Goal: Task Accomplishment & Management: Complete application form

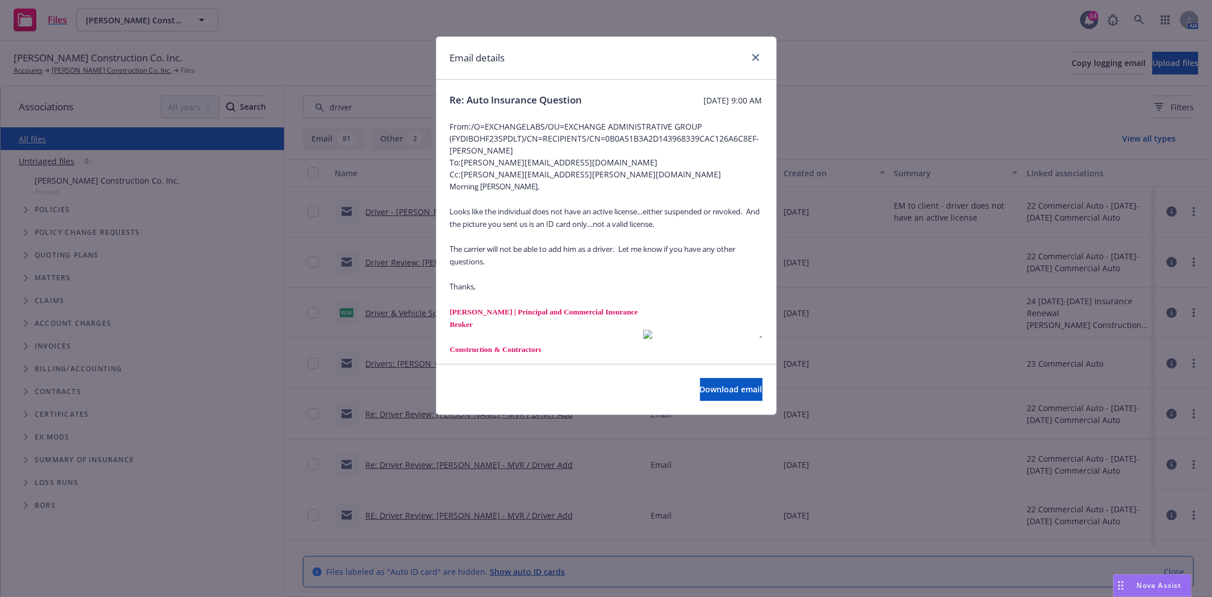
scroll to position [884, 0]
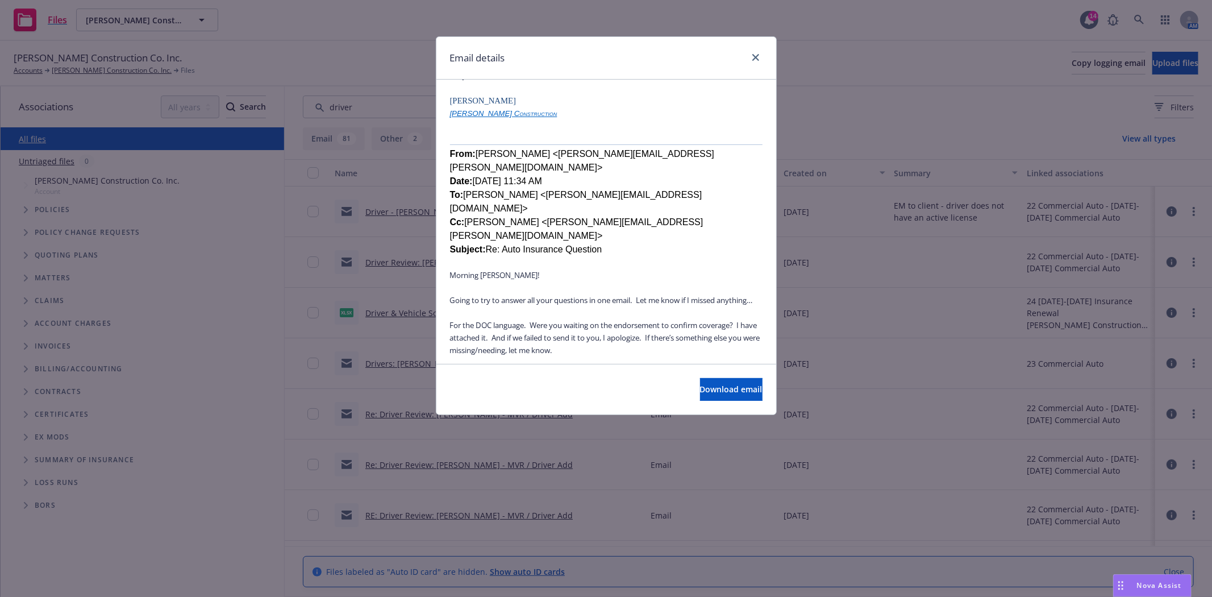
click at [617, 392] on div "Download email" at bounding box center [606, 389] width 340 height 51
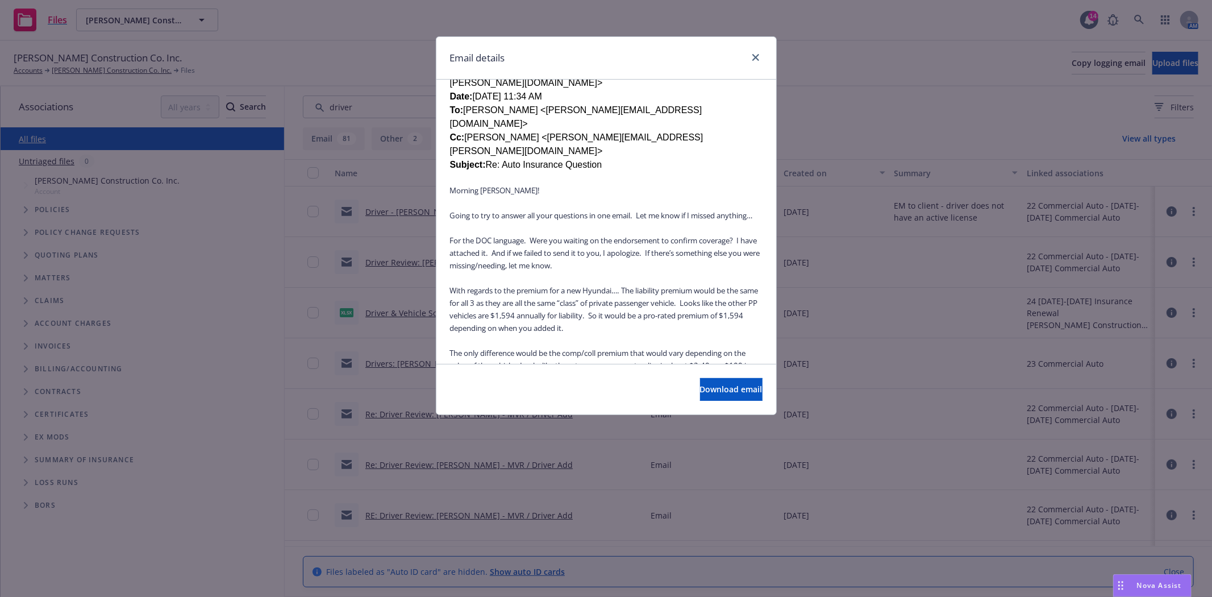
scroll to position [1010, 0]
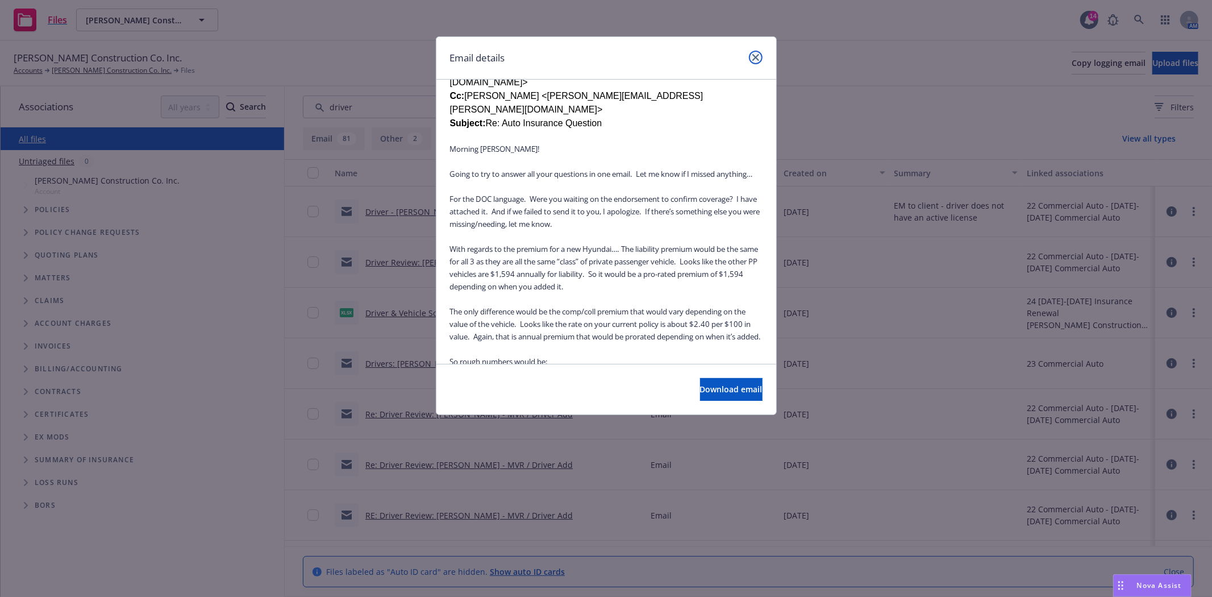
click at [756, 57] on icon "close" at bounding box center [755, 57] width 7 height 7
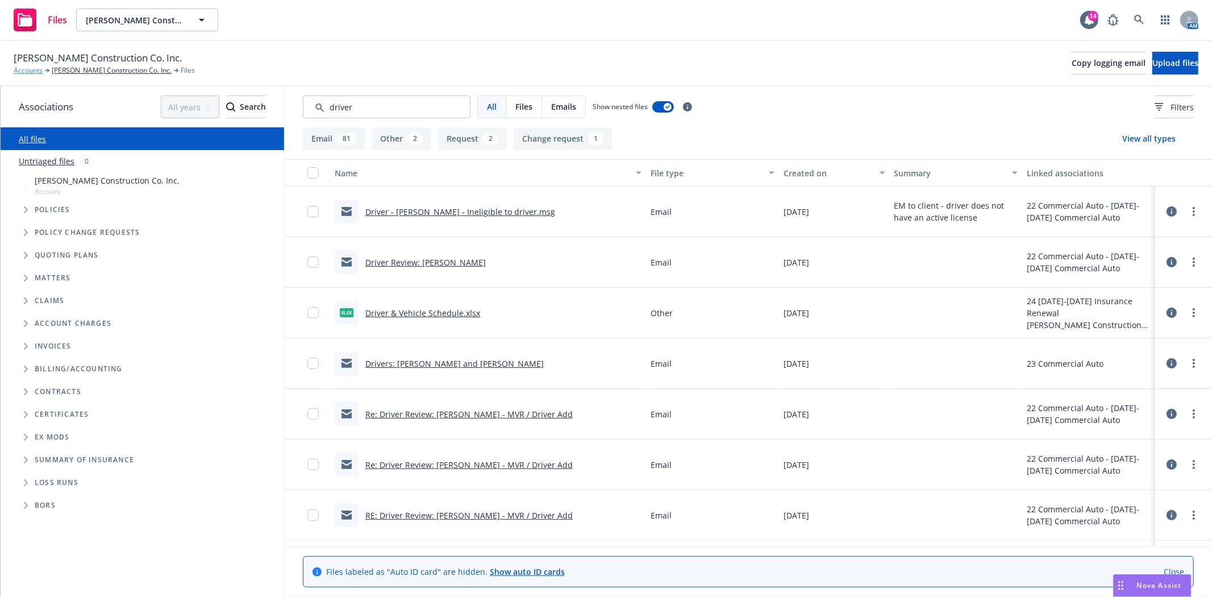
click at [28, 72] on link "Accounts" at bounding box center [28, 70] width 29 height 10
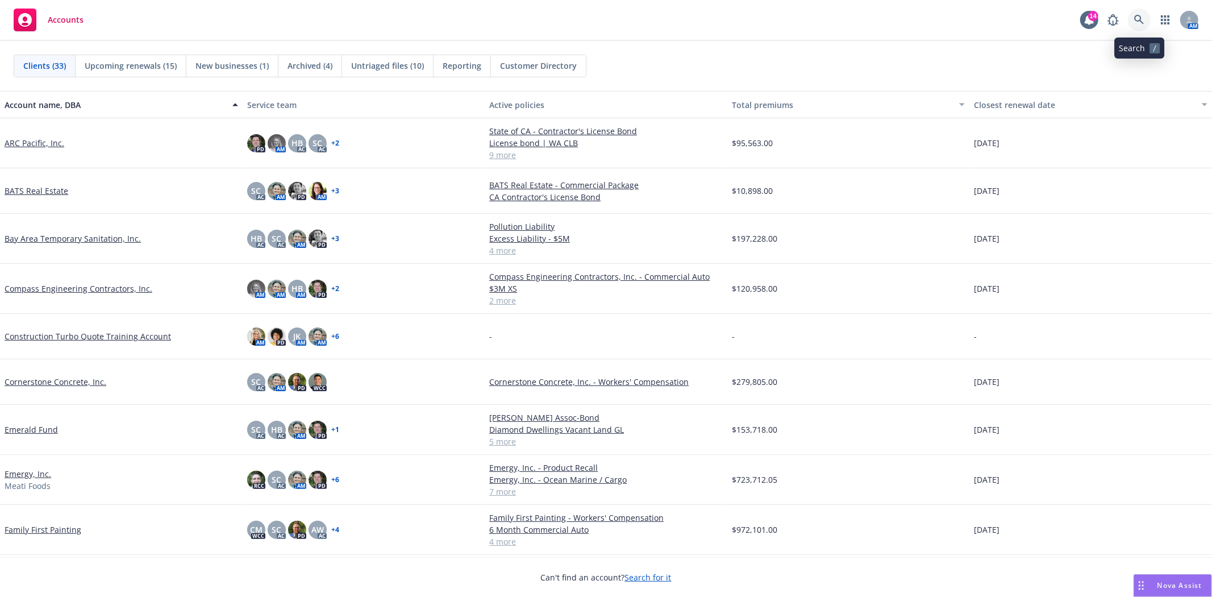
click at [1138, 19] on icon at bounding box center [1139, 20] width 10 height 10
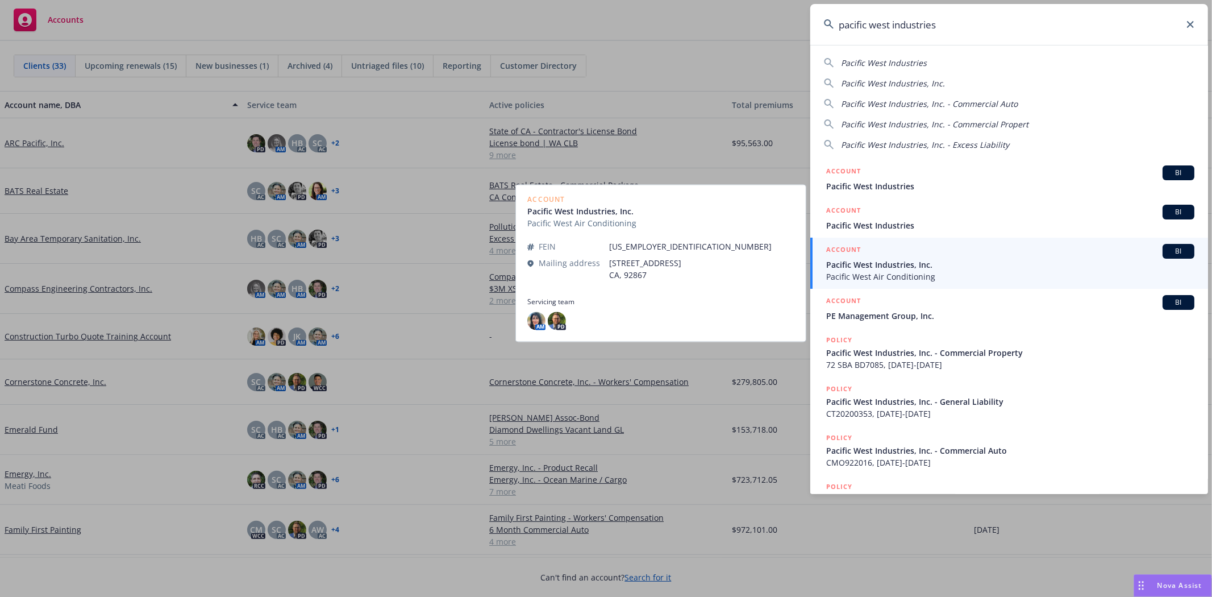
type input "pacific west industries"
click at [877, 260] on span "Pacific West Industries, Inc." at bounding box center [1010, 265] width 368 height 12
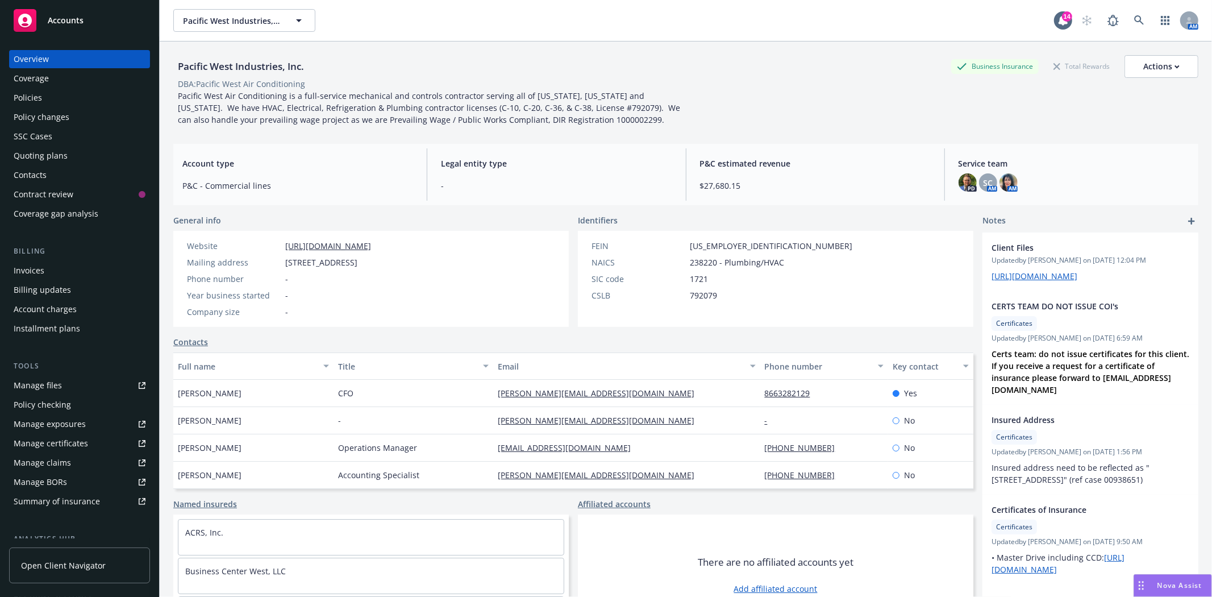
click at [36, 123] on div "Policy changes" at bounding box center [42, 117] width 56 height 18
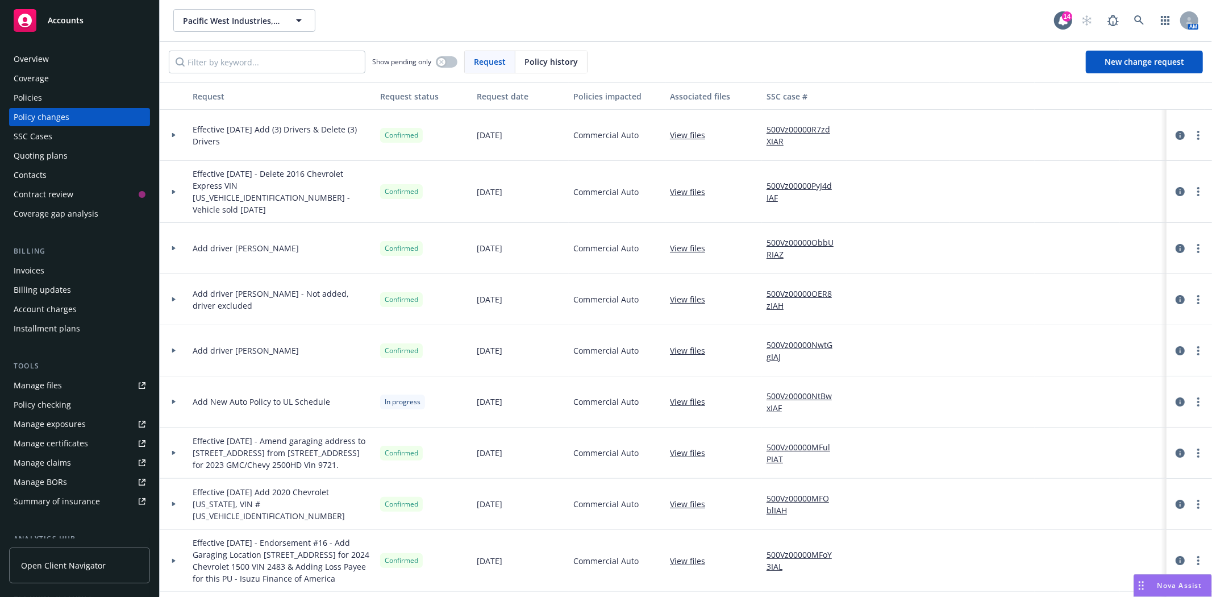
click at [174, 400] on icon at bounding box center [174, 402] width 5 height 4
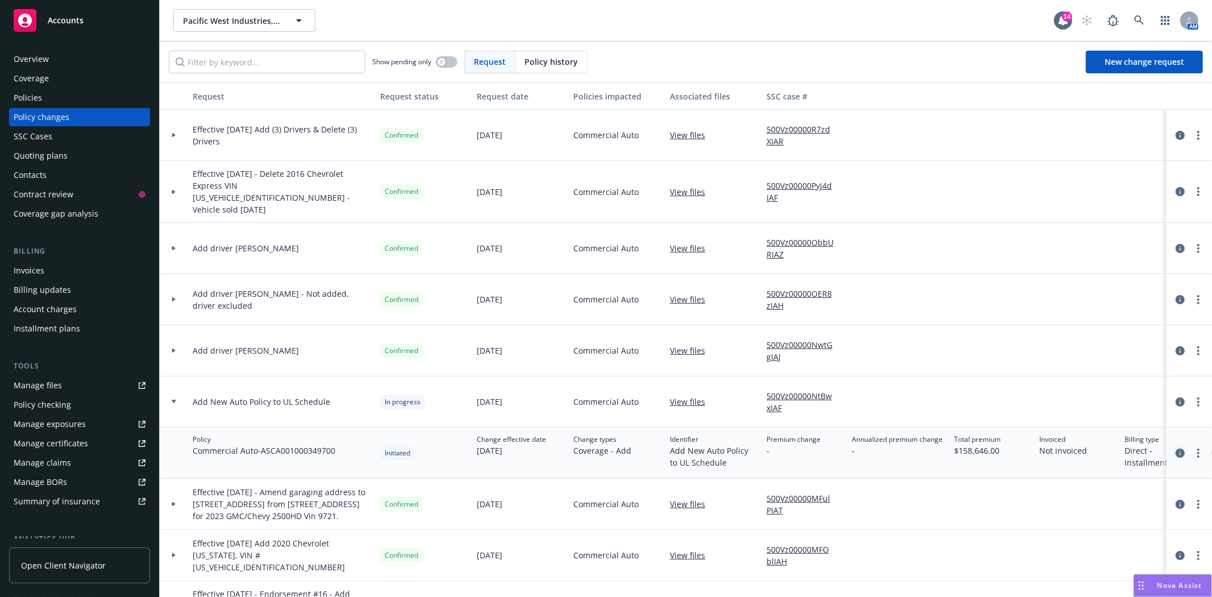
click at [1176, 448] on icon "circleInformation" at bounding box center [1180, 452] width 9 height 9
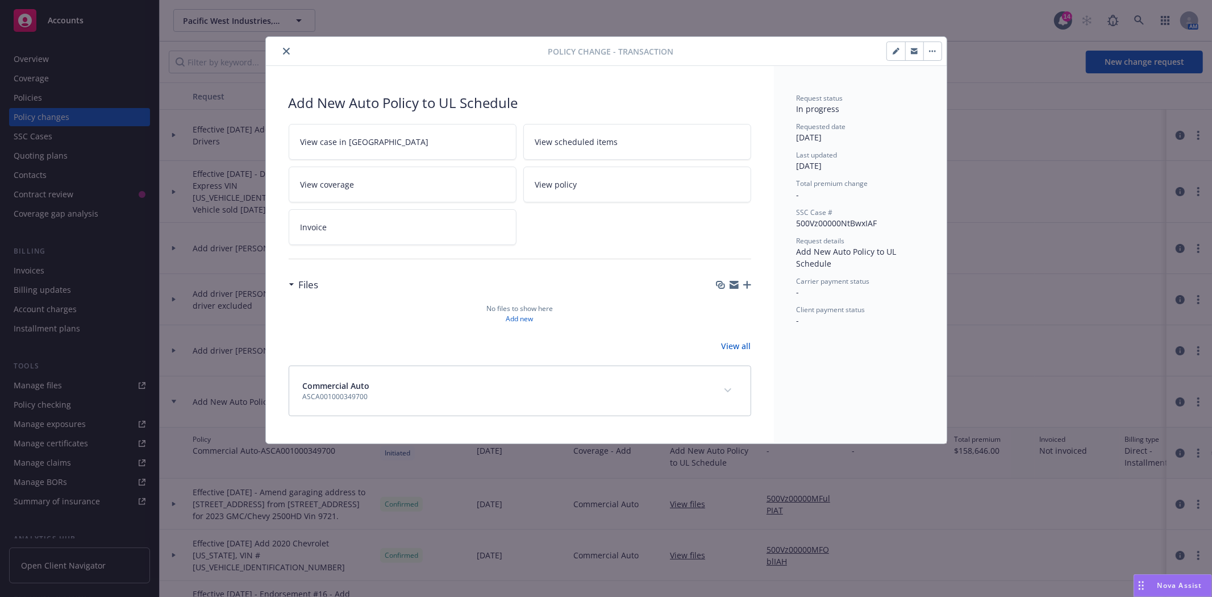
click at [286, 52] on icon "close" at bounding box center [286, 51] width 7 height 7
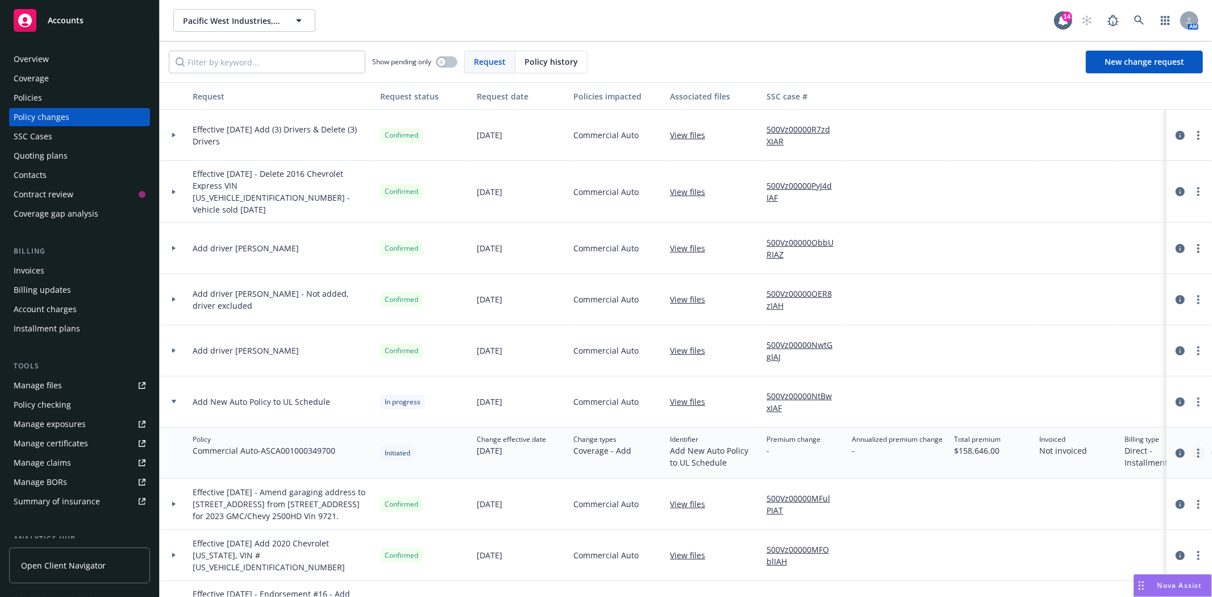
click at [1192, 446] on link "more" at bounding box center [1199, 453] width 14 height 14
click at [1062, 490] on link "Resume workflow" at bounding box center [1097, 488] width 195 height 23
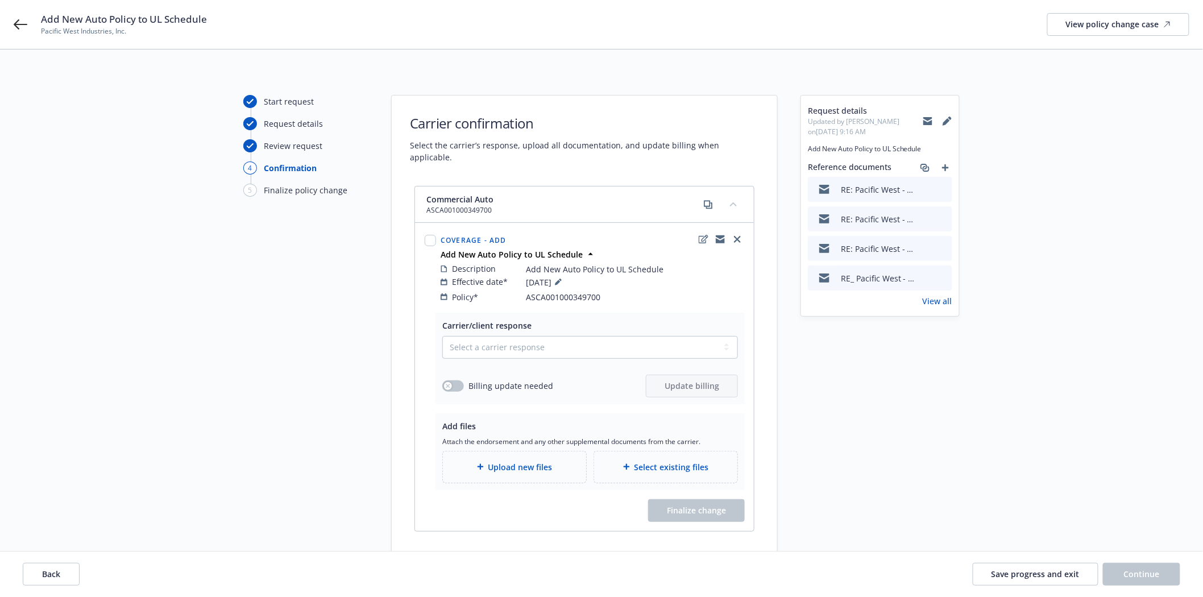
click at [510, 461] on span "Upload new files" at bounding box center [520, 467] width 64 height 12
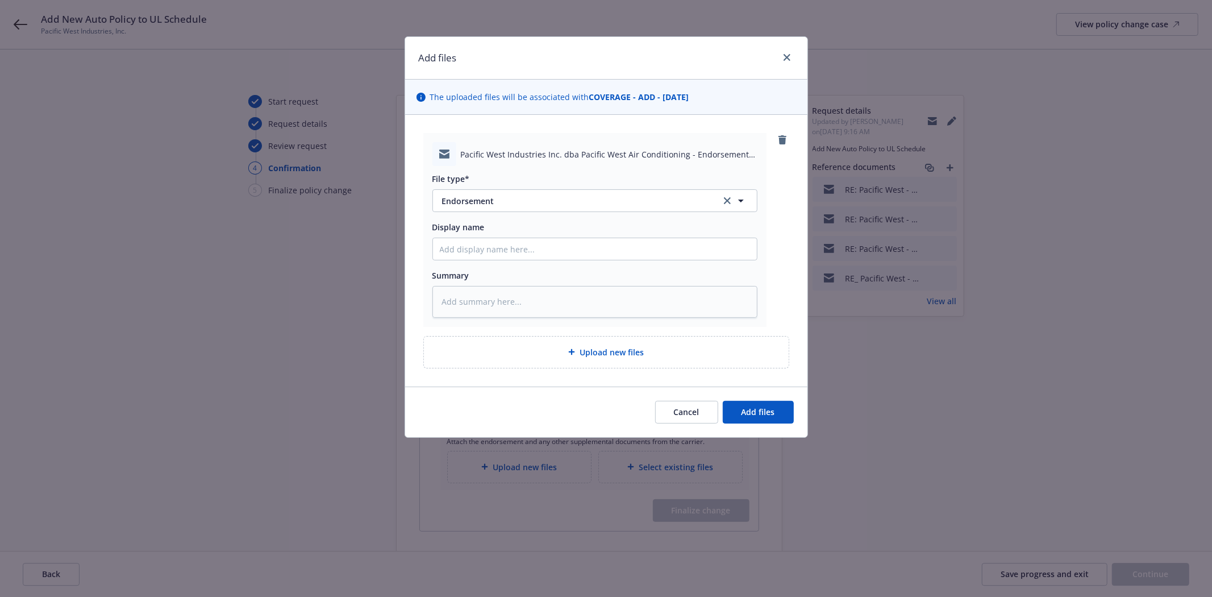
type textarea "x"
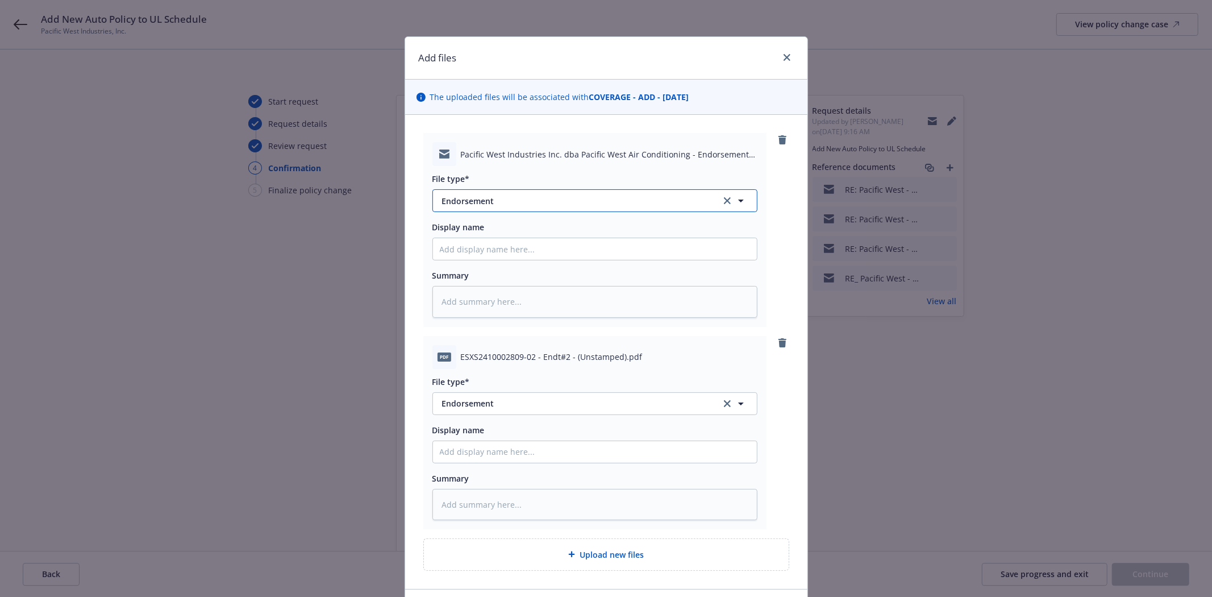
click at [508, 198] on span "Endorsement" at bounding box center [573, 201] width 263 height 12
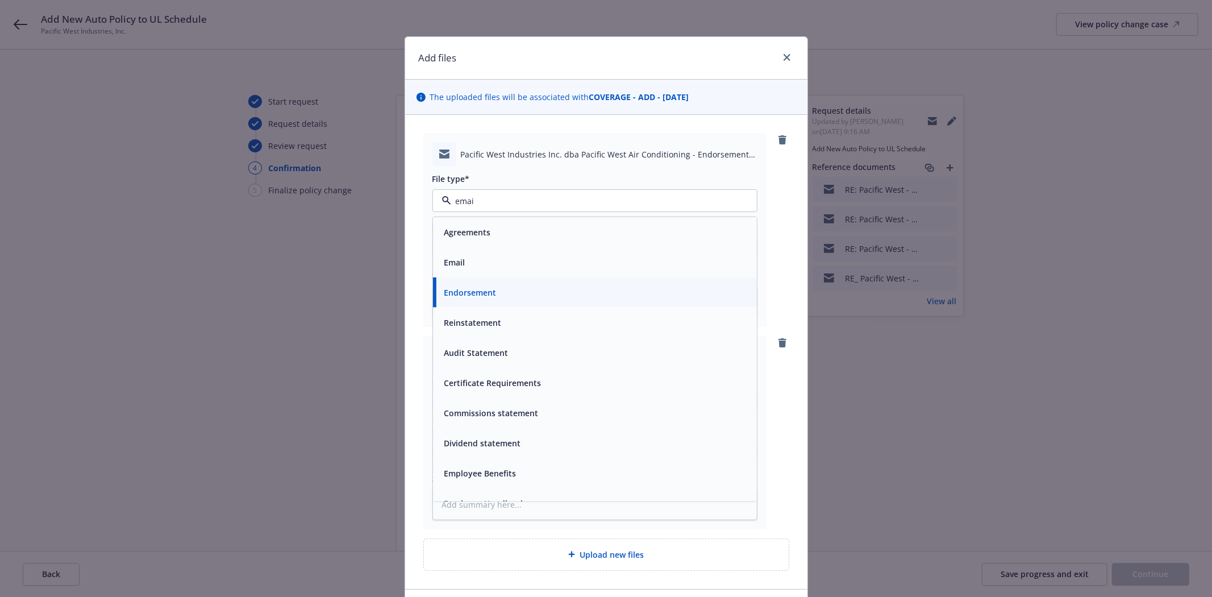
type input "email"
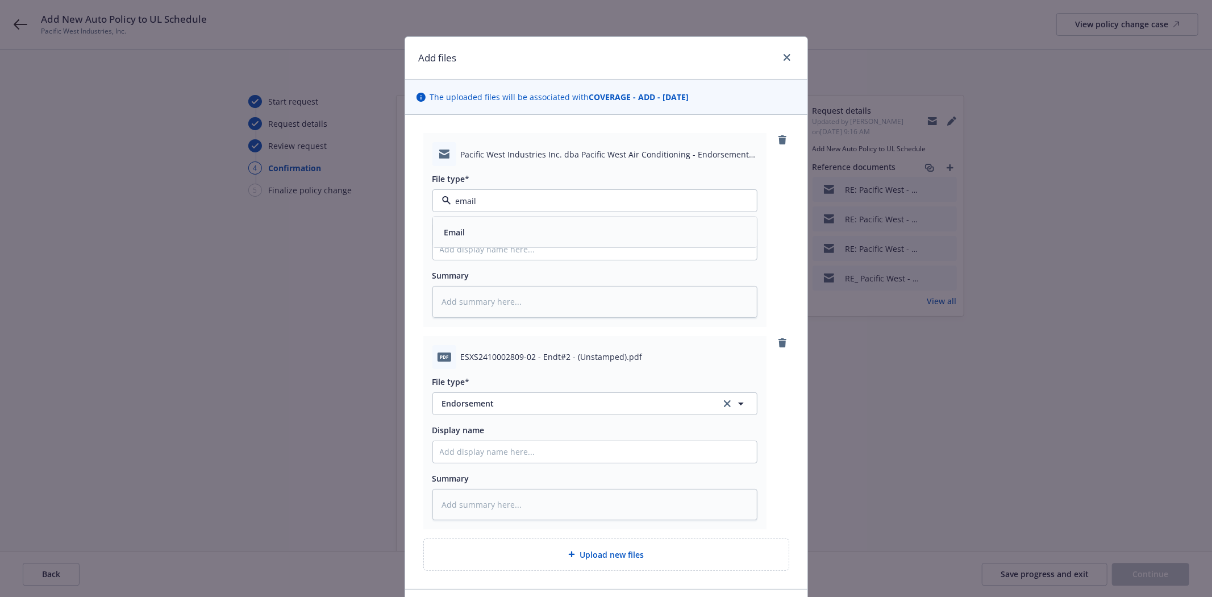
click at [485, 226] on div "Email" at bounding box center [595, 232] width 310 height 16
click at [480, 251] on input "Display name" at bounding box center [595, 249] width 324 height 22
type textarea "x"
type input "f"
type textarea "x"
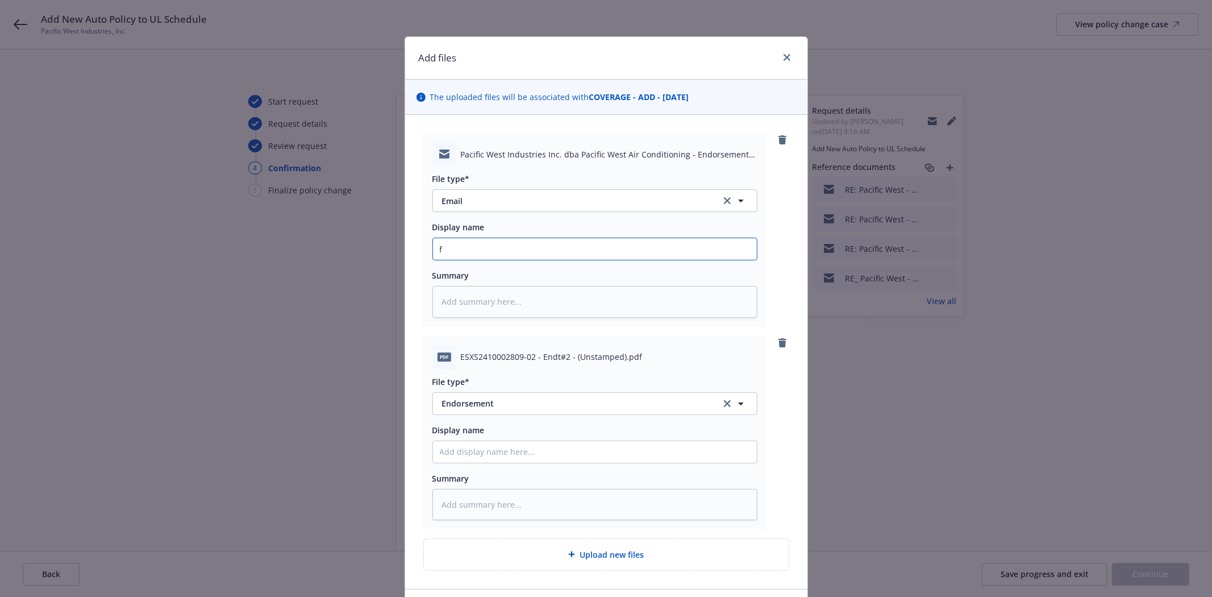
type input "f/"
type textarea "x"
type input "f/A"
type textarea "x"
type input "f/Am"
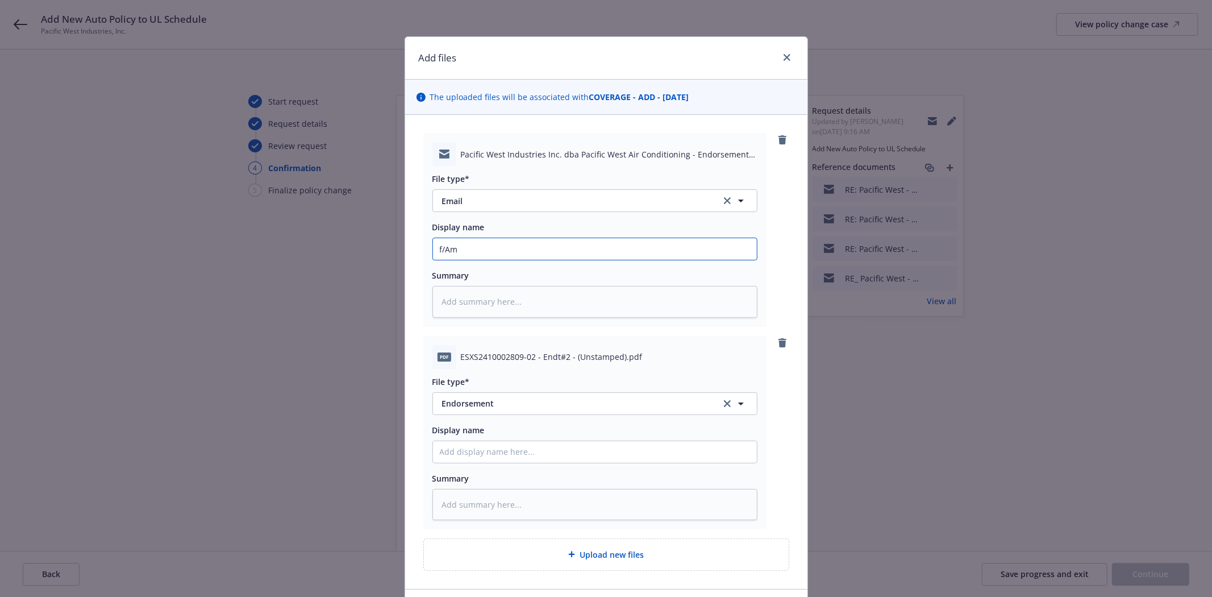
type textarea "x"
type input "f/AmW"
type textarea "x"
type input "f/AmWi"
type textarea "x"
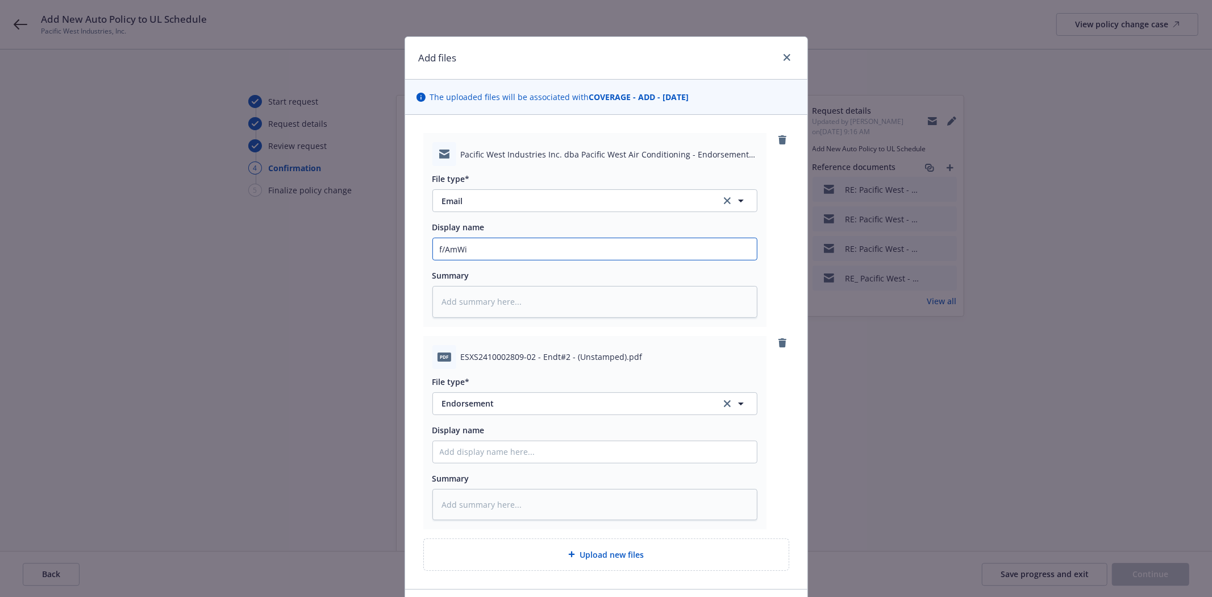
type input "f/AmWin"
type textarea "x"
type input "f/AmWins"
type textarea "x"
type input "f/AmWins"
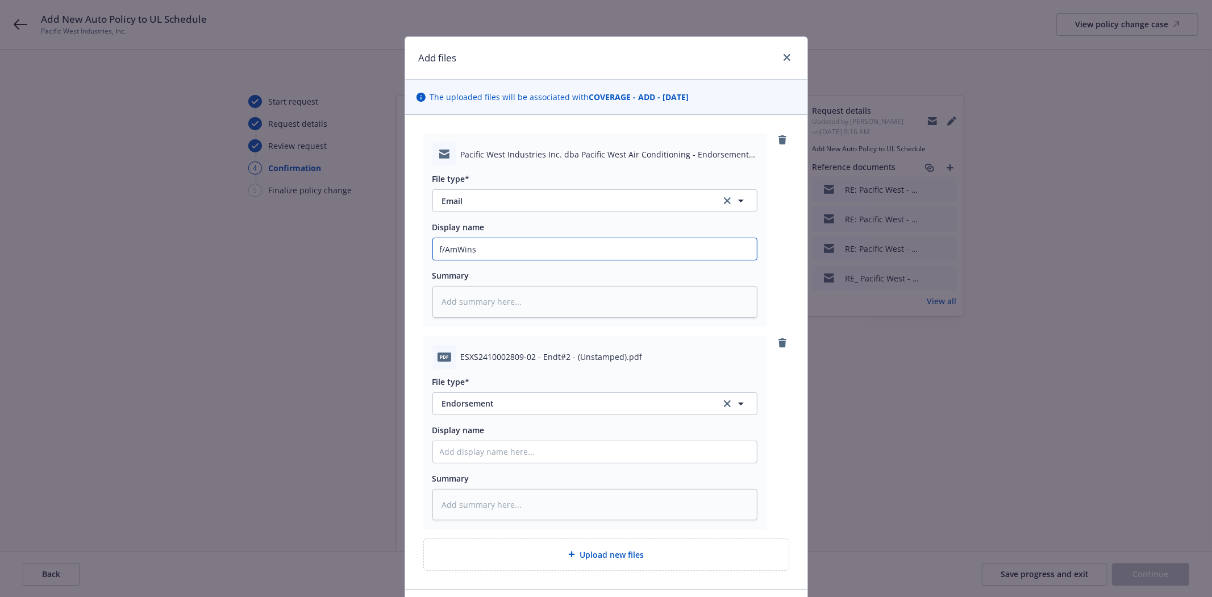
type textarea "x"
type input "f/AmWins t"
type textarea "x"
type input "f/AmWins tr"
type textarea "x"
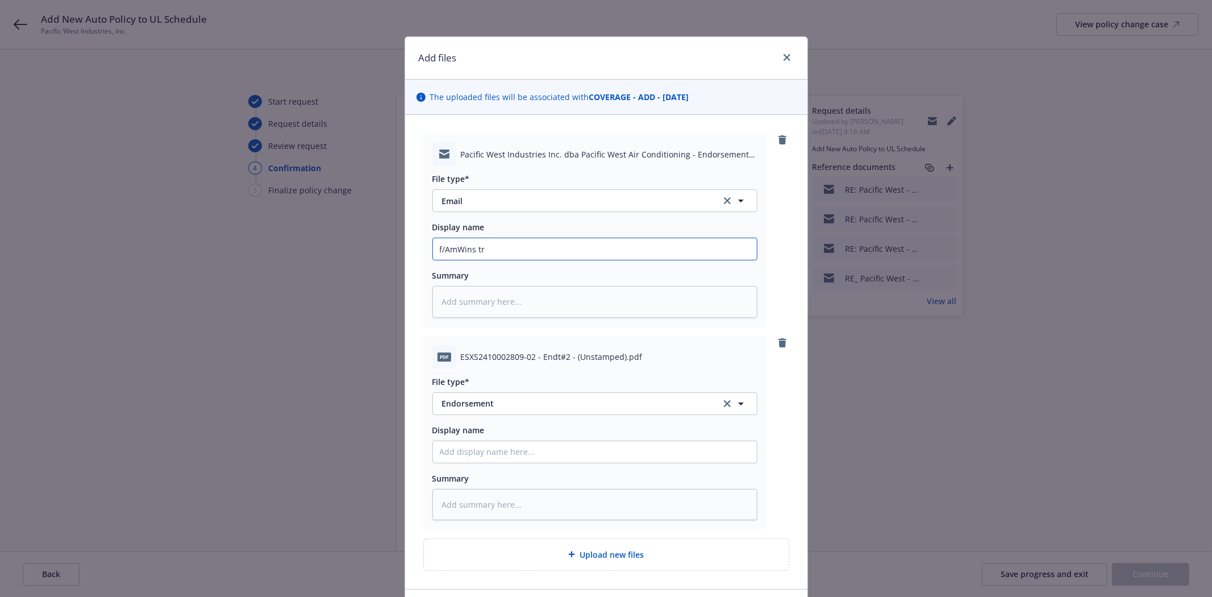
type input "f/AmWins tra"
type textarea "x"
type input "f/AmWins tran"
type textarea "x"
type input "f/AmWins trans"
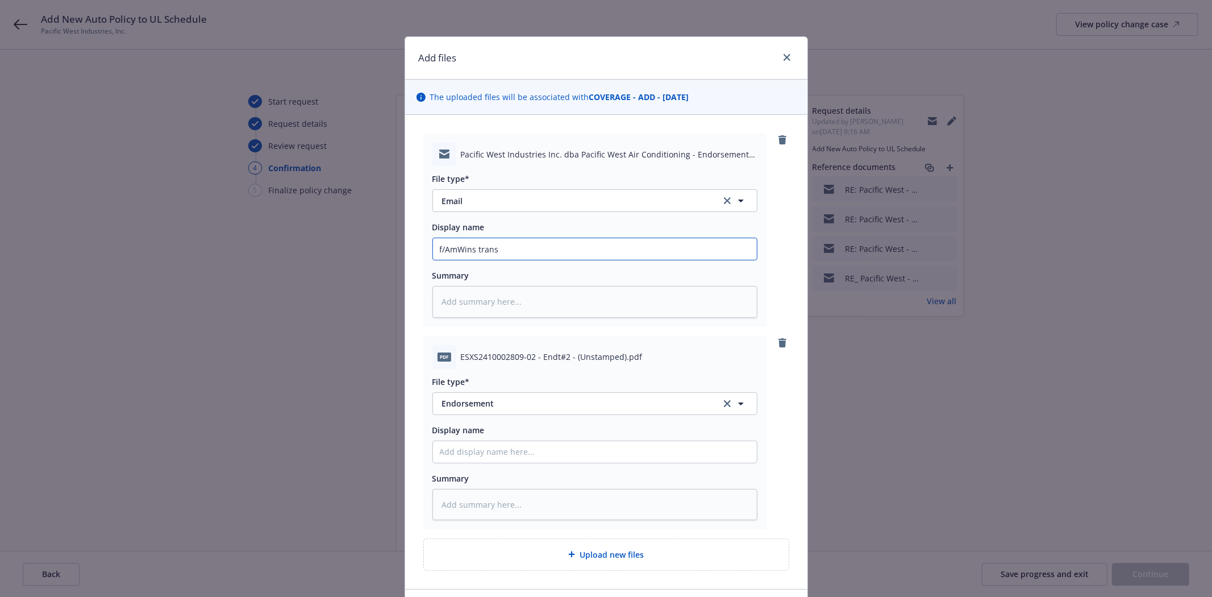
type textarea "x"
type input "f/AmWins transm"
type textarea "x"
type input "f/AmWins transmi"
type textarea "x"
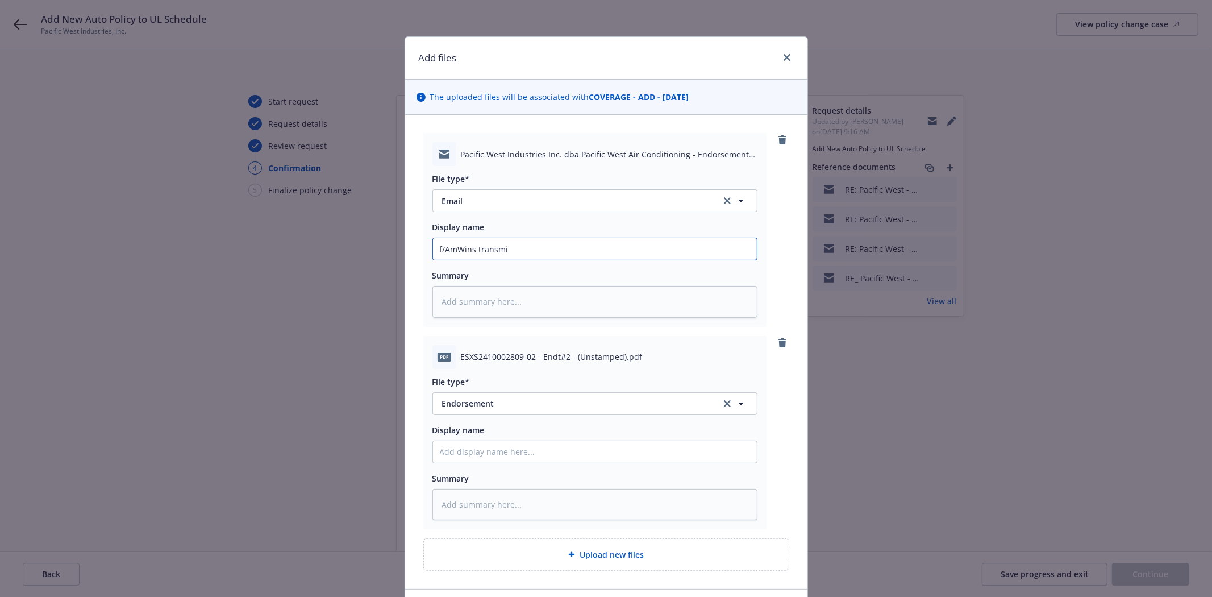
type input "f/AmWins transmit"
type textarea "x"
type input "f/AmWins transmitt"
type textarea "x"
type input "f/AmWins transmitti"
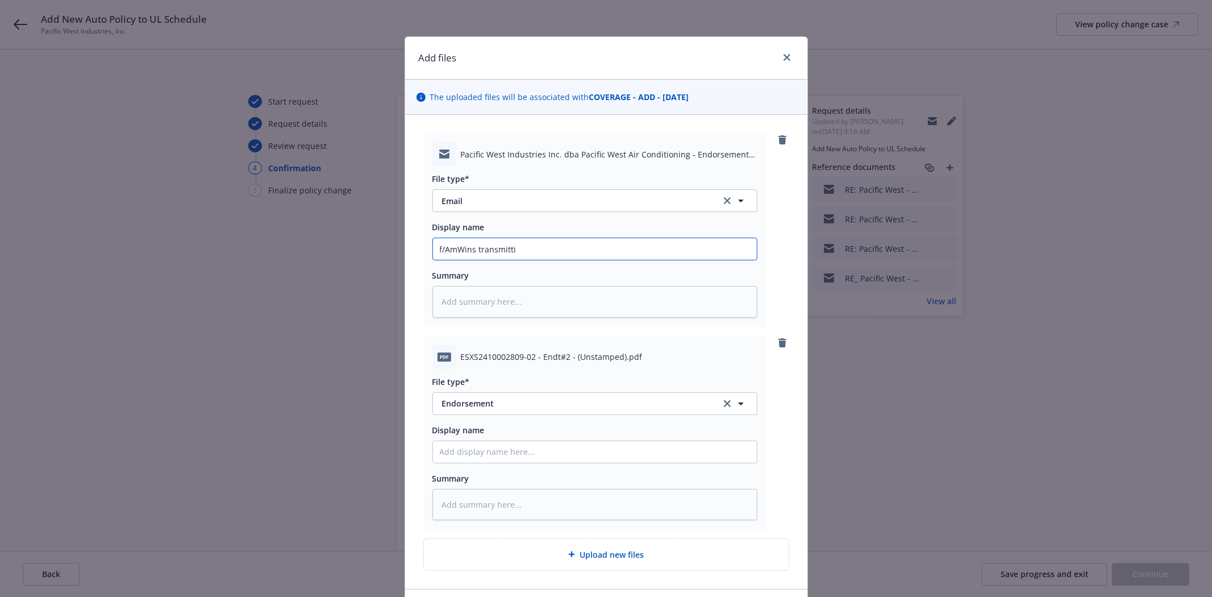
type textarea "x"
type input "f/AmWins transmittin"
type textarea "x"
type input "f/AmWins transmitting"
type textarea "x"
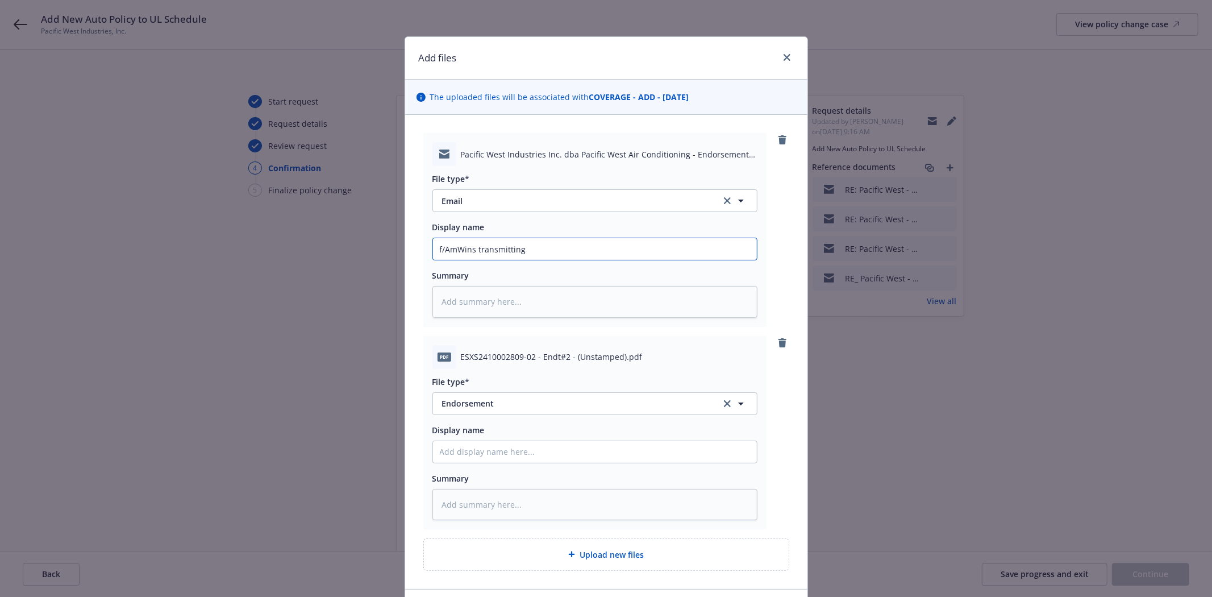
type input "f/AmWins transmitting"
type textarea "x"
type input "f/AmWins transmitting e"
type textarea "x"
type input "f/AmWins transmitting en"
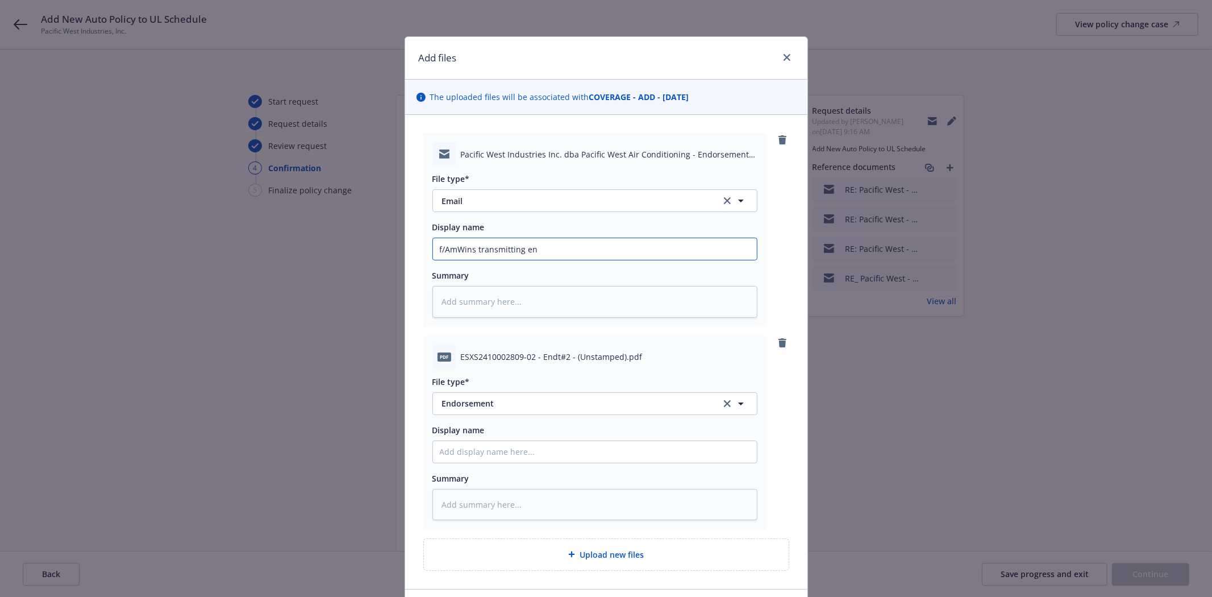
type textarea "x"
type input "f/AmWins transmitting end"
type textarea "x"
type input "f/AmWins transmitting ends"
type textarea "x"
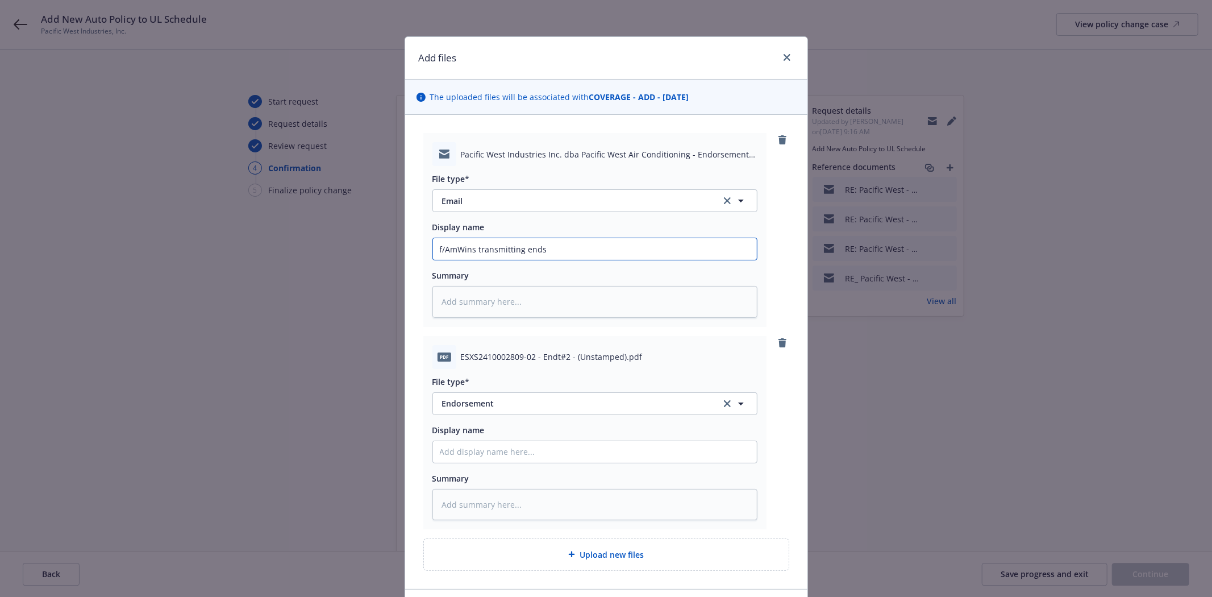
type input "f/AmWins transmitting endsm"
type textarea "x"
type input "f/AmWins transmitting endsmn"
type textarea "x"
type input "f/AmWins transmitting endsmnt"
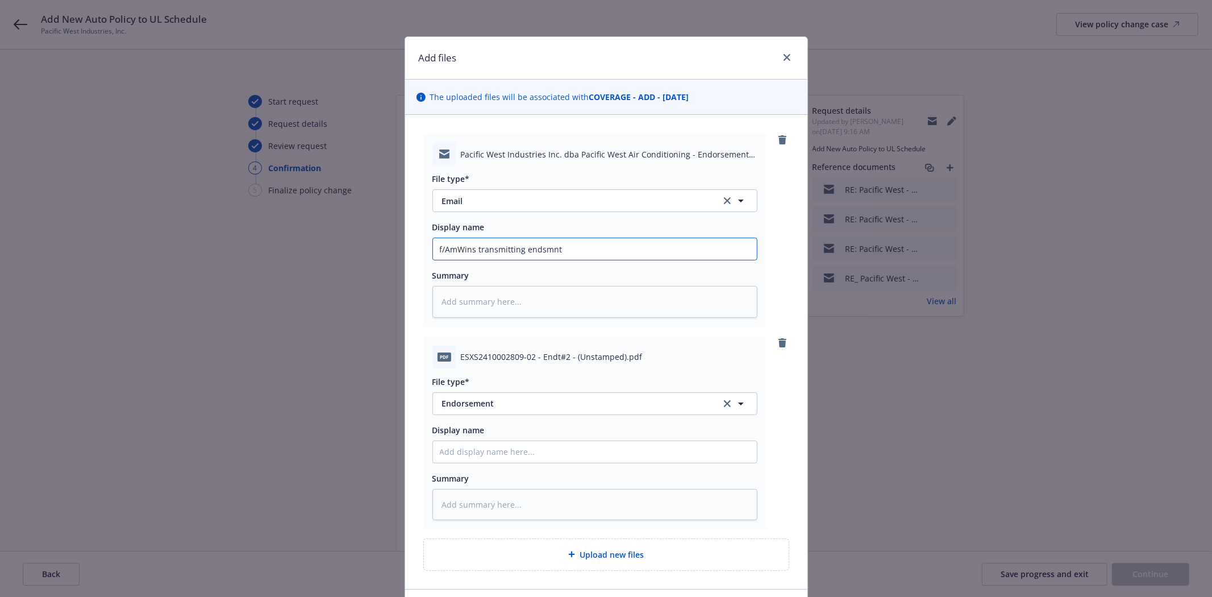
type textarea "x"
type input "f/AmWins transmitting endsmnt a"
type textarea "x"
type input "f/AmWins transmitting endsmnt am"
type textarea "x"
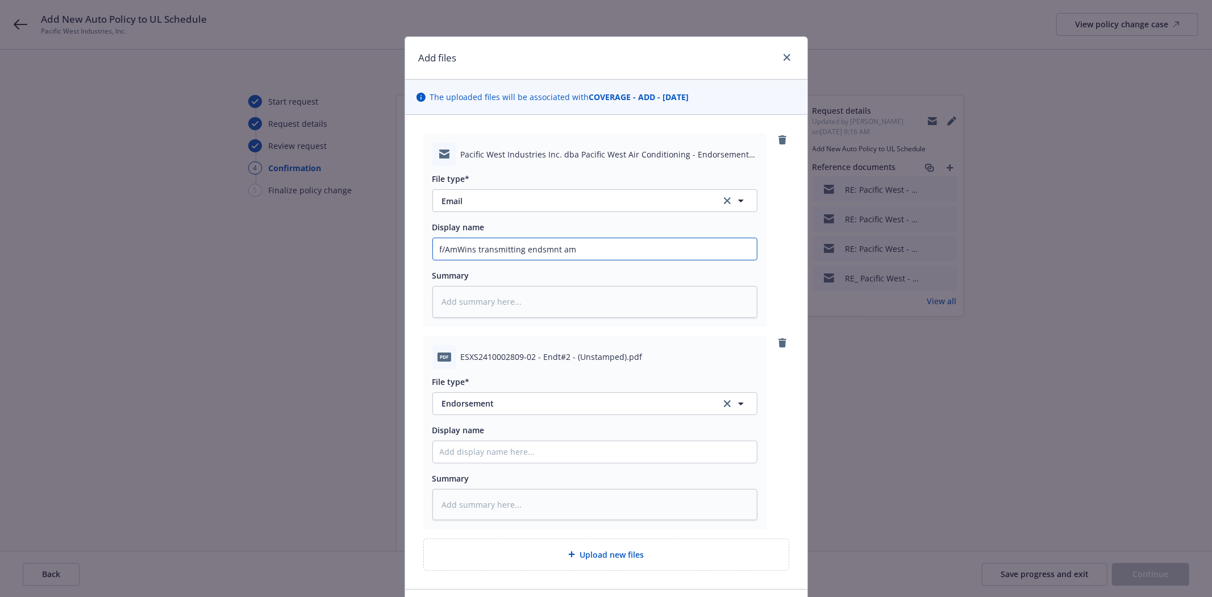
type input "f/AmWins transmitting endsmnt ame"
type textarea "x"
type input "f/AmWins transmitting endsmnt amen"
type textarea "x"
type input "f/AmWins transmitting endsmnt amend"
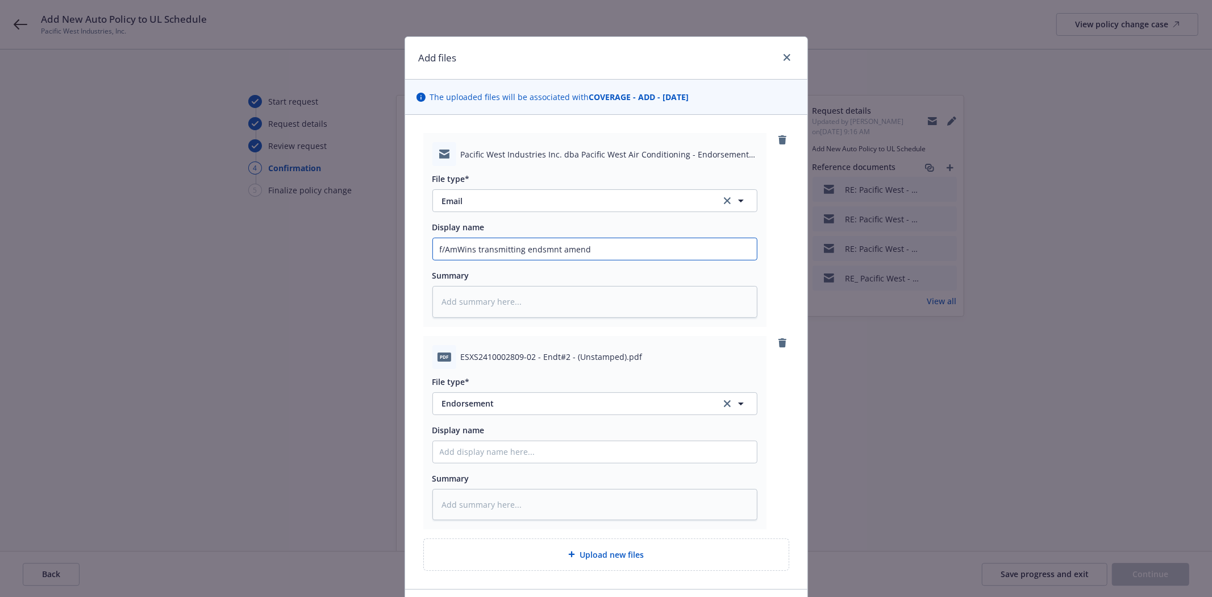
type textarea "x"
type input "f/AmWins transmitting endsmnt amendi"
type textarea "x"
type input "f/AmWins transmitting endsmnt amendin"
type textarea "x"
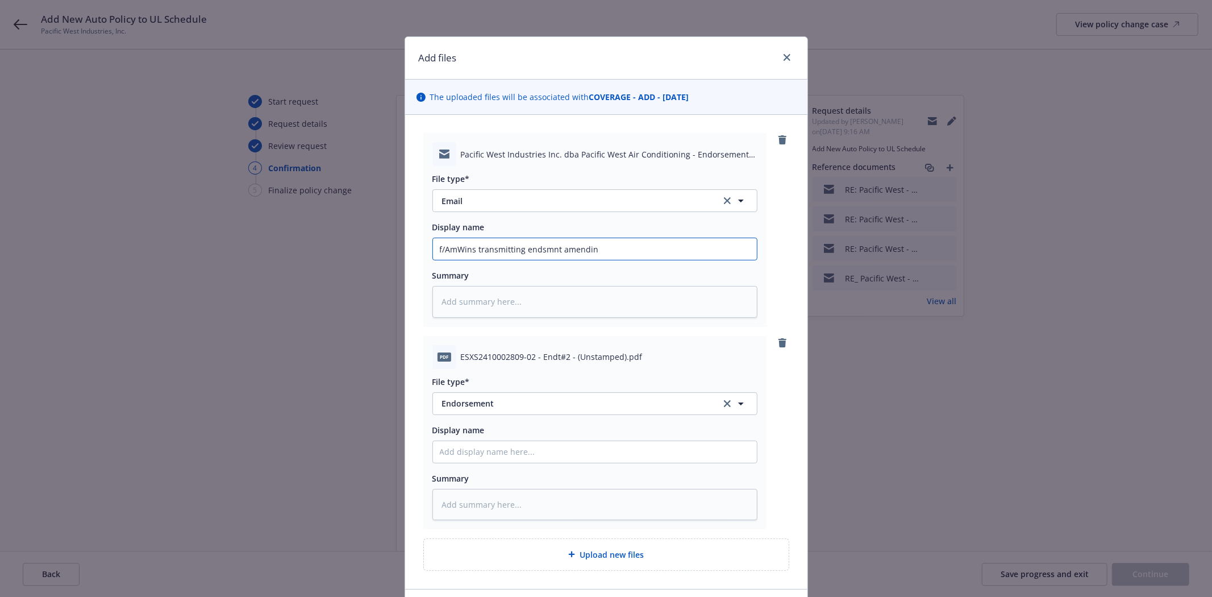
type input "f/AmWins transmitting endsmnt amending"
type textarea "x"
type input "f/AmWins transmitting endsmnt amending"
type textarea "x"
type input "f/AmWins transmitting endsmnt amending s"
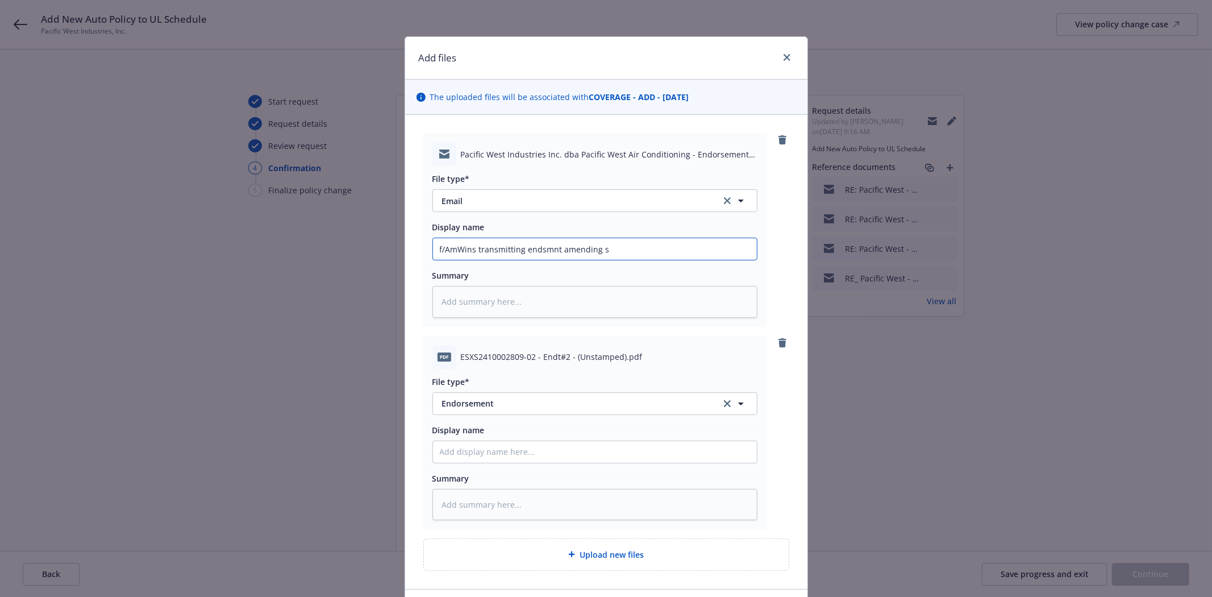
type textarea "x"
type input "f/AmWins transmitting endsmnt amending sc"
type textarea "x"
type input "f/AmWins transmitting endsmnt amending sch"
type textarea "x"
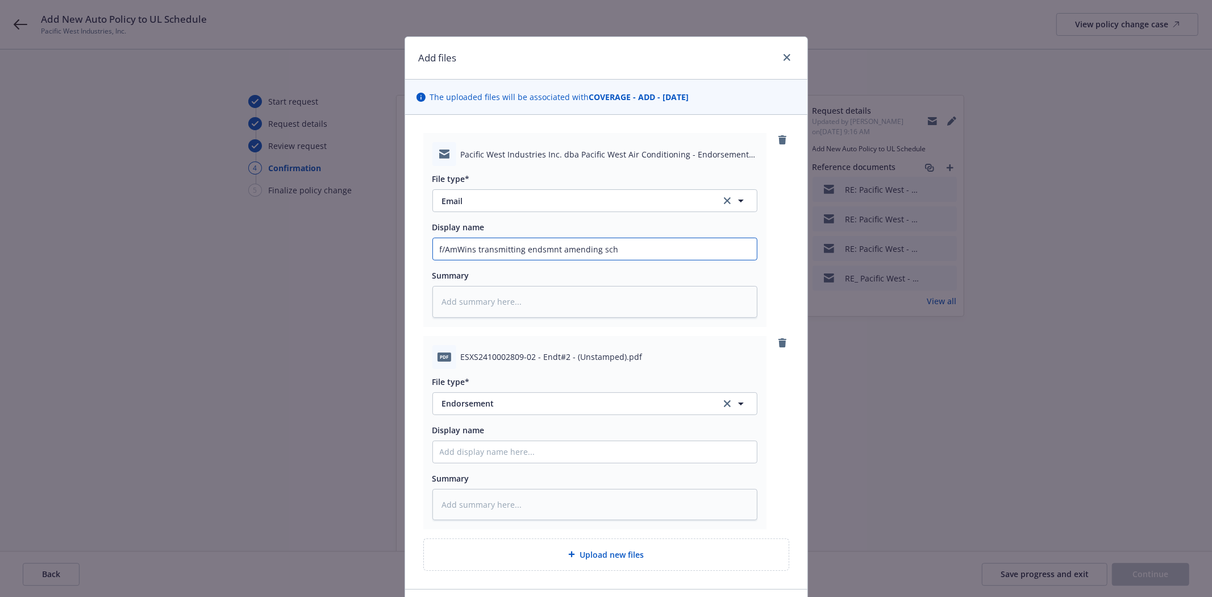
type input "f/AmWins transmitting endsmnt amending sche"
type textarea "x"
type input "f/AmWins transmitting endsmnt amending sched"
type textarea "x"
type input "f/AmWins transmitting endsmnt amending schedu"
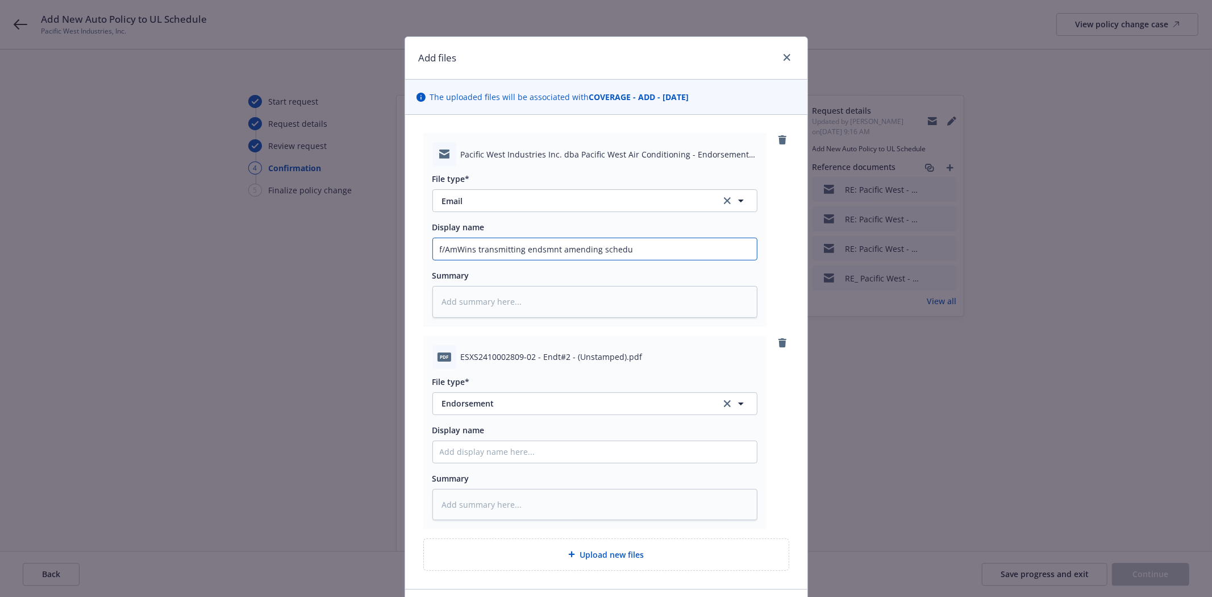
type textarea "x"
type input "f/AmWins transmitting endsmnt amending schedul"
type textarea "x"
type input "f/AmWins transmitting endsmnt amending schedule"
type textarea "x"
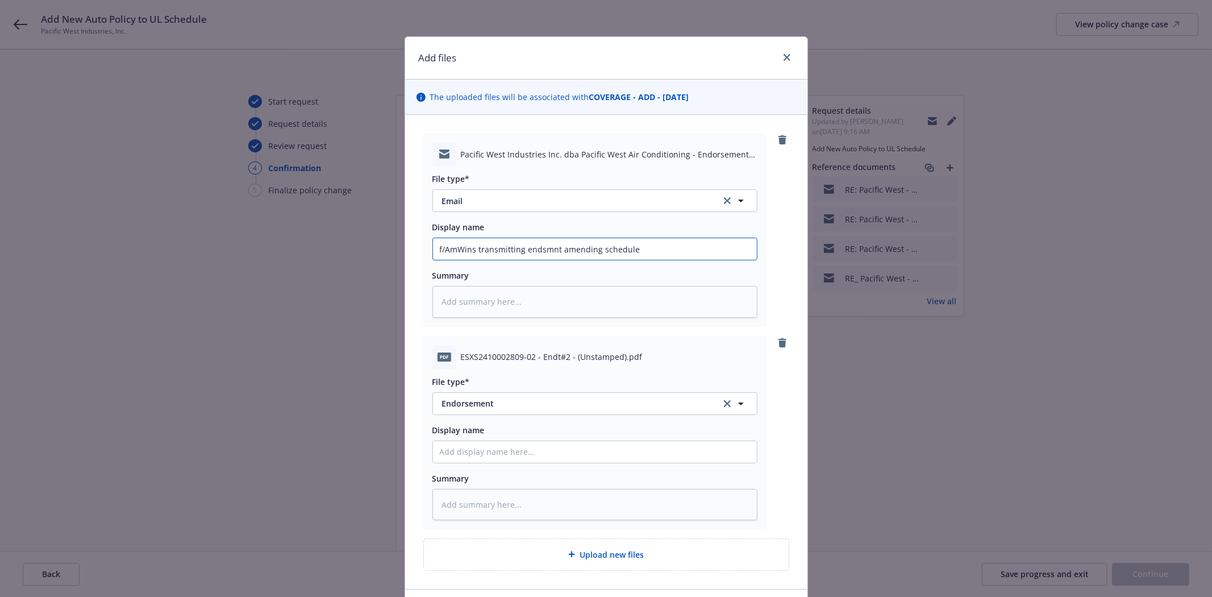
type input "f/AmWins transmitting endsmnt amending schedule"
type textarea "x"
type input "f/AmWins transmitting endsmnt amending schedule o"
type textarea "x"
type input "f/AmWins transmitting endsmnt amending schedule of"
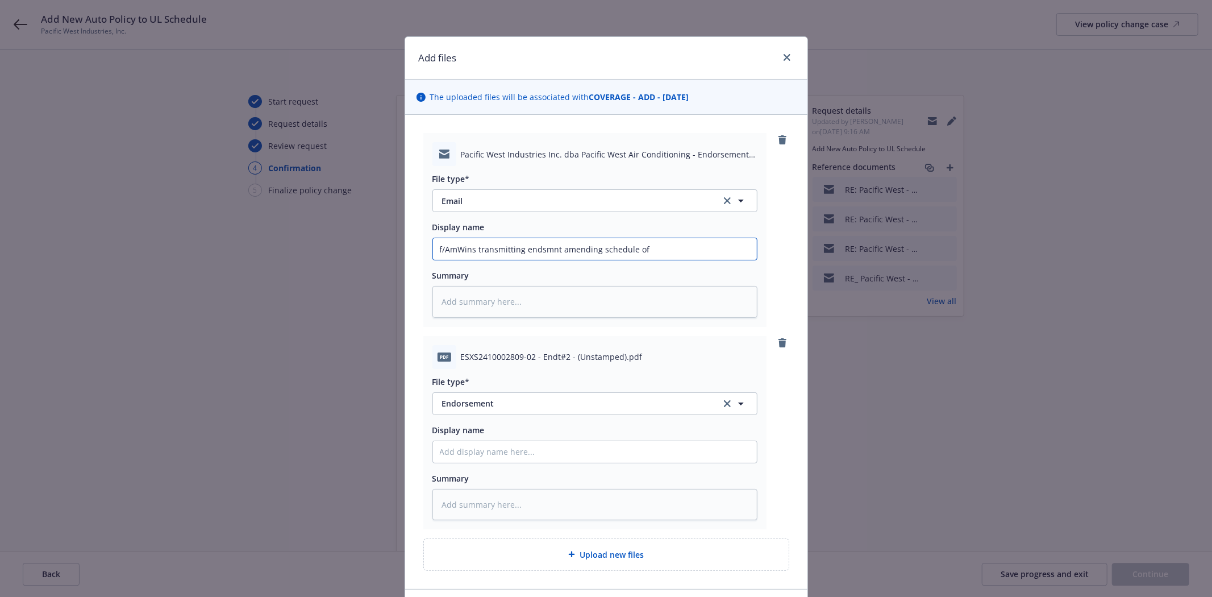
type textarea "x"
type input "f/AmWins transmitting endsmnt amending schedule of"
type textarea "x"
type input "f/AmWins transmitting endsmnt amending schedule of u"
type textarea "x"
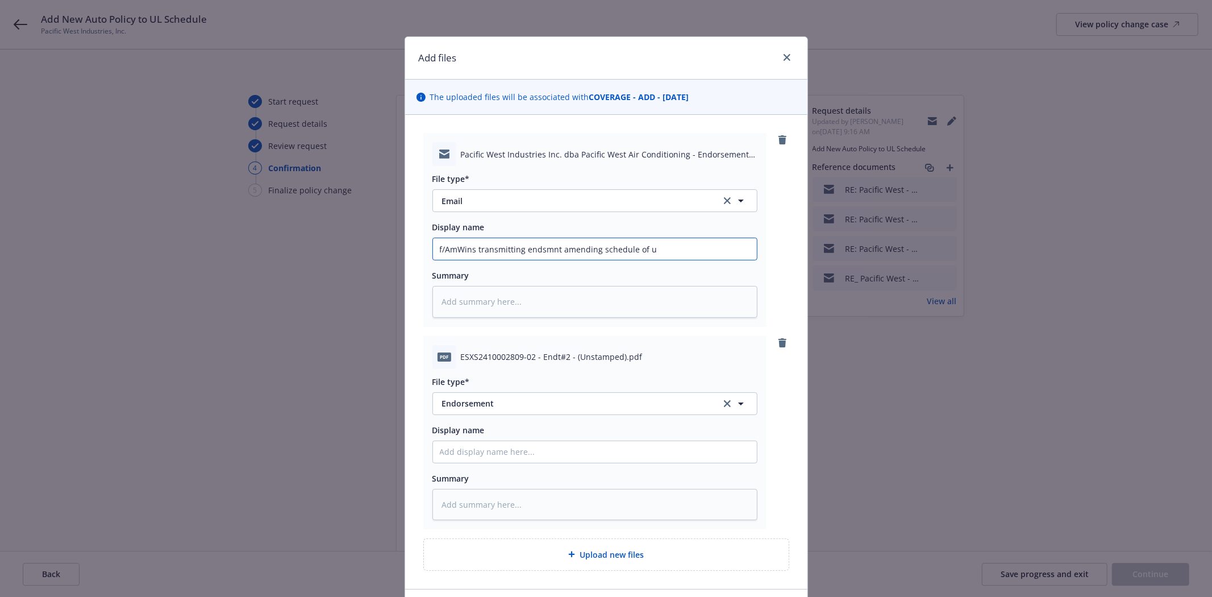
type input "f/AmWins transmitting endsmnt amending schedule of un"
type textarea "x"
type input "f/AmWins transmitting endsmnt amending schedule of und"
type textarea "x"
type input "f/AmWins transmitting endsmnt amending schedule of unde"
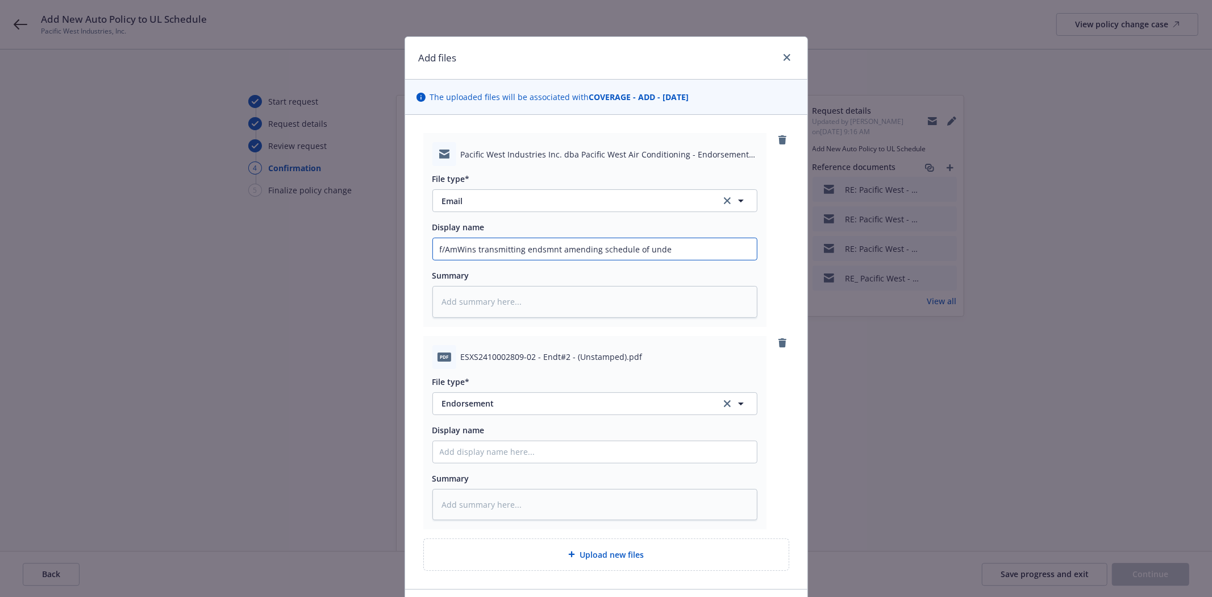
type textarea "x"
type input "f/AmWins transmitting endsmnt amending schedule of under"
type textarea "x"
type input "f/AmWins transmitting endsmnt amending schedule of underl"
type textarea "x"
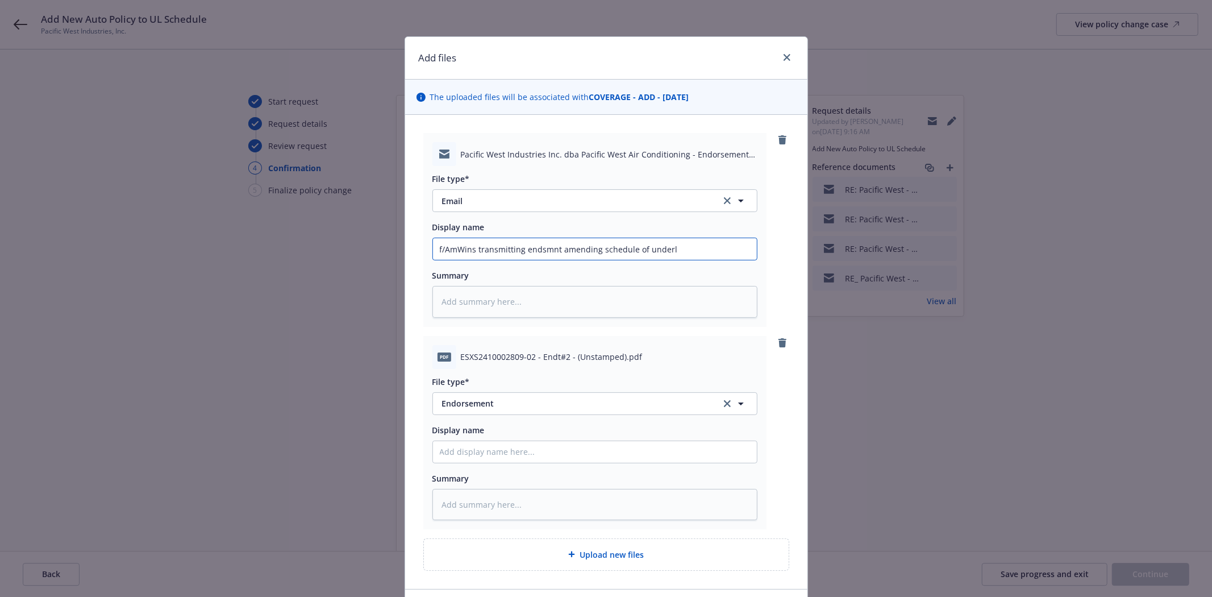
type input "f/AmWins transmitting endsmnt amending schedule of underly"
type textarea "x"
type input "f/AmWins transmitting endsmnt amending schedule of underlyi"
type textarea "x"
type input "f/AmWins transmitting endsmnt amending schedule of underlyin"
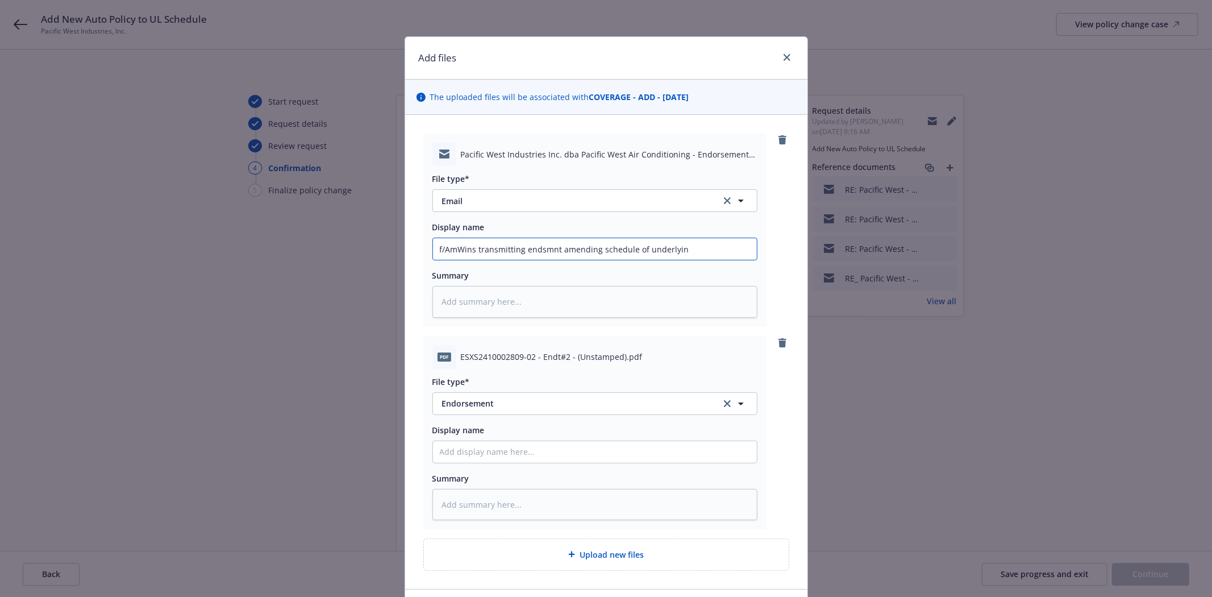
type textarea "x"
type input "f/AmWins transmitting endsmnt amending schedule of underlying"
type textarea "x"
type input "f/AmWins transmitting endsmnt amending schedule of underlying"
type textarea "x"
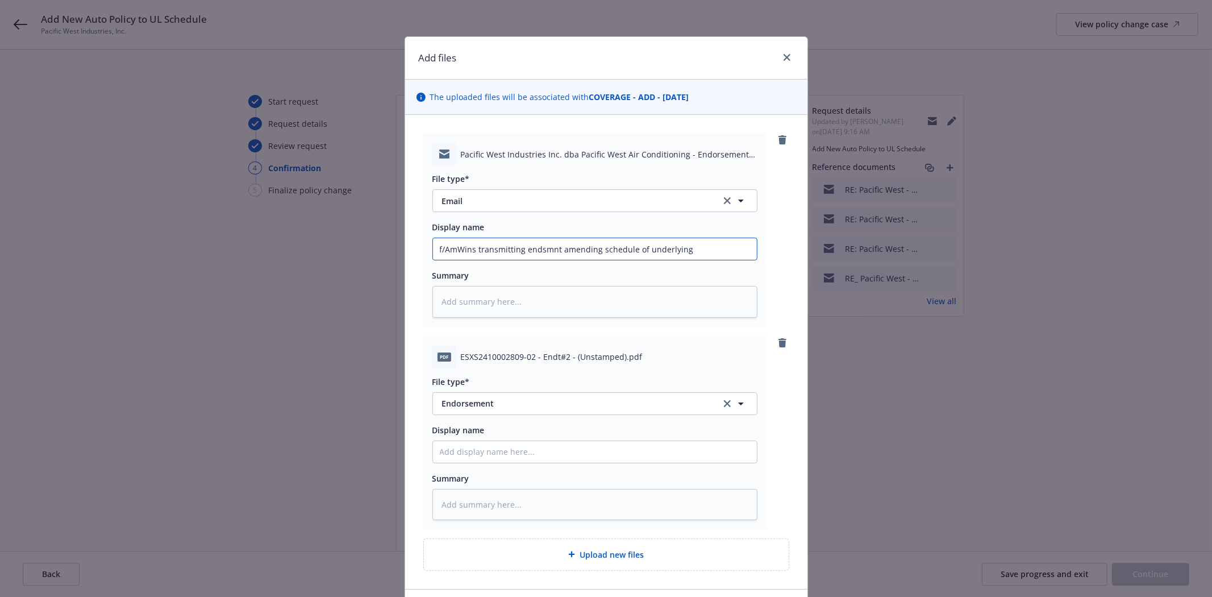
type input "f/AmWins transmitting endsmnt amending schedule of underlying w"
type textarea "x"
type input "f/AmWins transmitting endsmnt amending schedule of underlying w/"
type textarea "x"
type input "f/AmWins transmitting endsmnt amending schedule of underlying w/re"
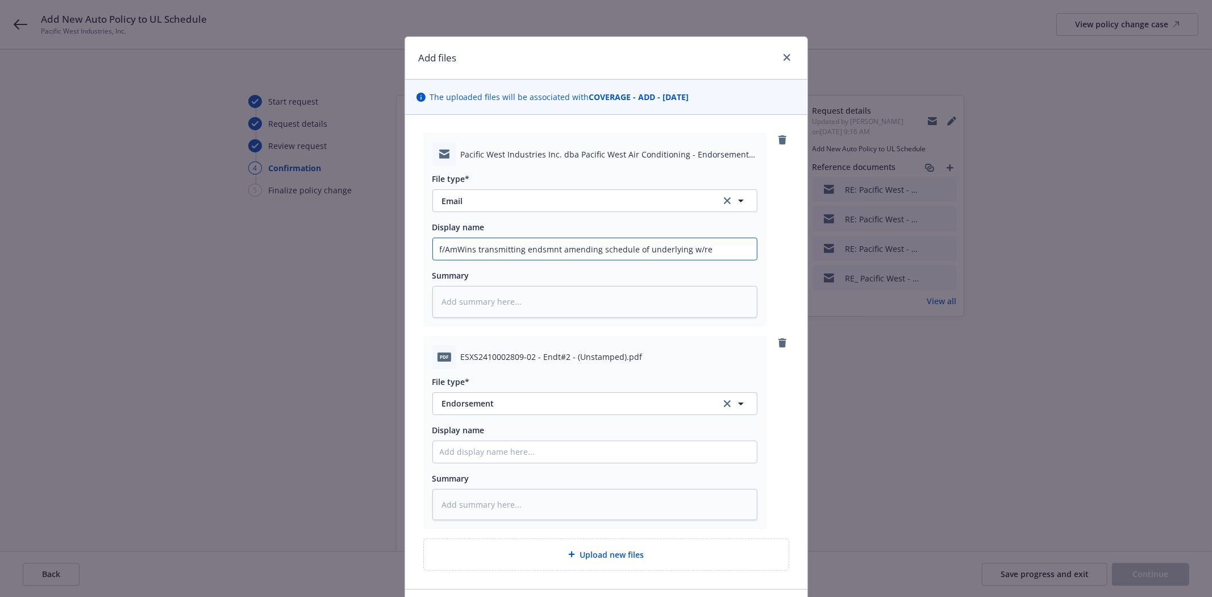
type textarea "x"
type input "f/AmWins transmitting endsmnt amending schedule of underlying w/ren"
type textarea "x"
type input "f/AmWins transmitting endsmnt amending schedule of underlying w/rene"
type textarea "x"
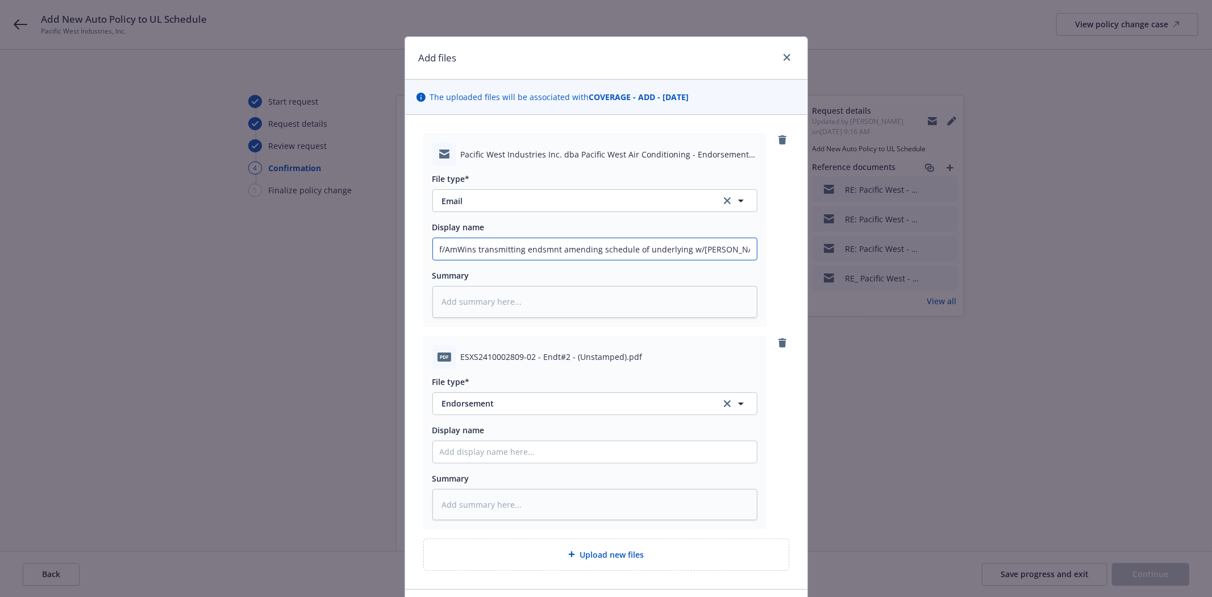
type input "f/AmWins transmitting endsmnt amending schedule of underlying w/renew"
type textarea "x"
type input "f/AmWins transmitting endsmnt amending schedule of underlying w/renewe"
type textarea "x"
type input "f/AmWins transmitting endsmnt amending schedule of underlying w/renewed"
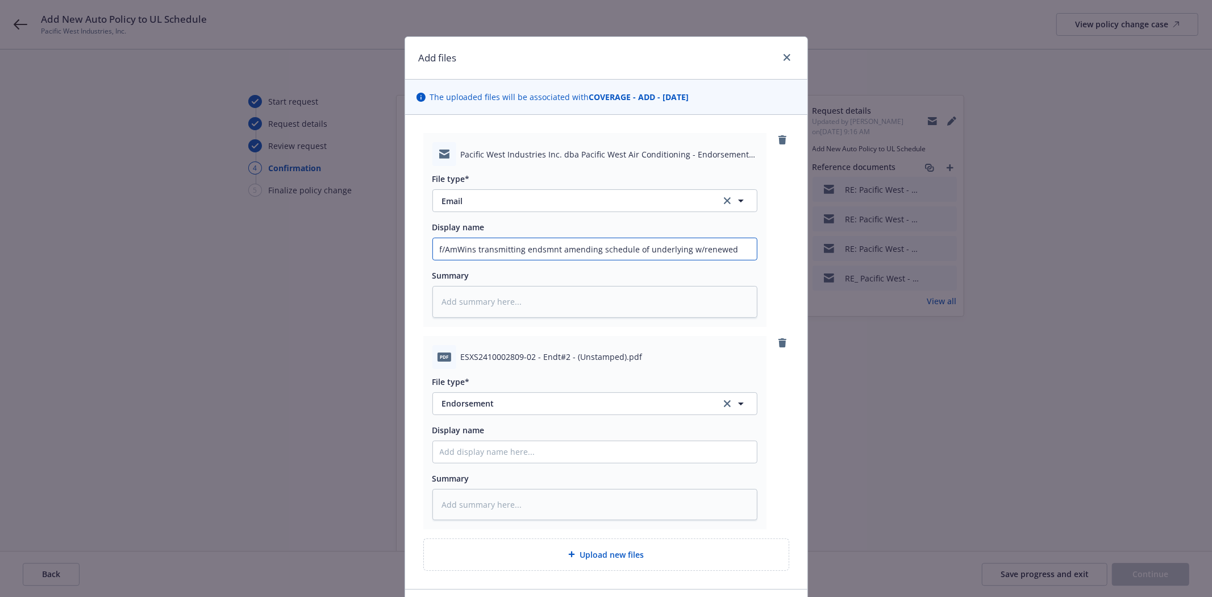
type textarea "x"
type input "f/AmWins transmitting endsmnt amending schedule of underlying w/renewed"
type textarea "x"
type input "f/AmWins transmitting endsmnt amending schedule of underlying w/renewed a"
type textarea "x"
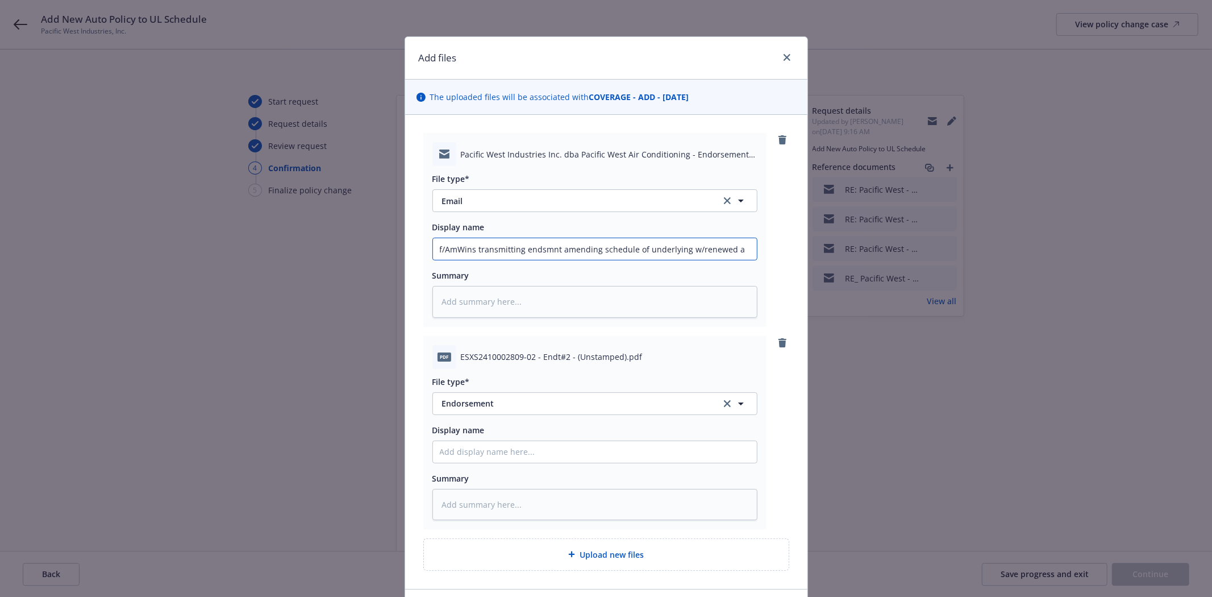
type input "f/AmWins transmitting endsmnt amending schedule of underlying w/renewed au"
type textarea "x"
type input "f/AmWins transmitting endsmnt amending schedule of underlying w/renewed aut"
type textarea "x"
type input "f/AmWins transmitting endsmnt amending schedule of underlying w/renewed auto"
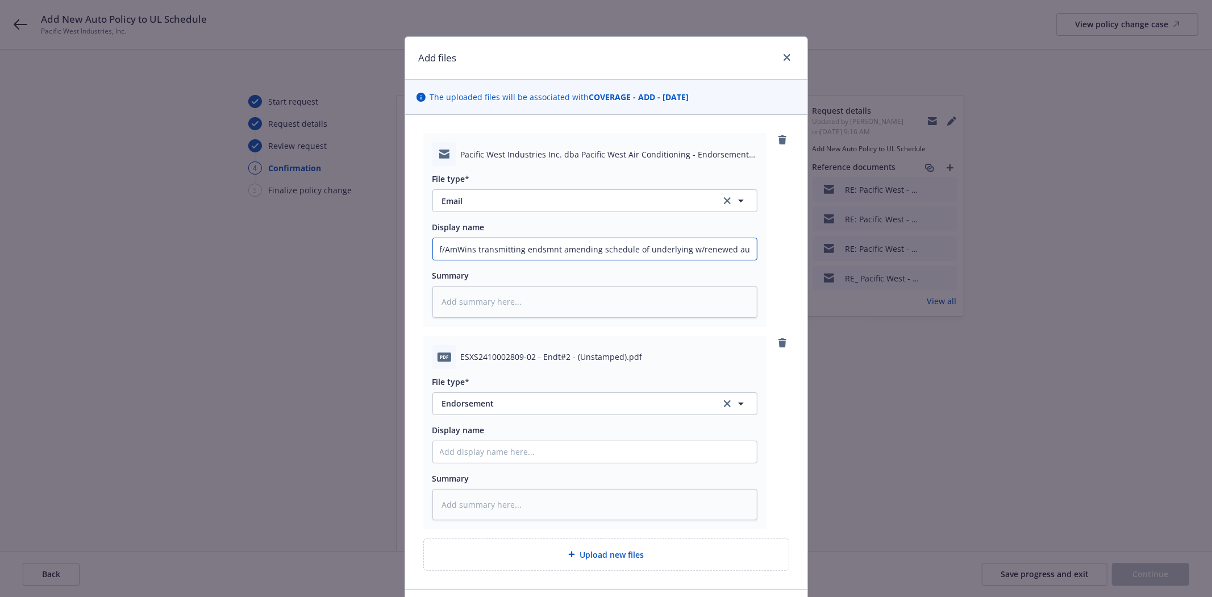
type textarea "x"
type input "f/AmWins transmitting endsmnt amending schedule of underlying w/renewed auto"
type textarea "x"
type input "f/AmWins transmitting endsmnt amending schedule of underlying w/renewed auto po"
type textarea "x"
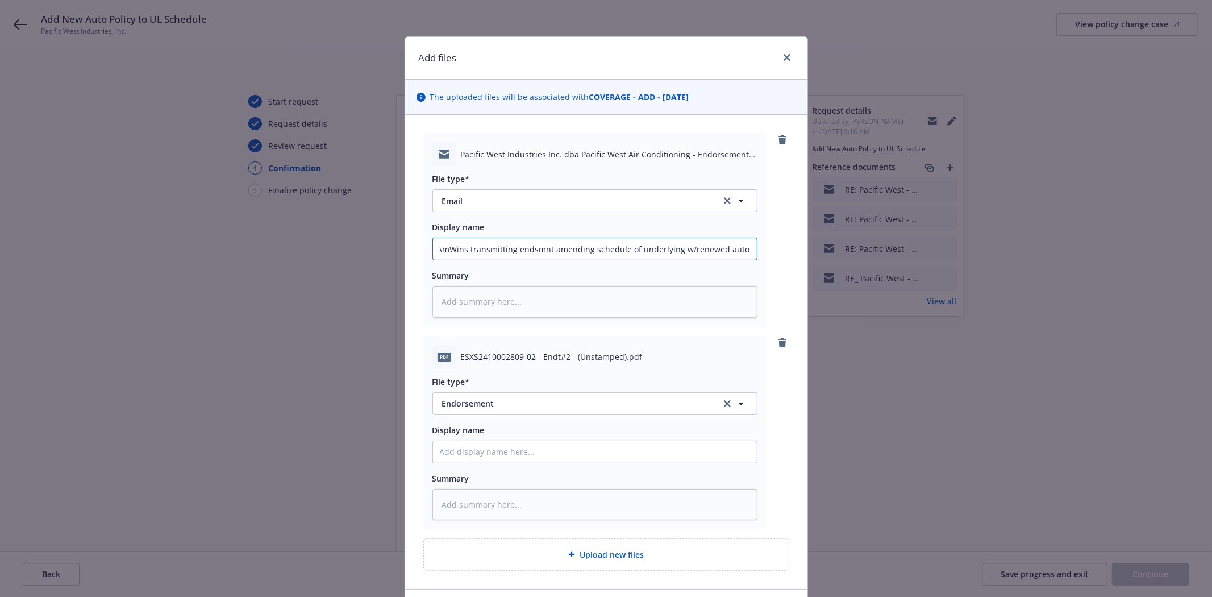
type input "f/AmWins transmitting endsmnt amending schedule of underlying w/renewed auto pol"
type textarea "x"
type input "f/AmWins transmitting endsmnt amending schedule of underlying w/renewed auto po…"
type textarea "x"
type input "f/AmWins transmitting endsmnt amending schedule of underlying w/renewed auto po…"
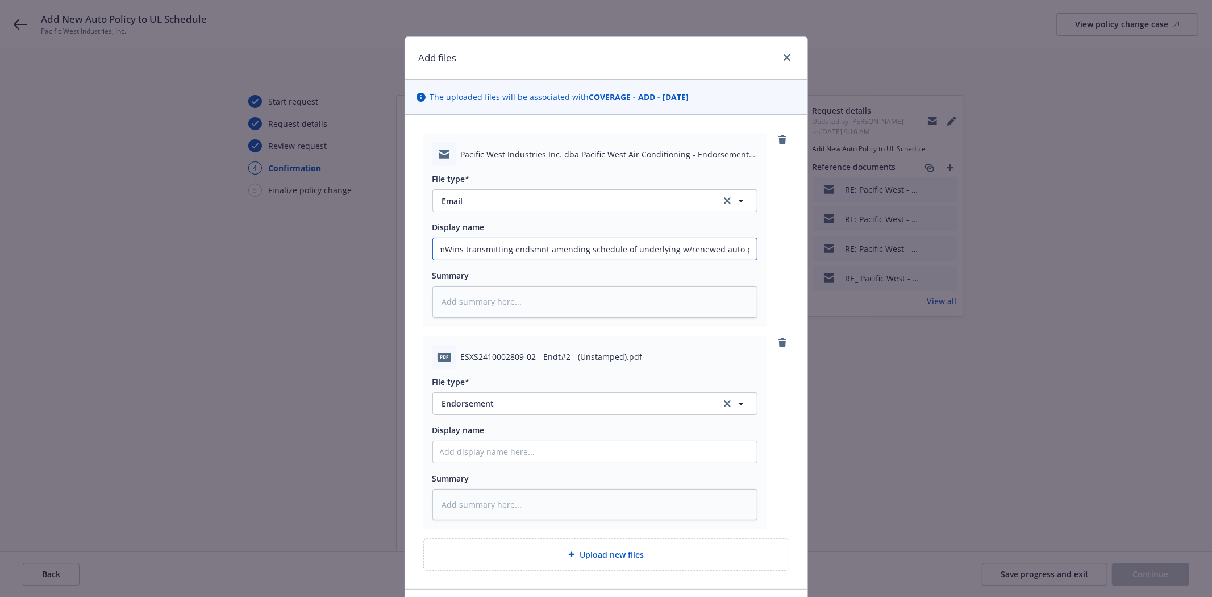
type textarea "x"
type input "f/AmWins transmitting endsmnt amending schedule of underlying w/renewed auto po…"
type textarea "x"
type input "f/AmWins transmitting endsmnt amending schedule of underlying w/renewed auto po…"
type textarea "x"
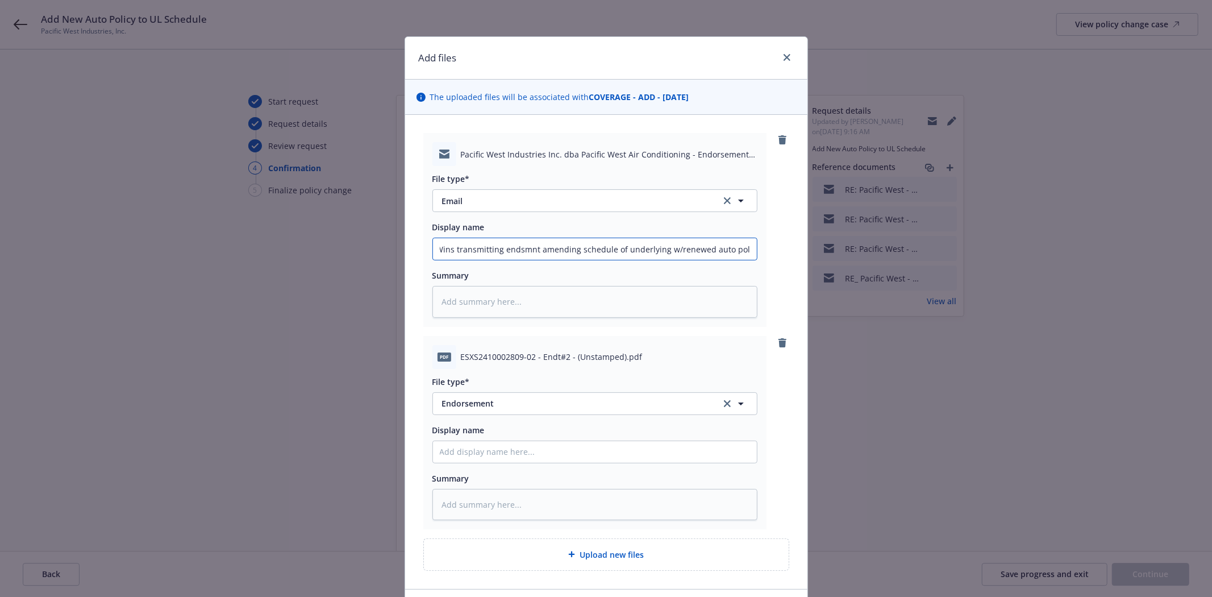
type input "f/AmWins transmitting endsmnt amending schedule of underlying w/renewed auto po…"
type textarea "x"
type input "f/AmWins transmitting endsmnt amending schedule of underlying w/renewed auto po…"
type textarea "x"
type input "f/AmWins transmitting endsmnt amending schedule of underlying w/renewed auto po…"
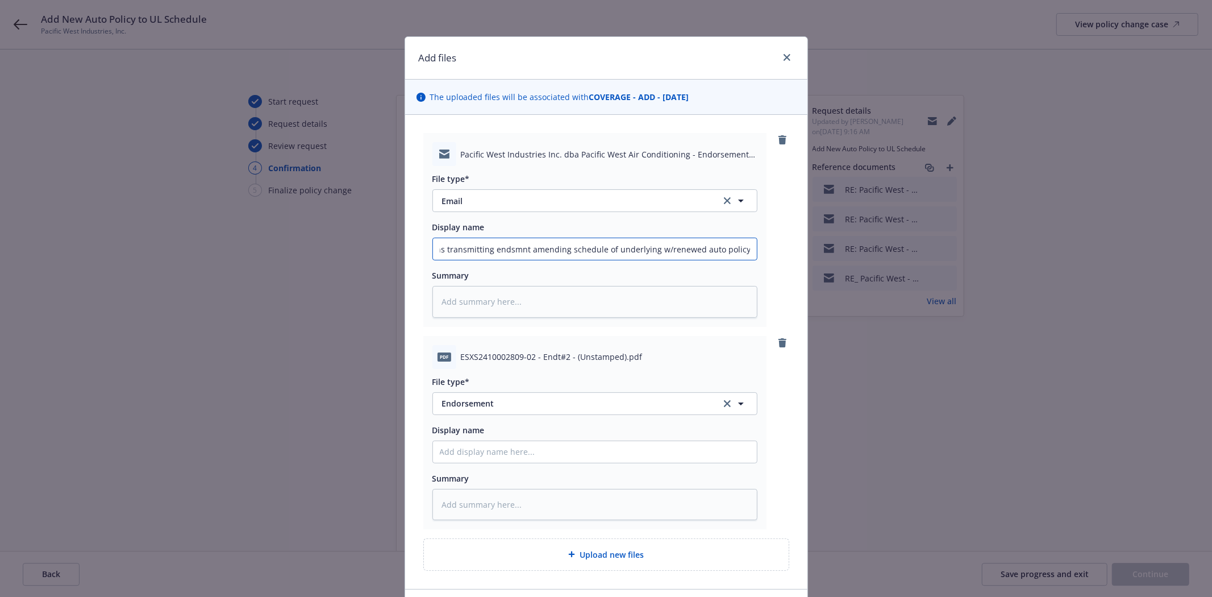
type textarea "x"
drag, startPoint x: 485, startPoint y: 247, endPoint x: 877, endPoint y: 246, distance: 391.6
click at [877, 246] on div "Add files The uploaded files will be associated with COVERAGE - ADD - 06/02/202…" at bounding box center [606, 298] width 1212 height 597
type input "f/AmWins transmitting endsmnt amending schedule of underlying w/renewed auto po…"
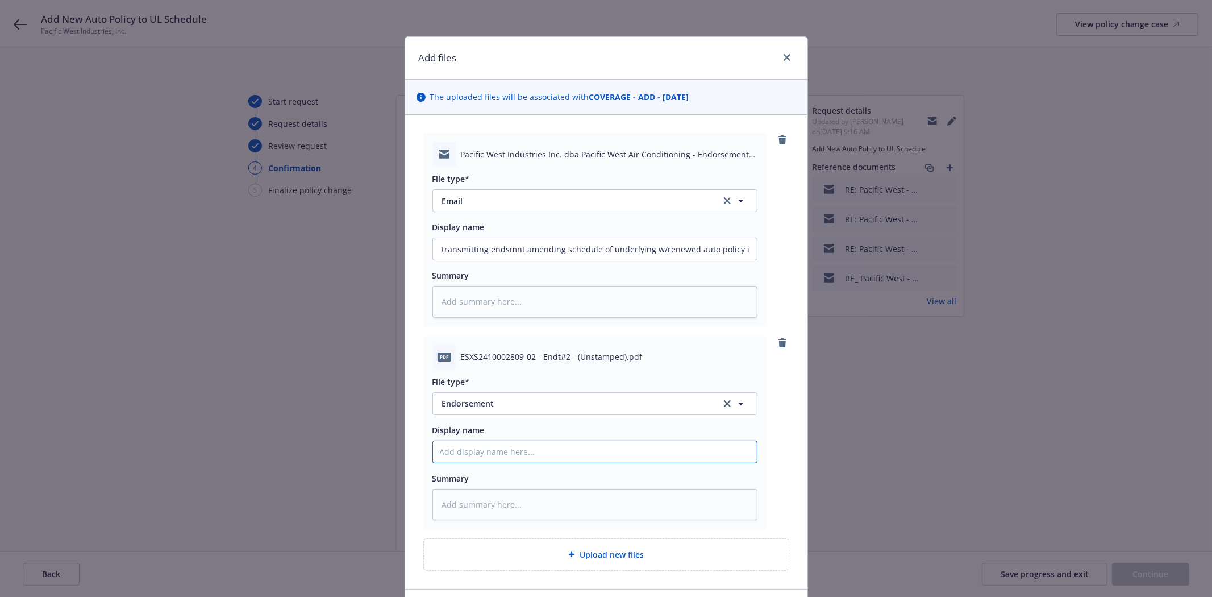
click at [477, 450] on input "Display name" at bounding box center [595, 452] width 324 height 22
paste input "endsmnt amending schedule of underlying w/renewed auto policy info"
type textarea "x"
type input "endsmnt amending schedule of underlying w/renewed auto policy info"
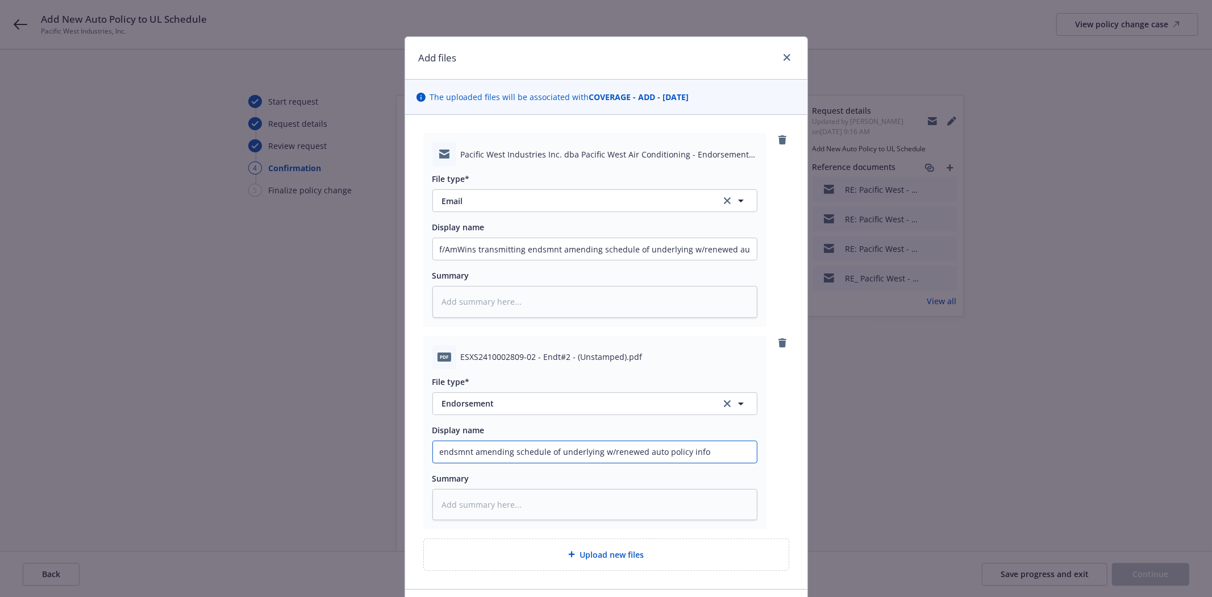
click at [434, 454] on input "endsmnt amending schedule of underlying w/renewed auto policy info" at bounding box center [595, 452] width 324 height 22
type textarea "x"
type input "Endsmnt amending schedule of underlying w/renewed auto policy info"
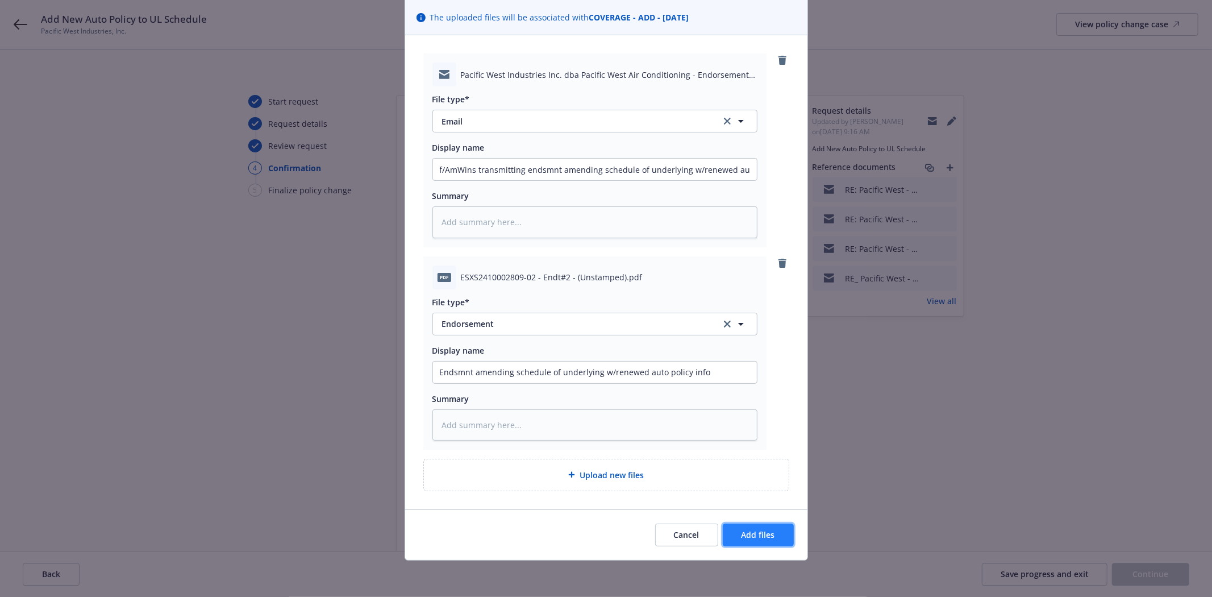
click at [754, 536] on span "Add files" at bounding box center [759, 534] width 34 height 11
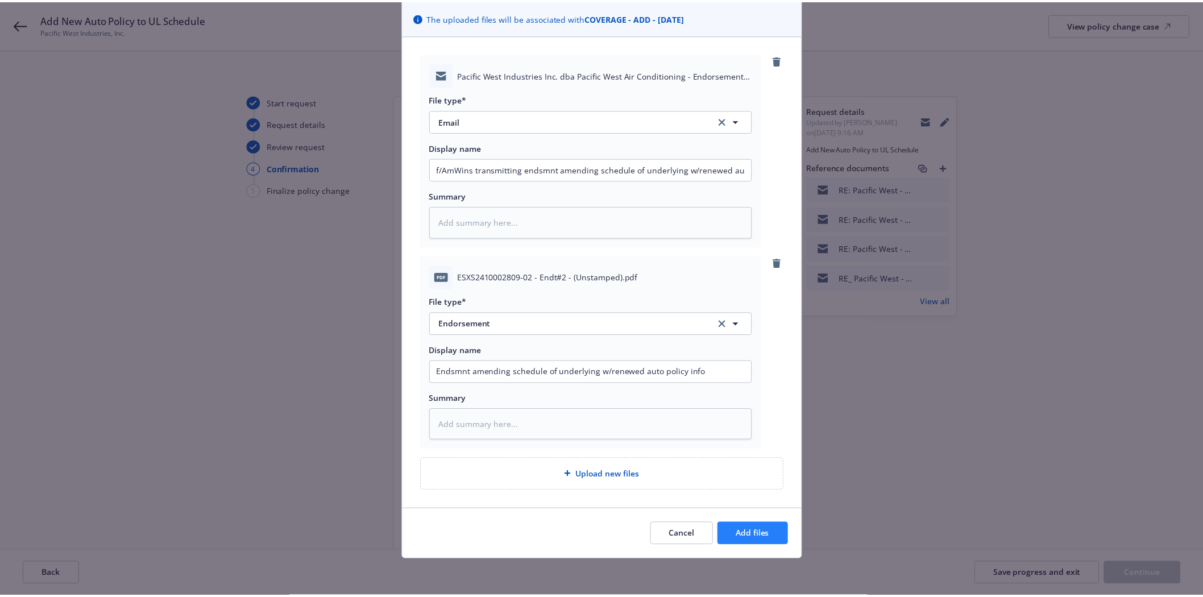
scroll to position [38, 0]
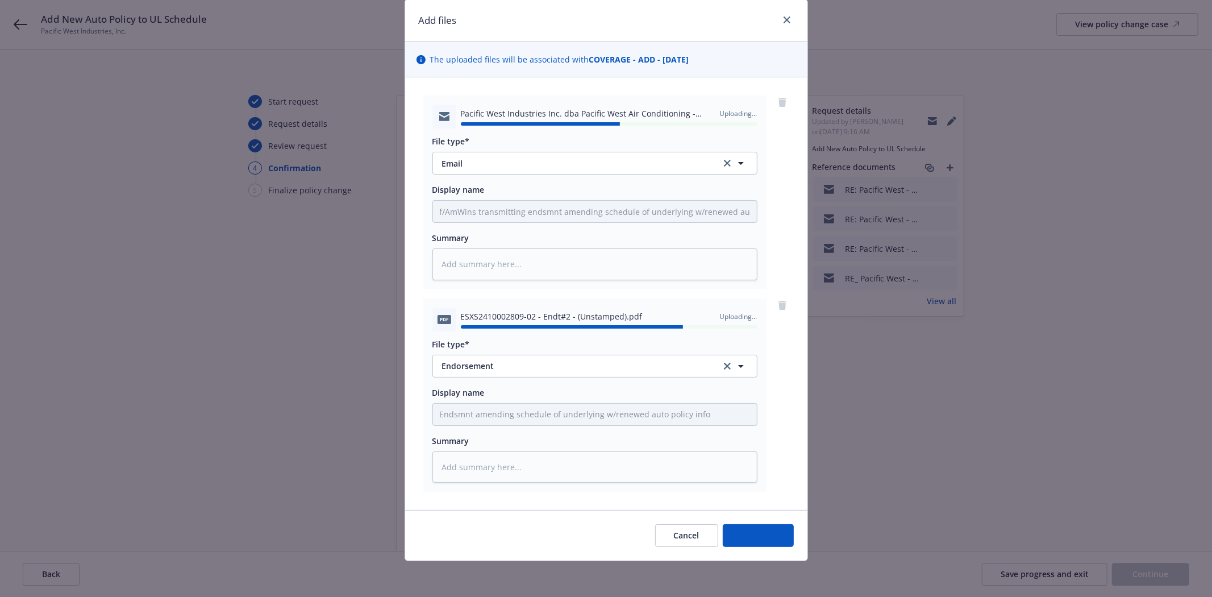
type textarea "x"
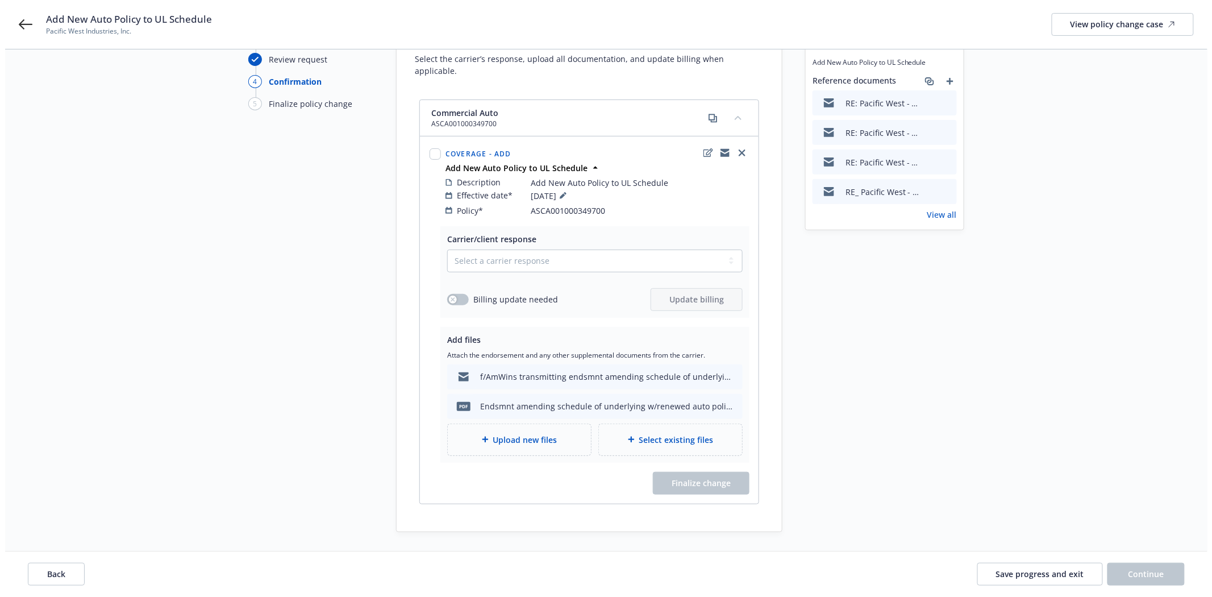
scroll to position [66, 0]
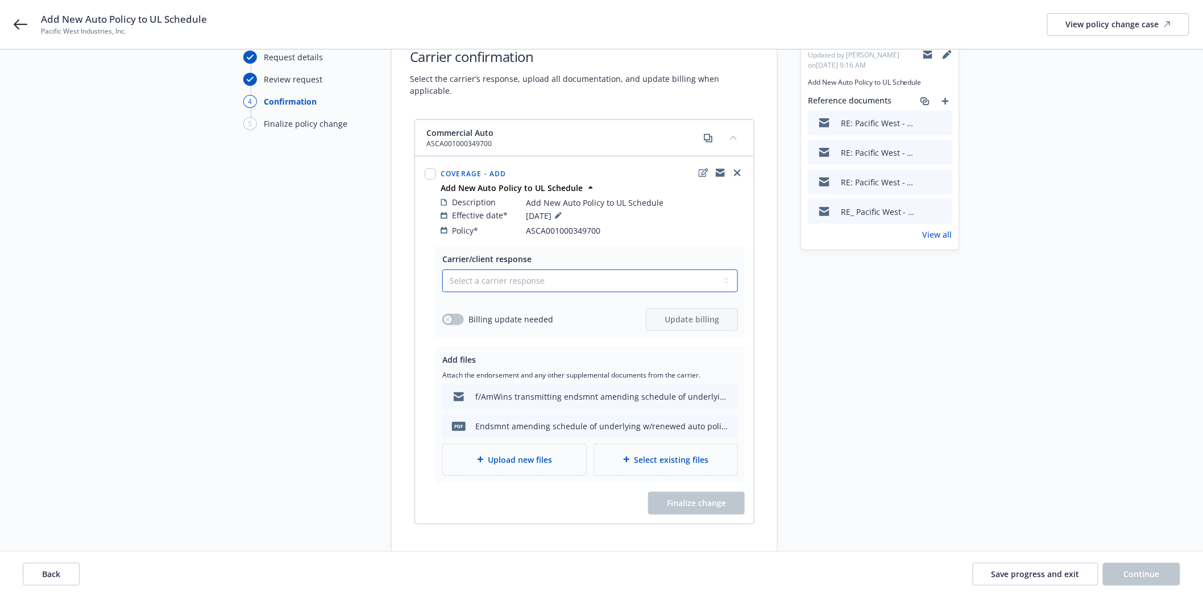
click at [464, 269] on select "Select a carrier response Accepted Accepted with revision No endorsement needed…" at bounding box center [590, 280] width 296 height 23
select select "ACCEPTED"
click at [442, 269] on select "Select a carrier response Accepted Accepted with revision No endorsement needed…" at bounding box center [590, 280] width 296 height 23
click at [666, 492] on button "Finalize change" at bounding box center [696, 503] width 97 height 23
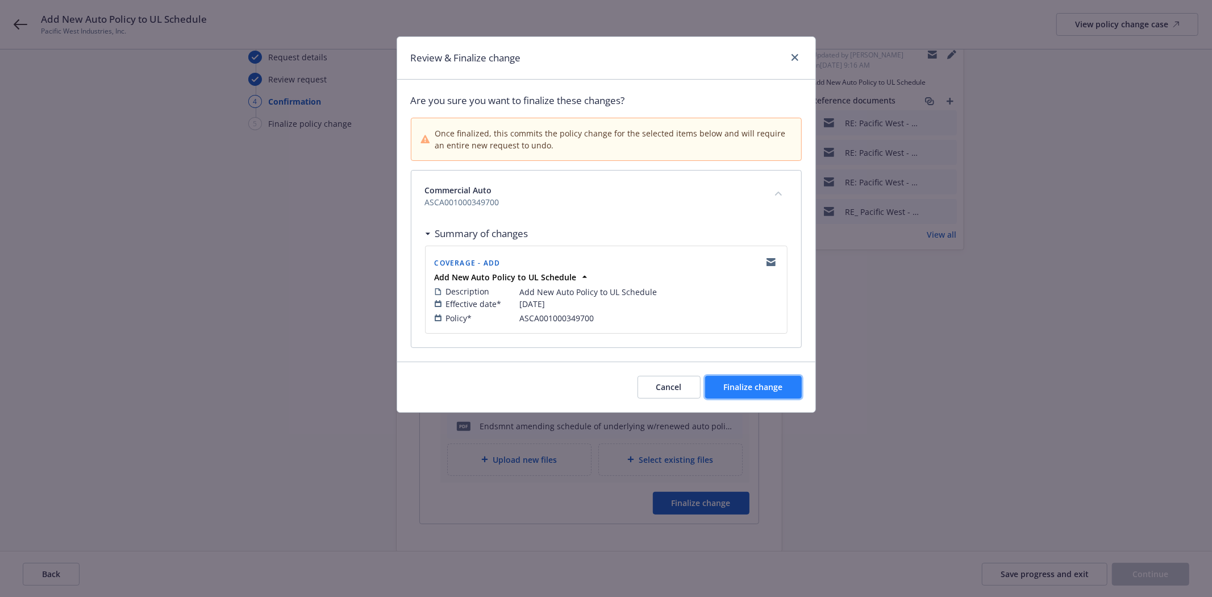
click at [748, 384] on span "Finalize change" at bounding box center [753, 386] width 59 height 11
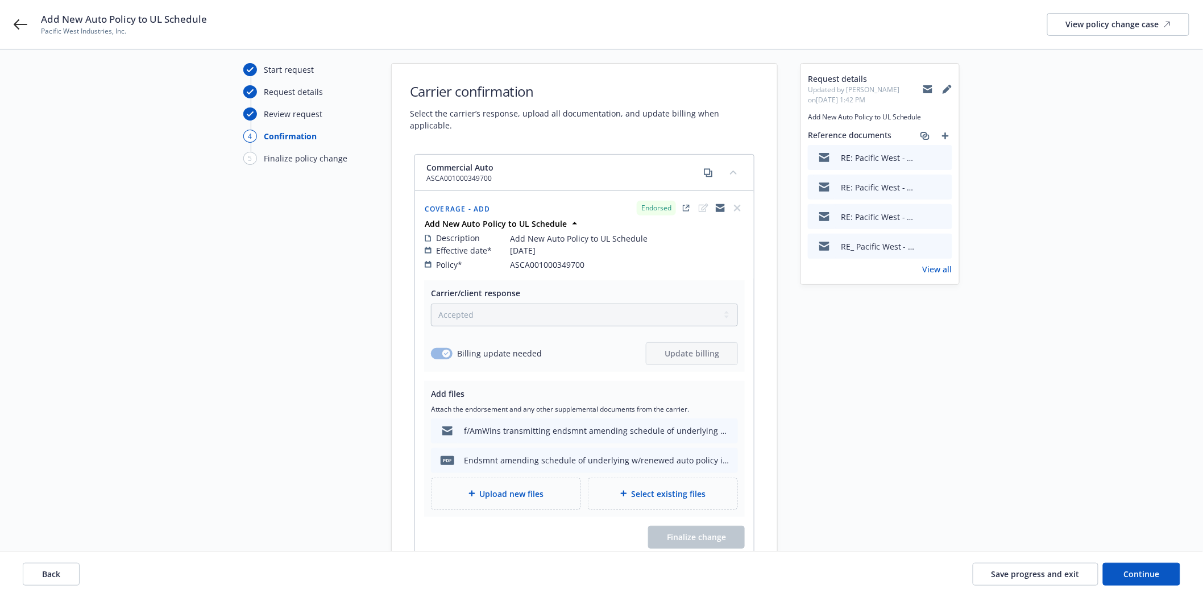
scroll to position [0, 0]
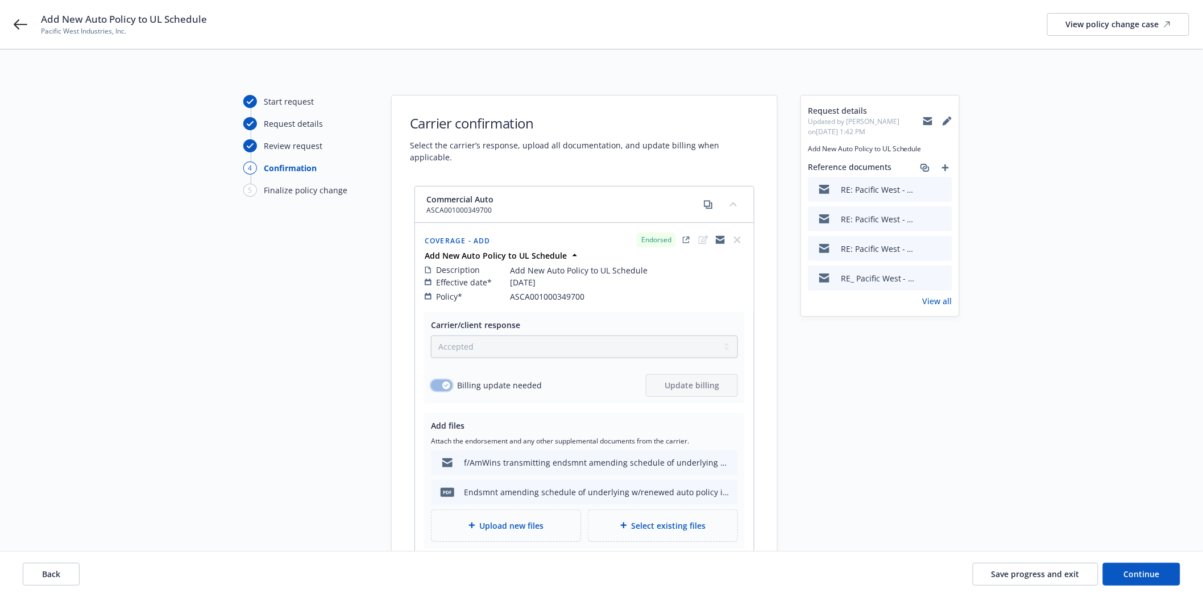
click at [446, 384] on icon "button" at bounding box center [446, 385] width 5 height 3
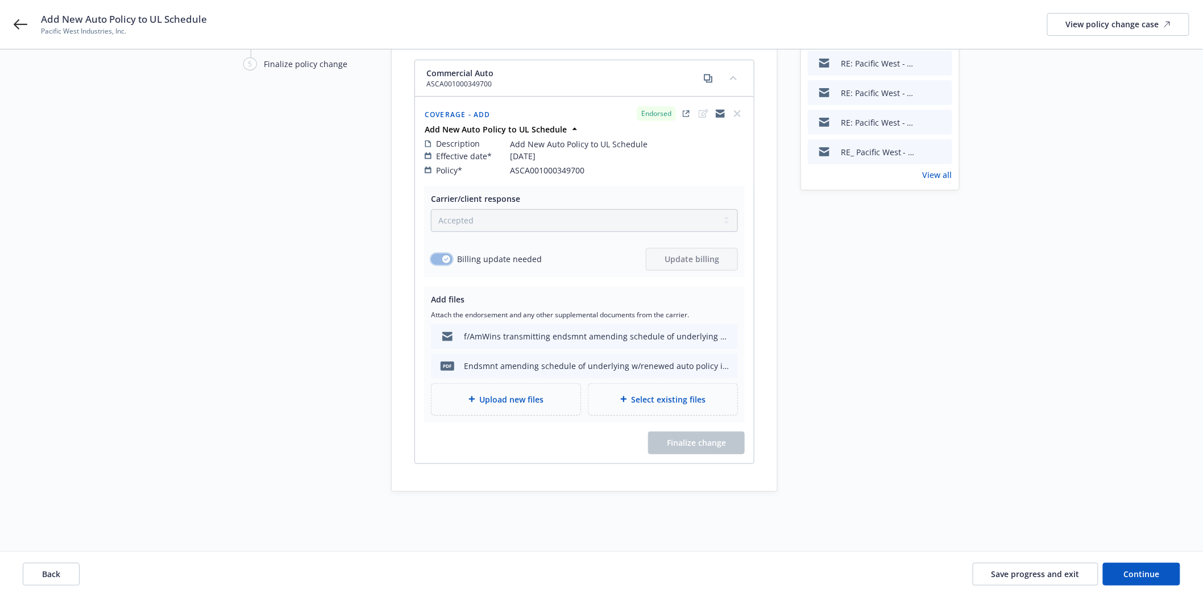
scroll to position [128, 0]
click at [1128, 571] on span "Continue" at bounding box center [1142, 573] width 36 height 11
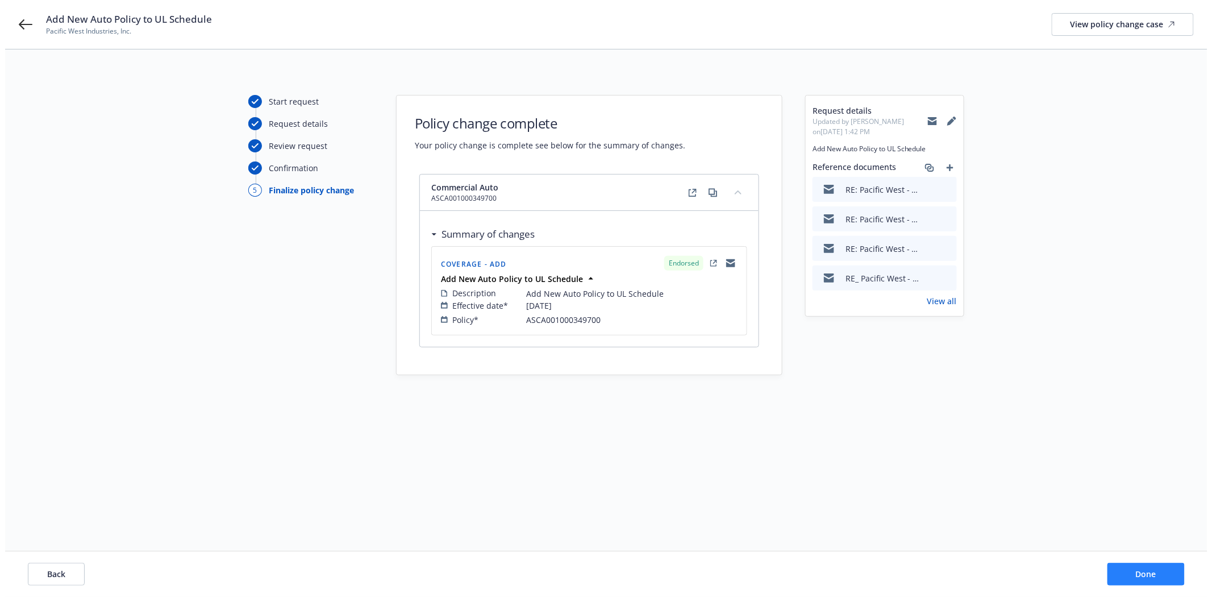
scroll to position [0, 0]
click at [1128, 571] on button "Done" at bounding box center [1150, 574] width 77 height 23
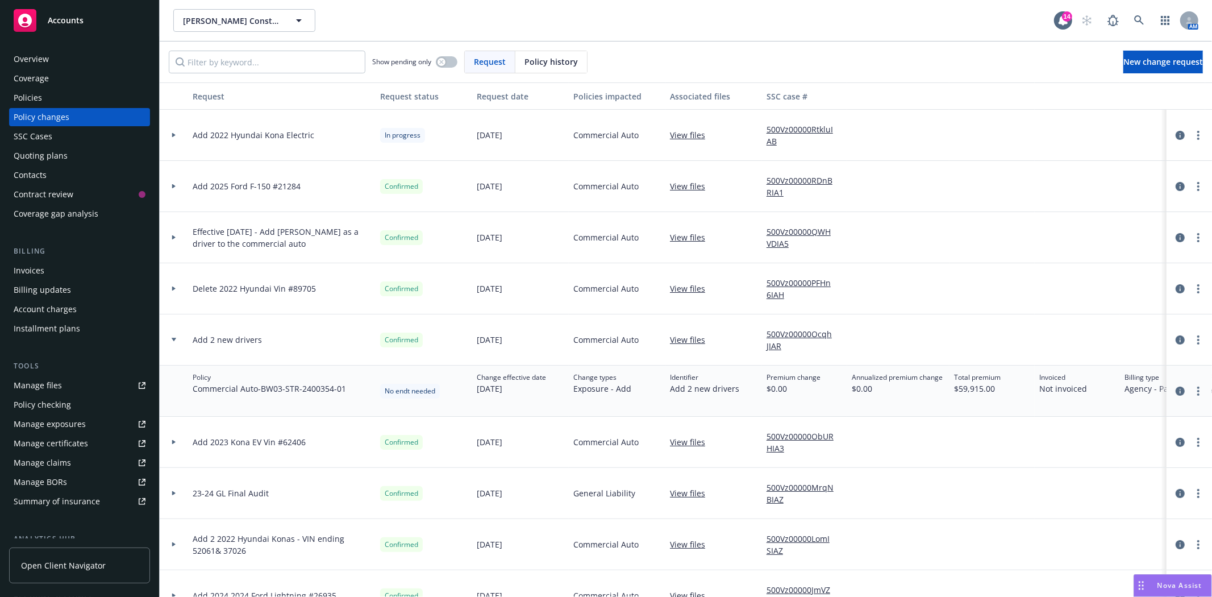
click at [77, 160] on div "Quoting plans" at bounding box center [80, 156] width 132 height 18
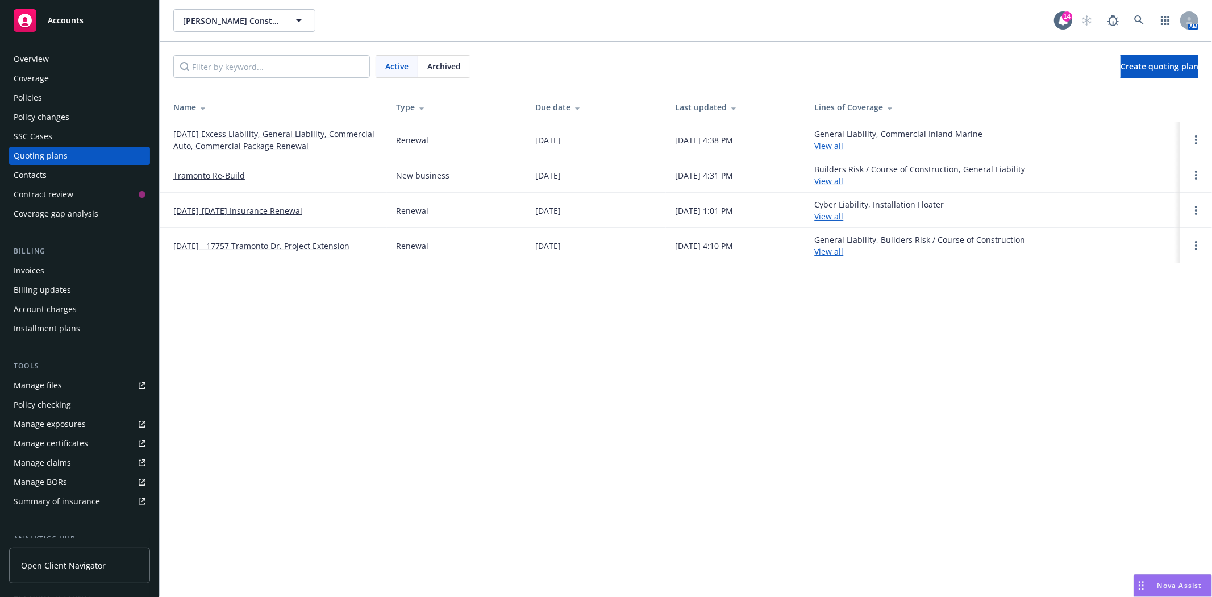
click at [37, 102] on div "Policies" at bounding box center [28, 98] width 28 height 18
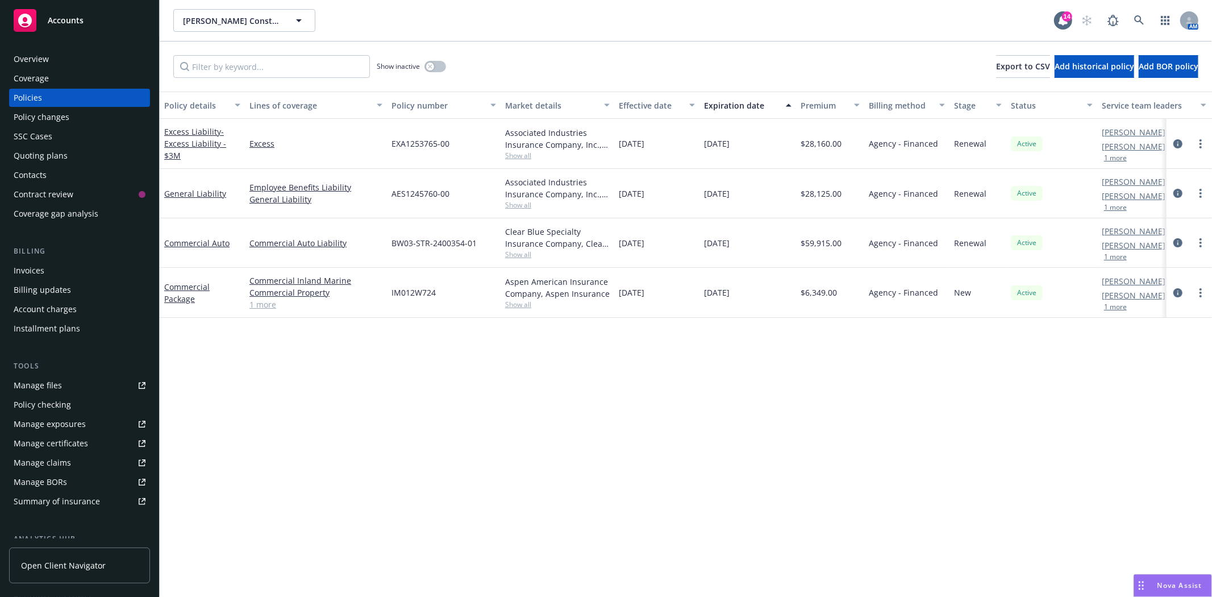
click at [40, 120] on div "Policy changes" at bounding box center [42, 117] width 56 height 18
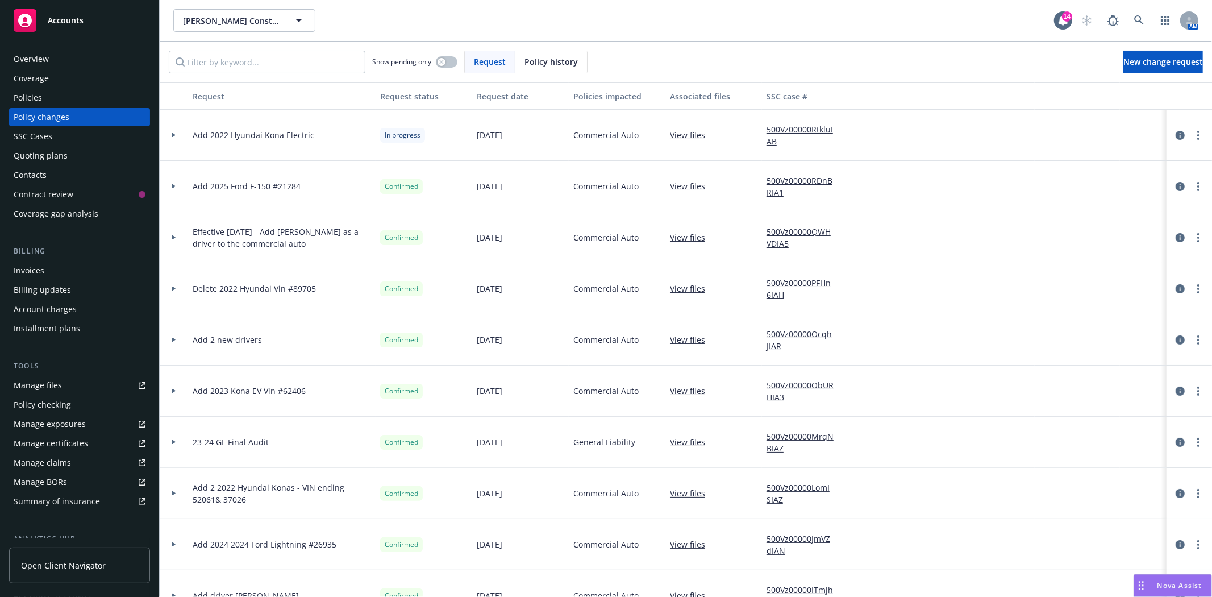
click at [173, 338] on icon at bounding box center [173, 340] width 3 height 5
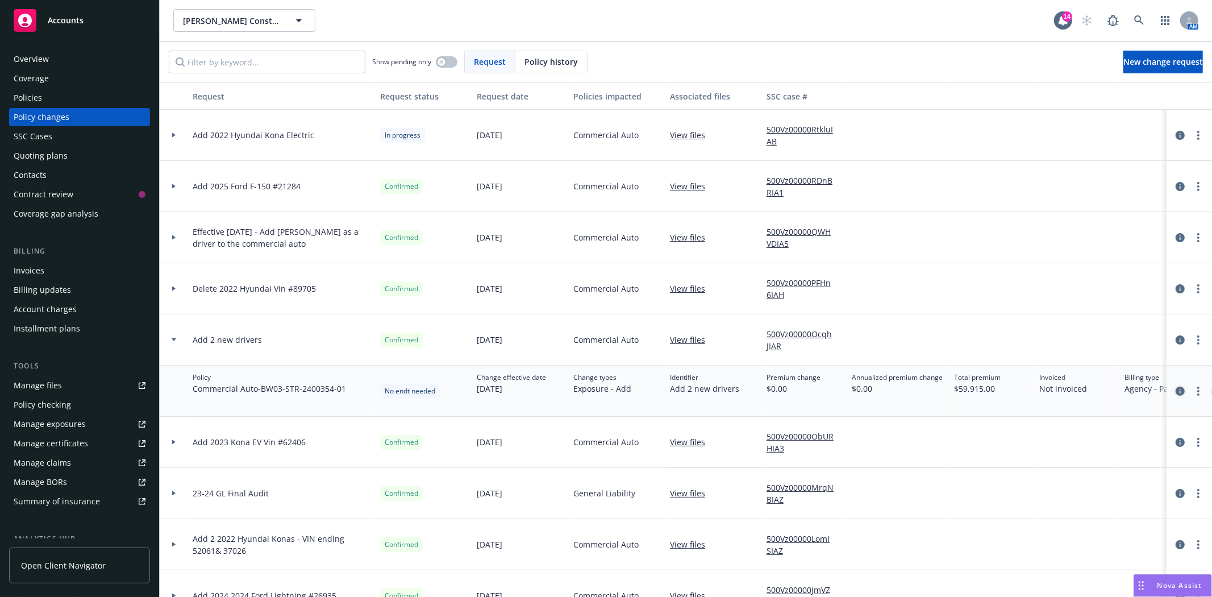
click at [1176, 392] on icon "circleInformation" at bounding box center [1180, 390] width 9 height 9
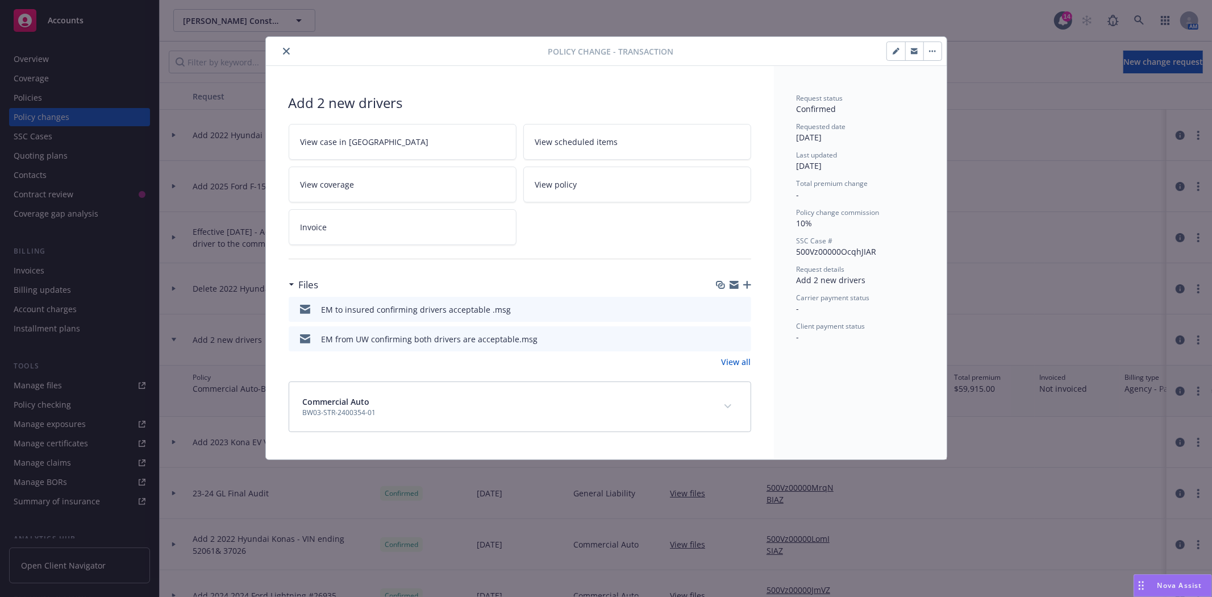
click at [740, 338] on icon "preview file" at bounding box center [740, 338] width 10 height 8
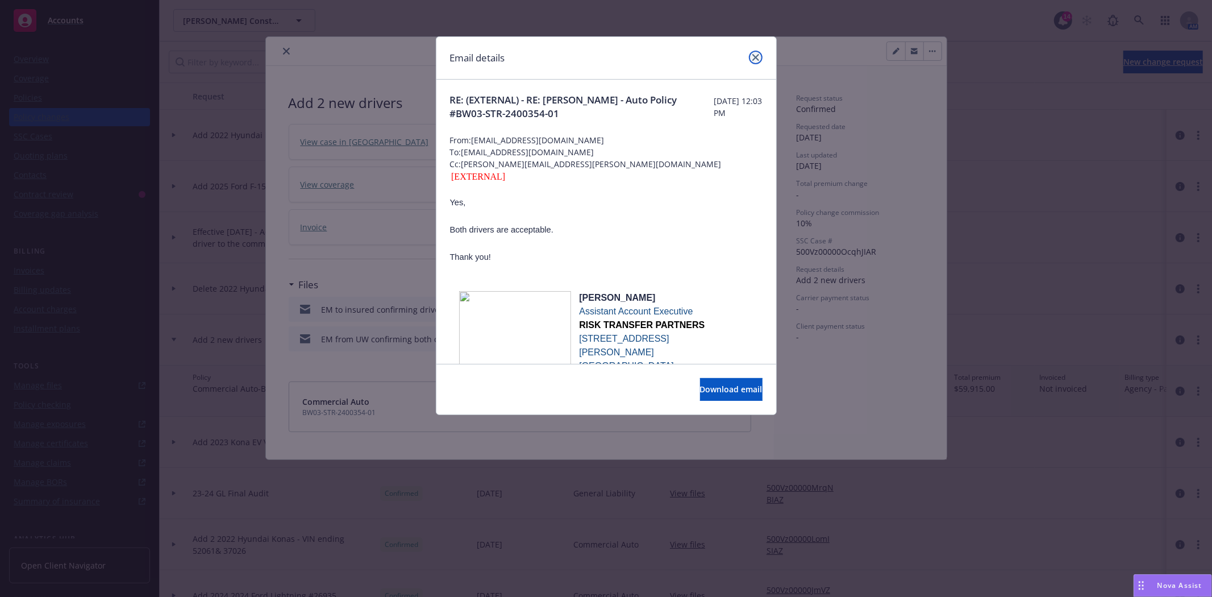
click at [751, 55] on link "close" at bounding box center [756, 58] width 14 height 14
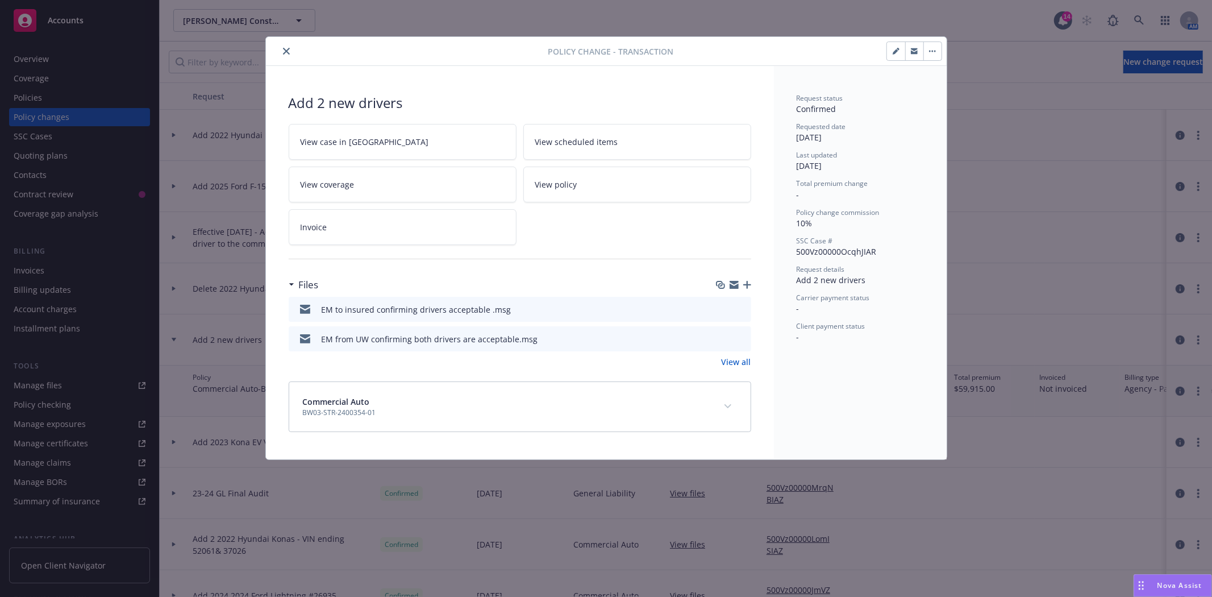
click at [742, 309] on icon "preview file" at bounding box center [740, 309] width 10 height 8
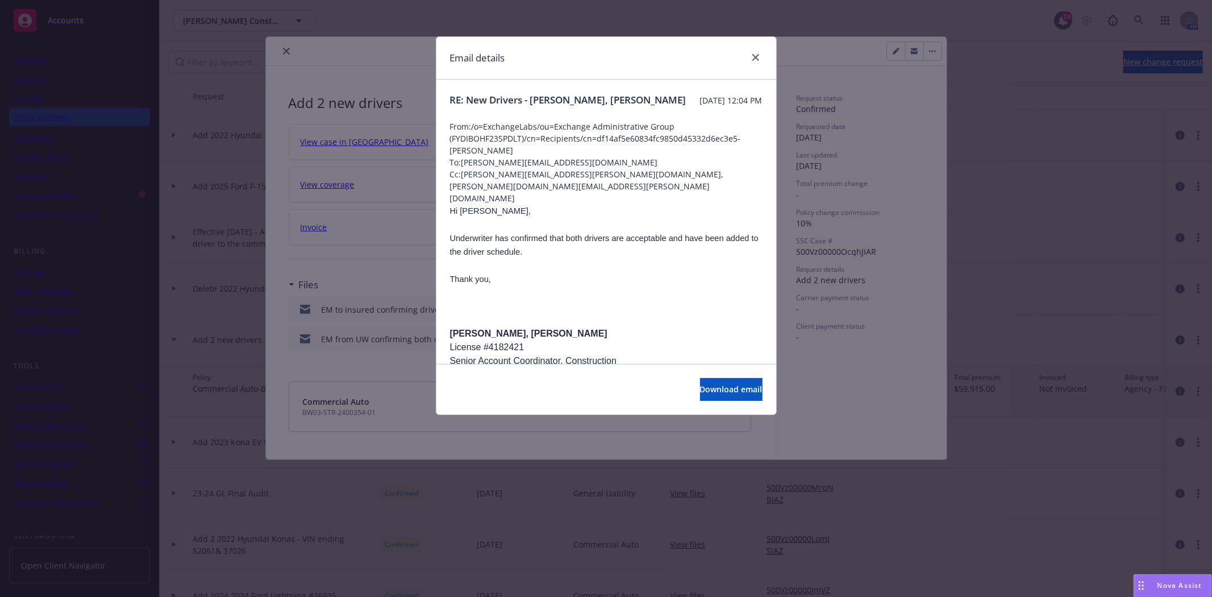
drag, startPoint x: 742, startPoint y: 309, endPoint x: 691, endPoint y: 314, distance: 50.8
click at [691, 314] on p at bounding box center [606, 320] width 313 height 14
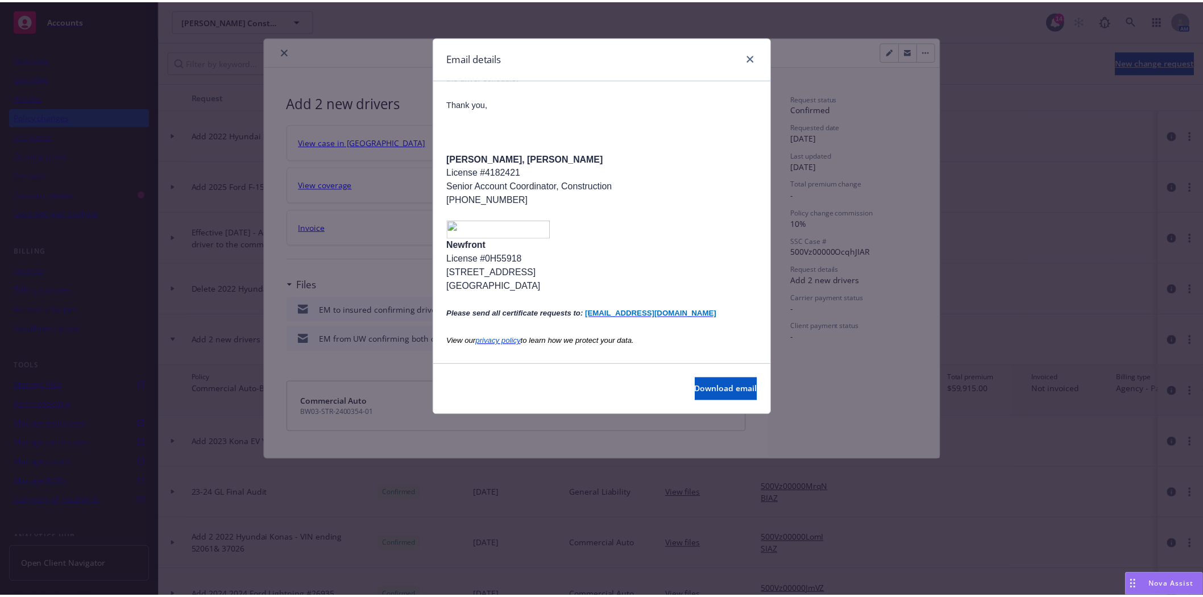
scroll to position [505, 0]
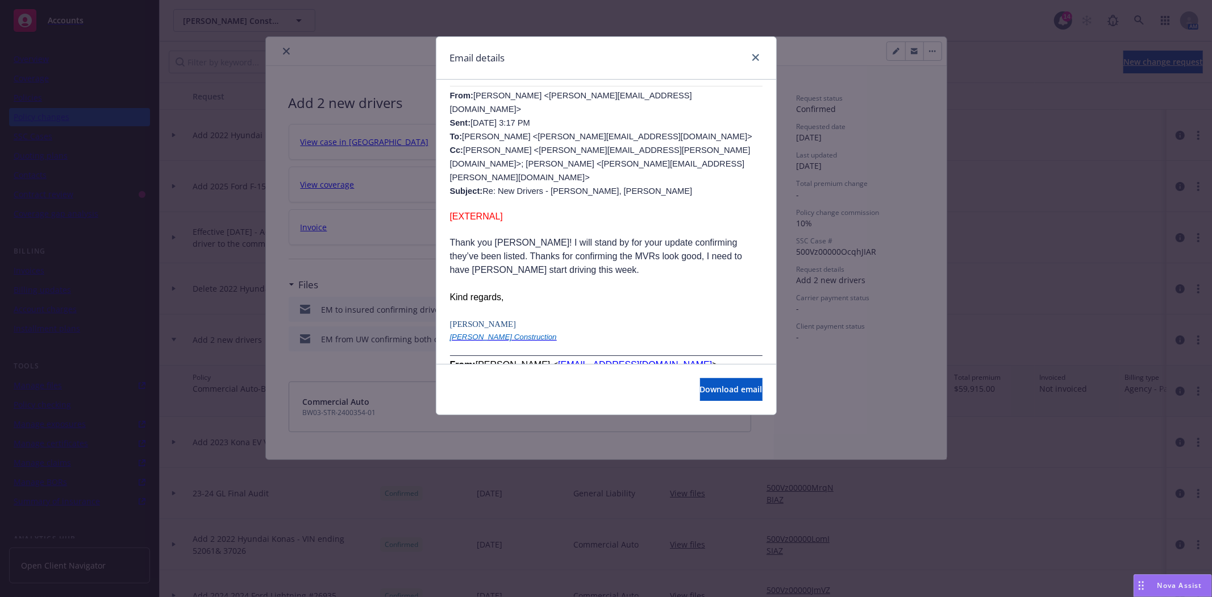
click at [746, 51] on div at bounding box center [754, 58] width 18 height 15
click at [754, 52] on link "close" at bounding box center [756, 58] width 14 height 14
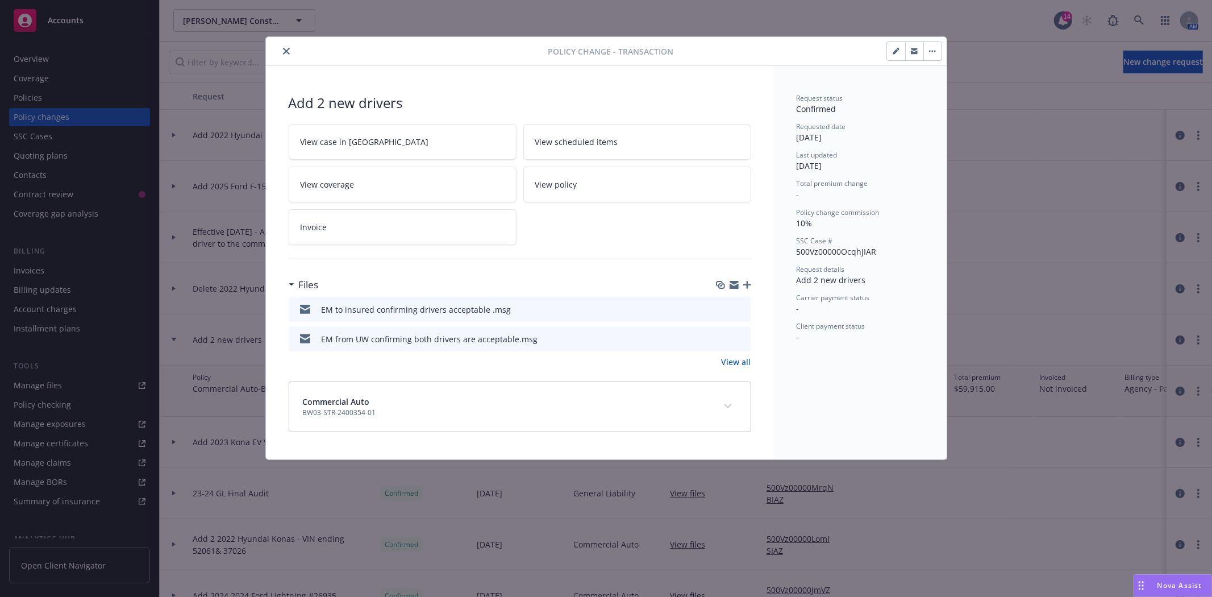
click at [286, 52] on icon "close" at bounding box center [286, 51] width 7 height 7
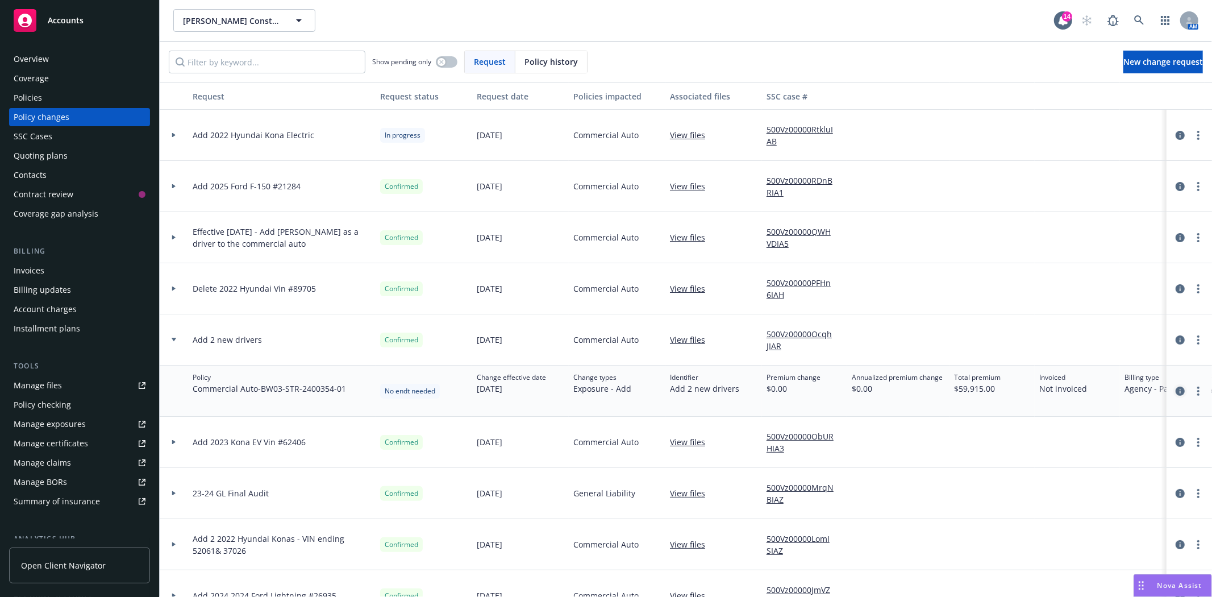
click at [1176, 392] on icon "circleInformation" at bounding box center [1180, 390] width 9 height 9
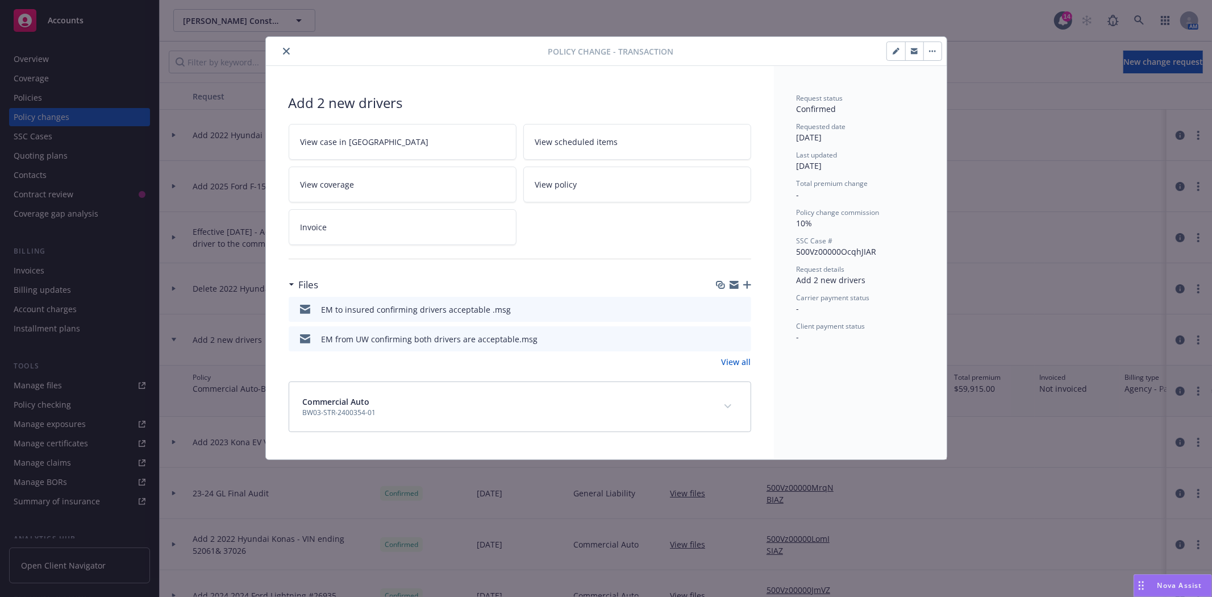
click at [746, 285] on icon "button" at bounding box center [747, 285] width 8 height 8
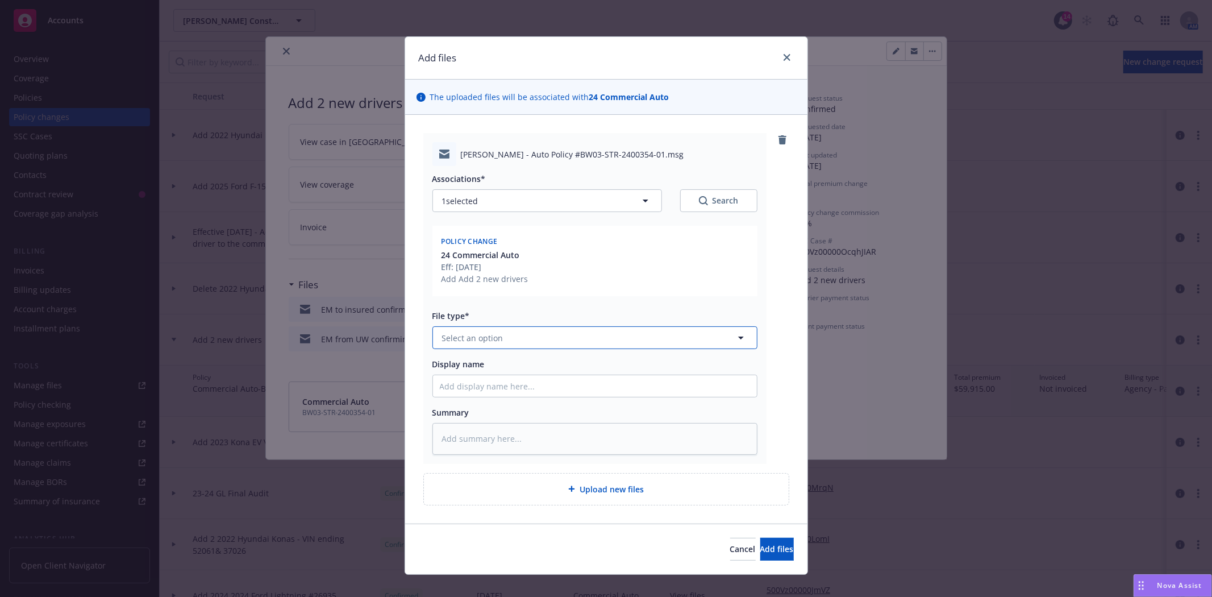
click at [544, 337] on button "Select an option" at bounding box center [595, 337] width 325 height 23
type input "change"
click at [532, 367] on div "Change request" at bounding box center [593, 369] width 310 height 16
click at [526, 388] on input "Display name" at bounding box center [595, 386] width 324 height 22
type textarea "x"
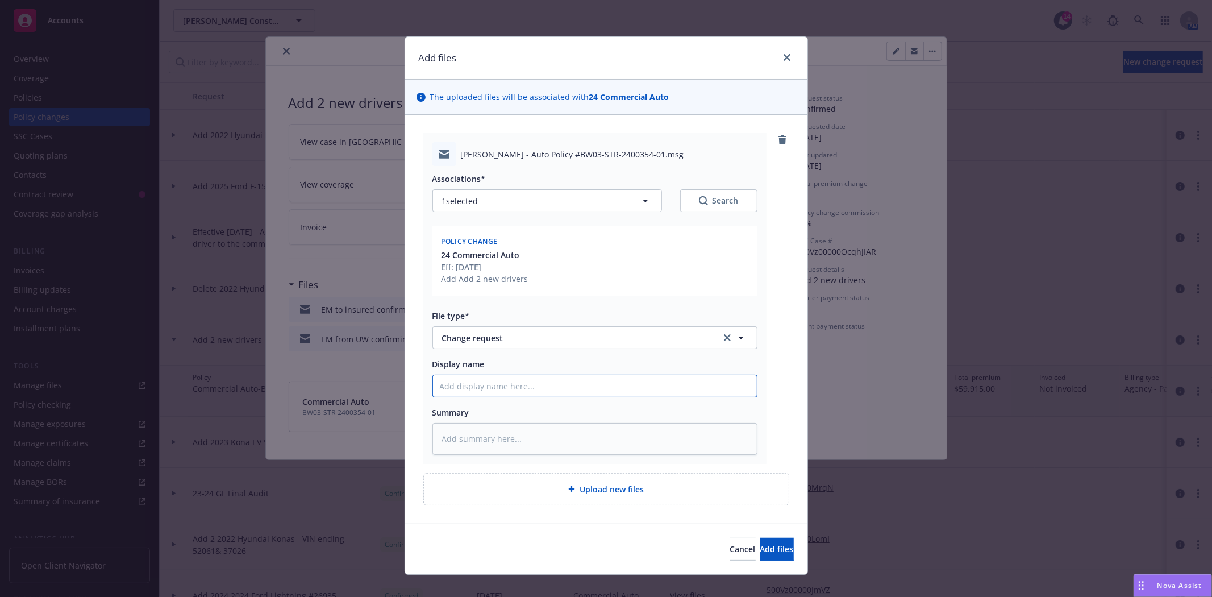
type input "t"
type textarea "x"
type input "t/"
type textarea "x"
type input "t/E"
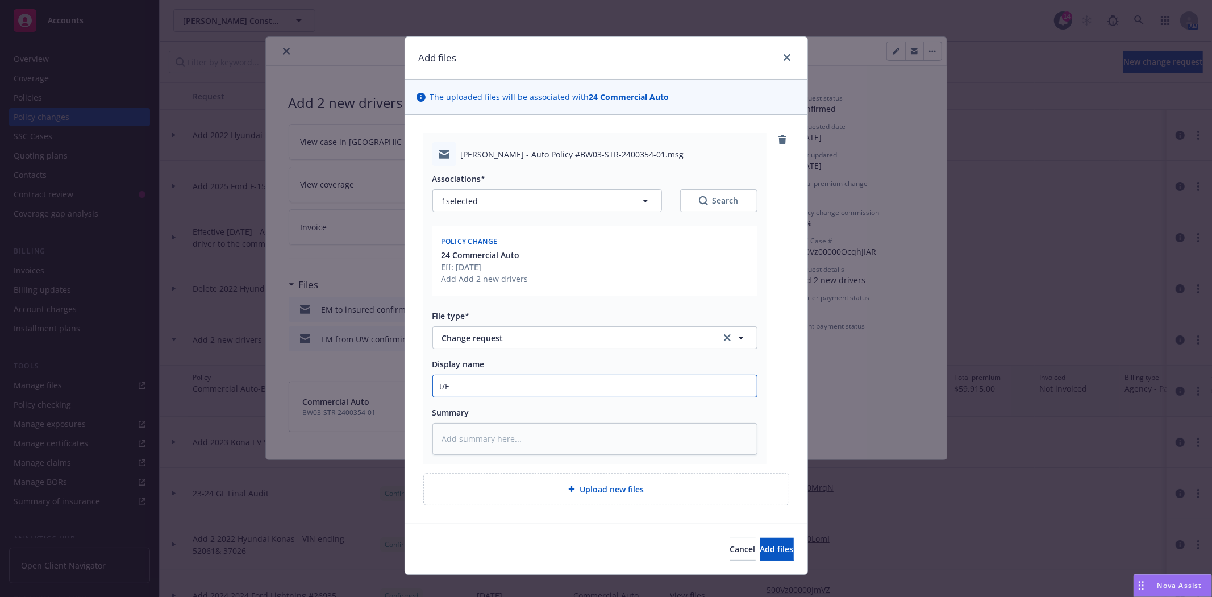
type textarea "x"
type input "t/Em"
type textarea "x"
type input "t/Eme"
type textarea "x"
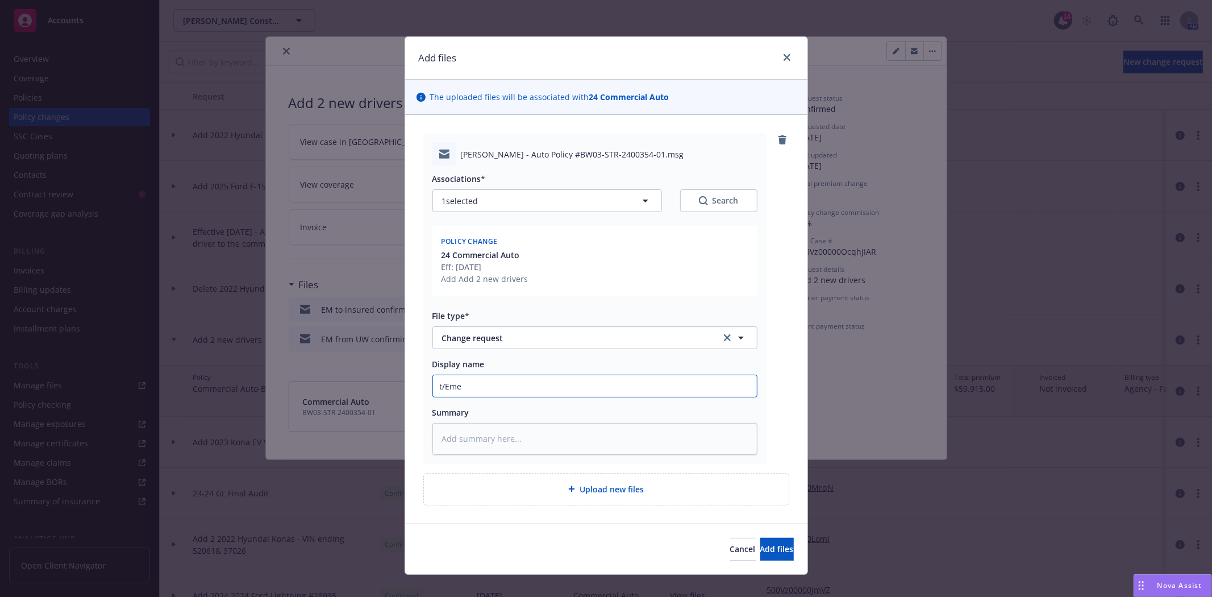
type input "t/Emel"
type textarea "x"
type input "t/Emely"
type textarea "x"
type input "t/Emely"
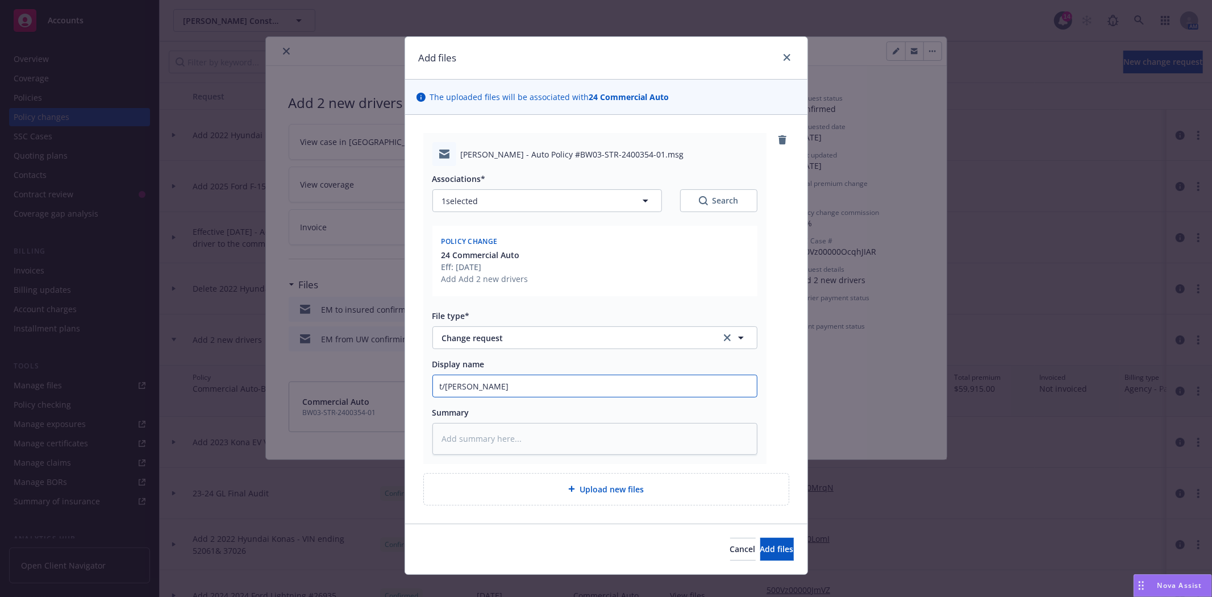
type textarea "x"
type input "t/Emely @"
type textarea "x"
type input "t/Emely @"
type textarea "x"
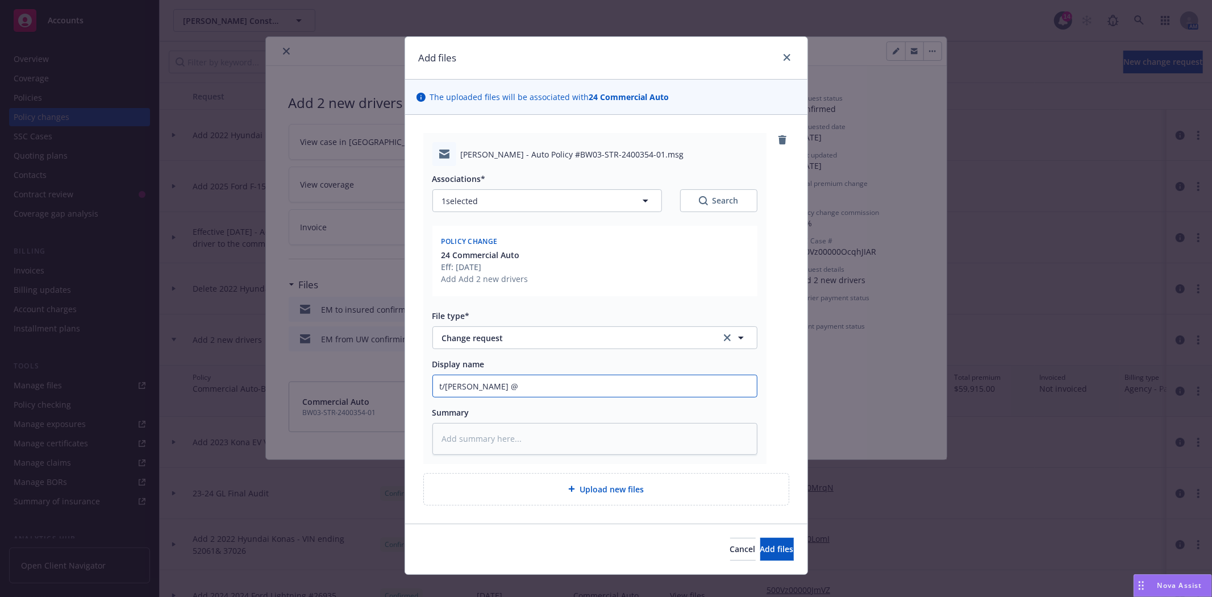
type input "t/Emely @ R"
type textarea "x"
type input "t/Emely @ RT"
type textarea "x"
type input "t/Emely @ RTP"
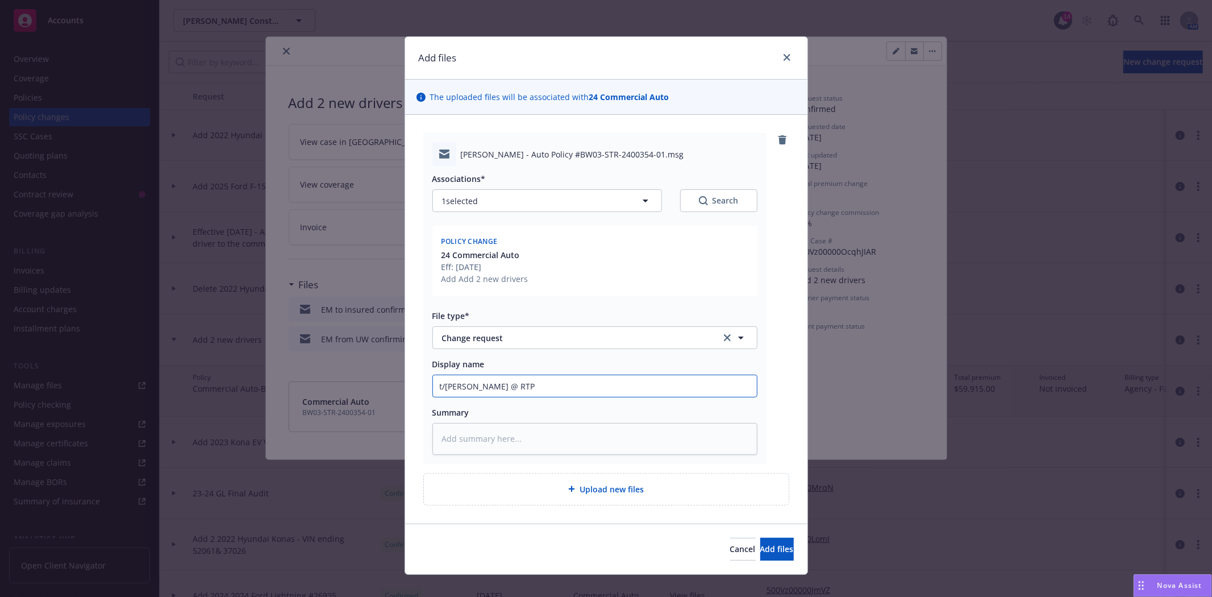
type textarea "x"
type input "t/Emely @ RTP"
type textarea "x"
type input "t/Emely @ RTP w"
type textarea "x"
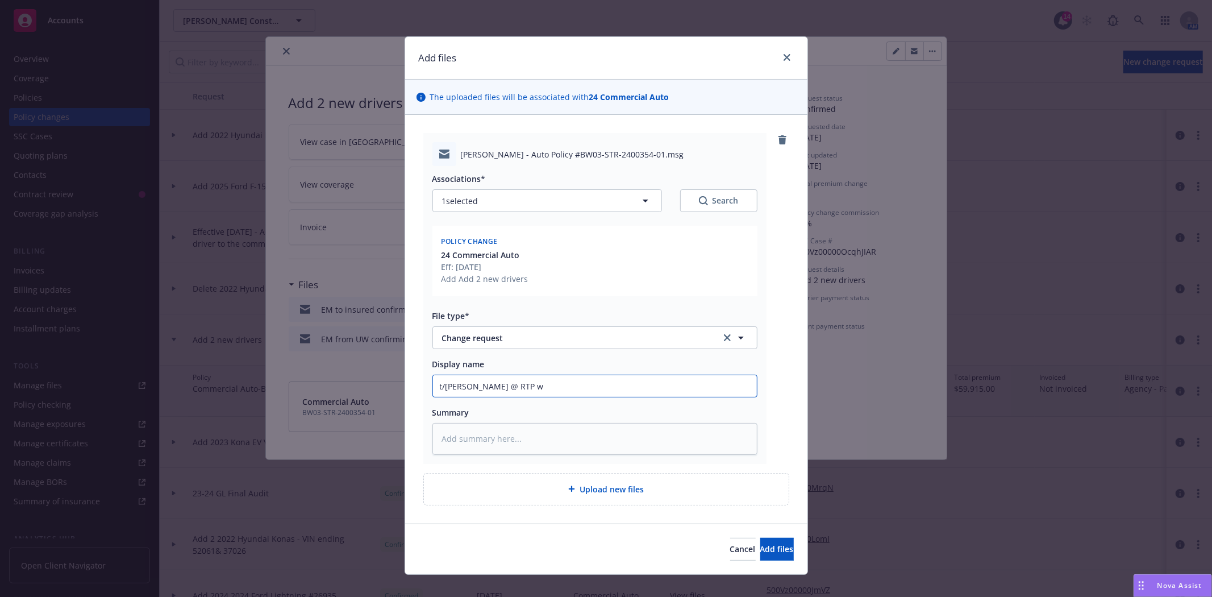
type input "t/Emely @ RTP w/"
type textarea "x"
type input "t/Emely @ RTP w/M"
type textarea "x"
type input "t/Emely @ RTP w/MV"
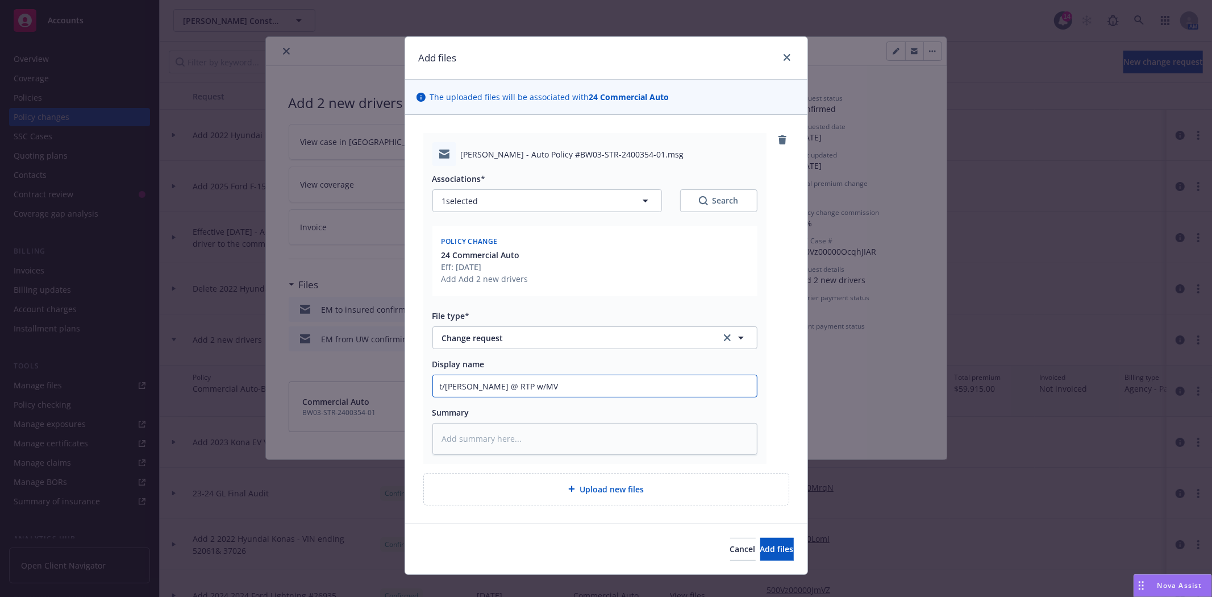
type textarea "x"
type input "t/Emely @ RTP w/MVR"
type textarea "x"
type input "t/Emely @ RTP w/MVRs"
type textarea "x"
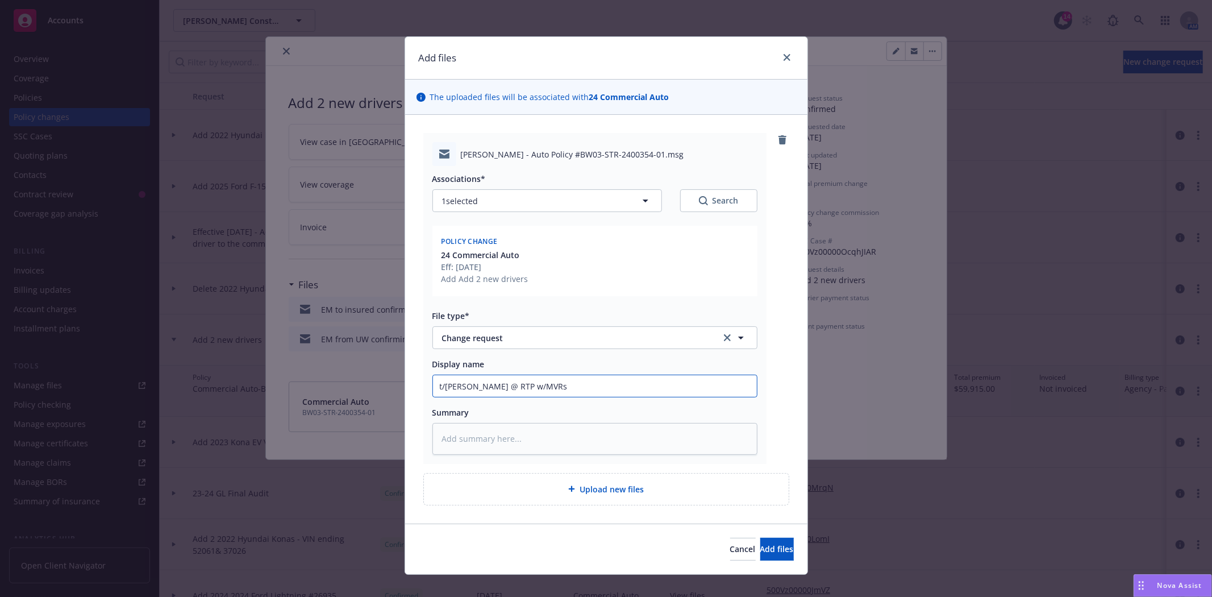
type input "t/Emely @ RTP w/MVRs"
type textarea "x"
type input "t/Emely @ RTP w/MVRs f"
type textarea "x"
type input "t/Emely @ RTP w/MVRs fo"
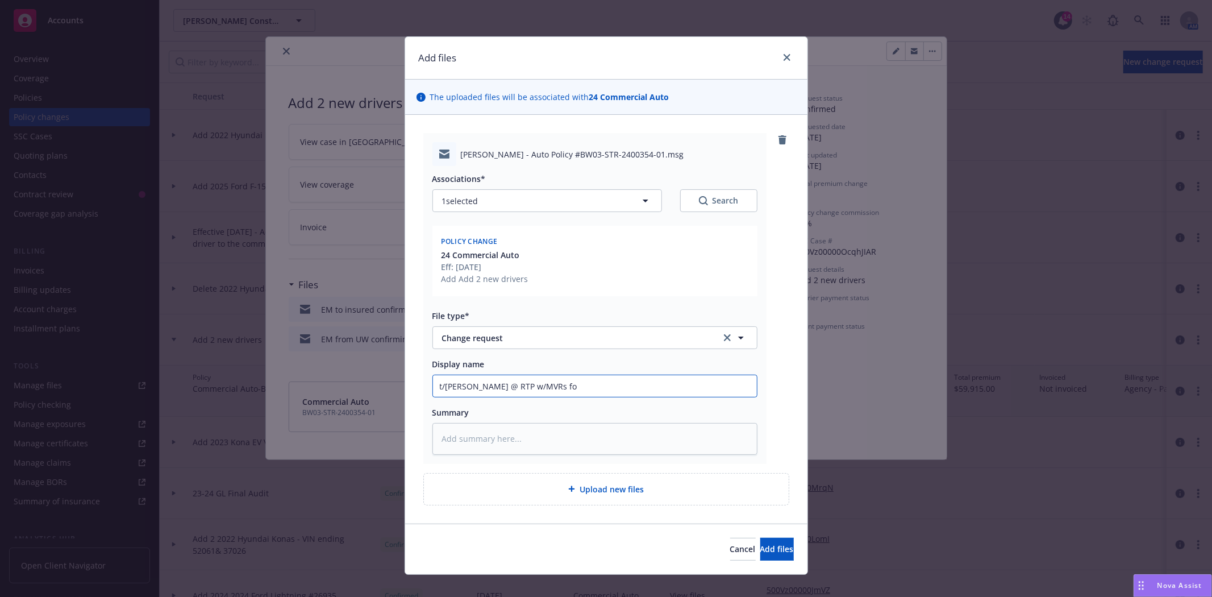
type textarea "x"
type input "t/Emely @ RTP w/MVRs for"
type textarea "x"
type input "t/Emely @ RTP w/MVRs for"
type textarea "x"
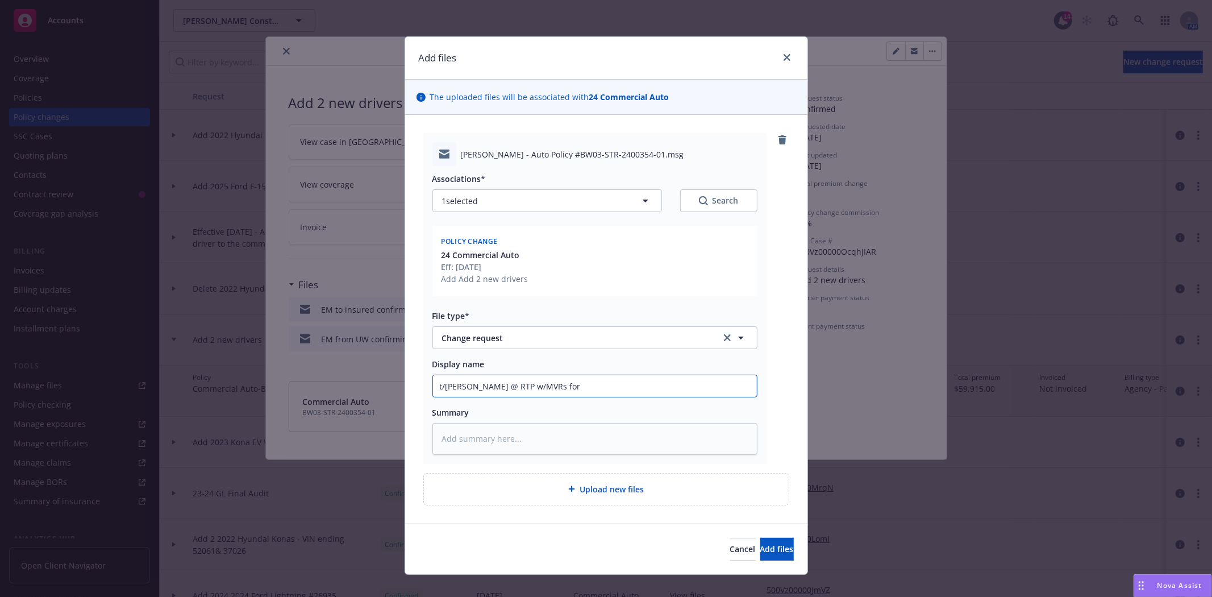
type input "t/Emely @ RTP w/MVRs for A"
type textarea "x"
type input "t/Emely @ RTP w/MVRs for Ag"
type textarea "x"
type input "t/Emely @ RTP w/MVRs for A"
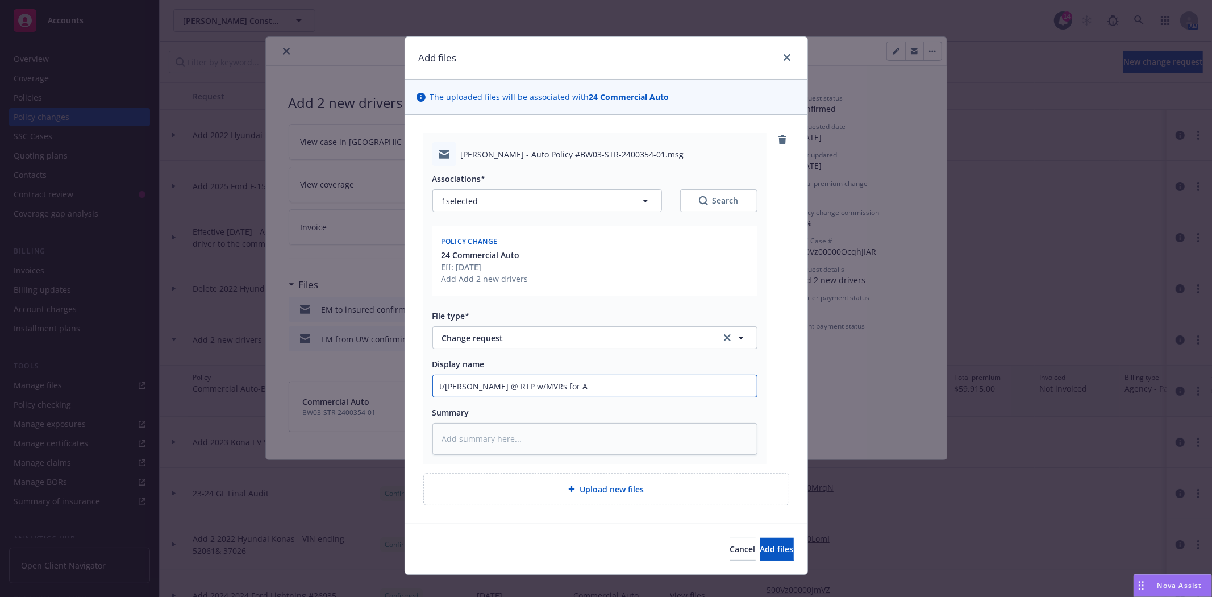
type textarea "x"
type input "t/Emely @ RTP w/MVRs for"
type textarea "x"
type input "t/Emely @ RTP w/MVRs for D"
type textarea "x"
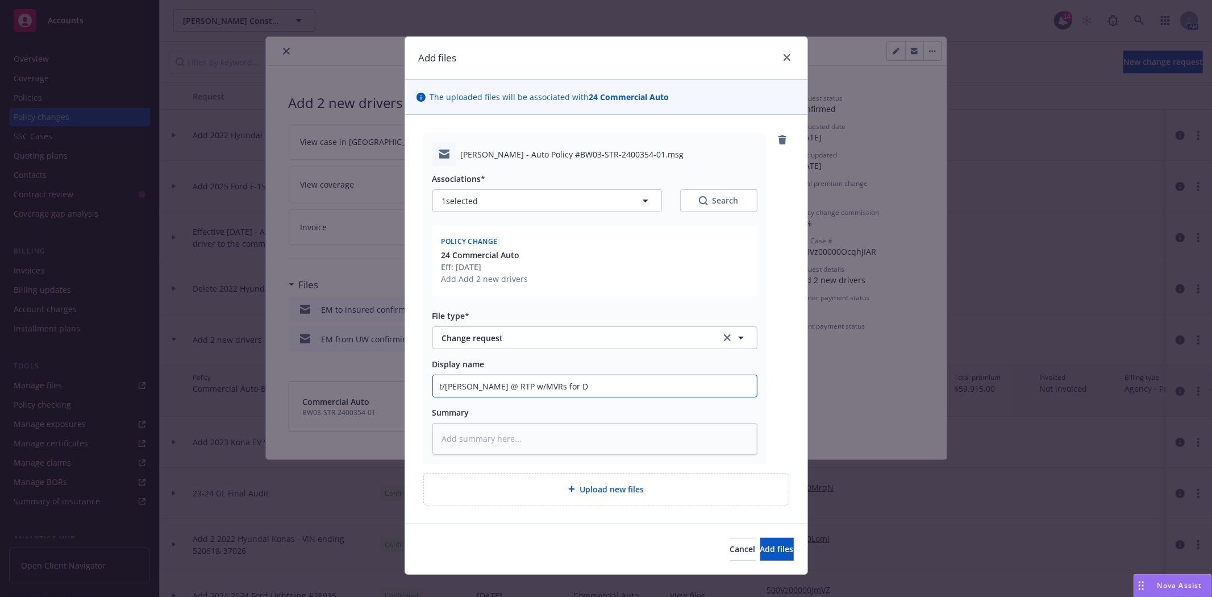
type input "t/Emely @ RTP w/MVRs for Da"
type textarea "x"
type input "t/Emely @ RTP w/MVRs for Dav"
type textarea "x"
type input "t/Emely @ RTP w/MVRs for Davi"
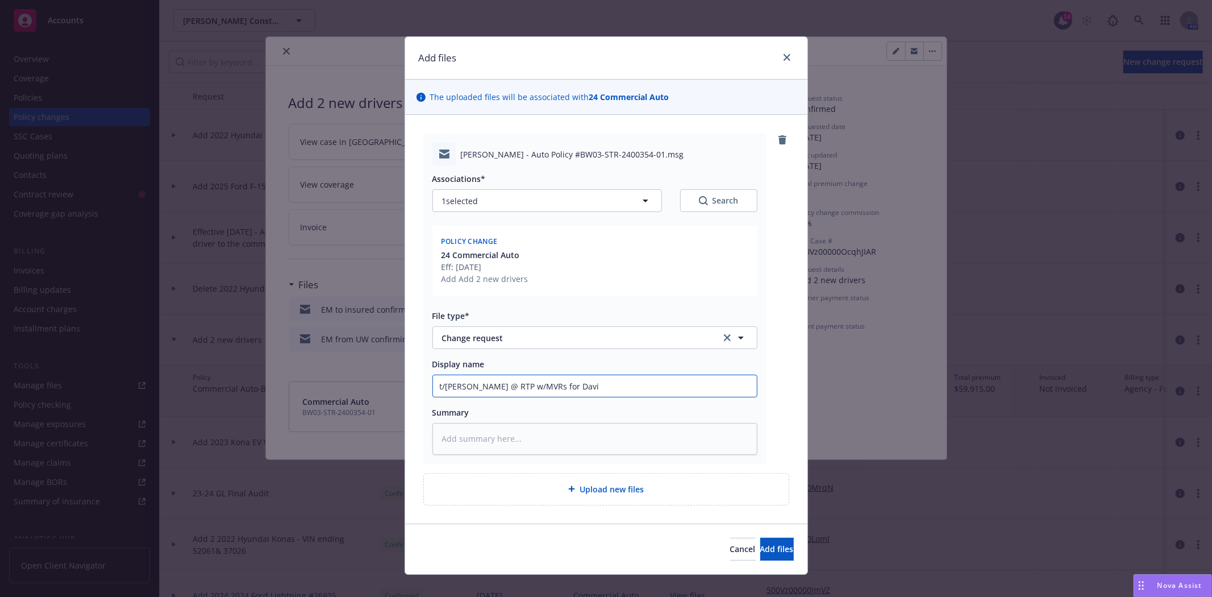
type textarea "x"
type input "t/Emely @ RTP w/MVRs for David"
type textarea "x"
type input "t/Emely @ RTP w/MVRs for David"
type textarea "x"
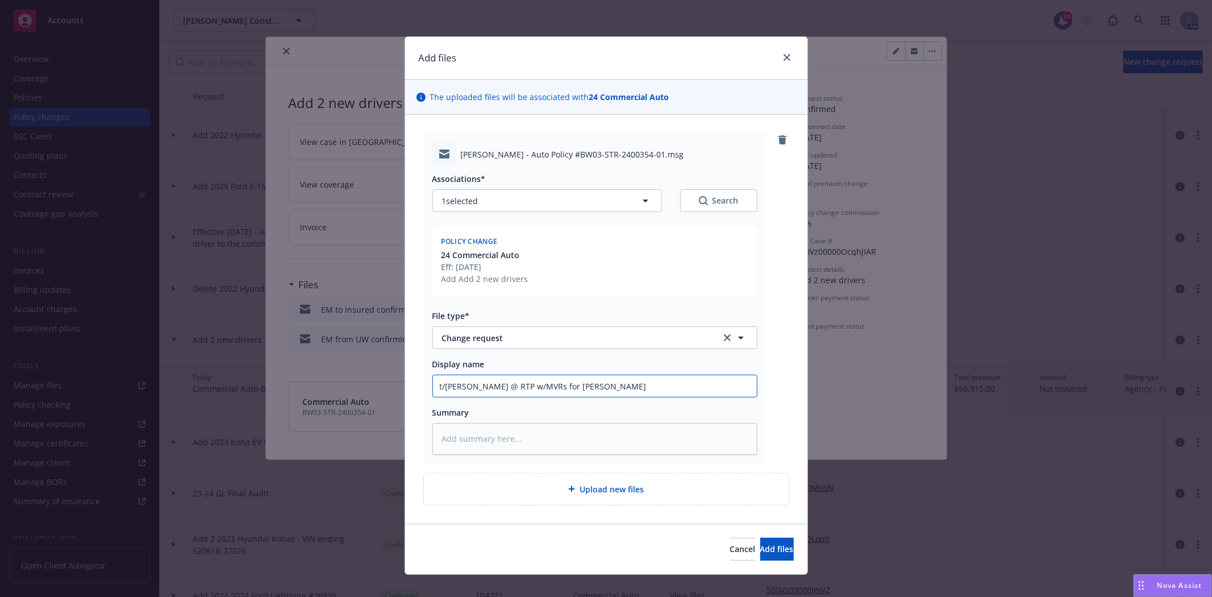
type input "t/Emely @ RTP w/MVRs for David A"
type textarea "x"
type input "t/Emely @ RTP w/MVRs for David Ag"
type textarea "x"
type input "t/Emely @ RTP w/MVRs for David Agu"
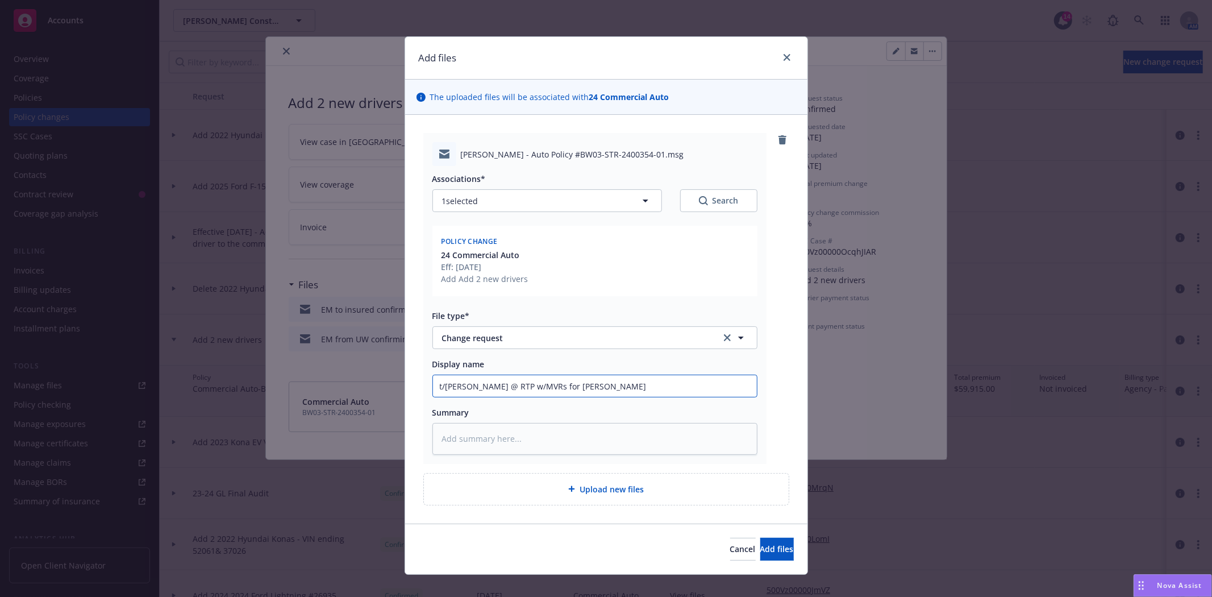
type textarea "x"
type input "t/Emely @ RTP w/MVRs for David Agui"
type textarea "x"
type input "t/Emely @ RTP w/MVRs for David Aguil"
type textarea "x"
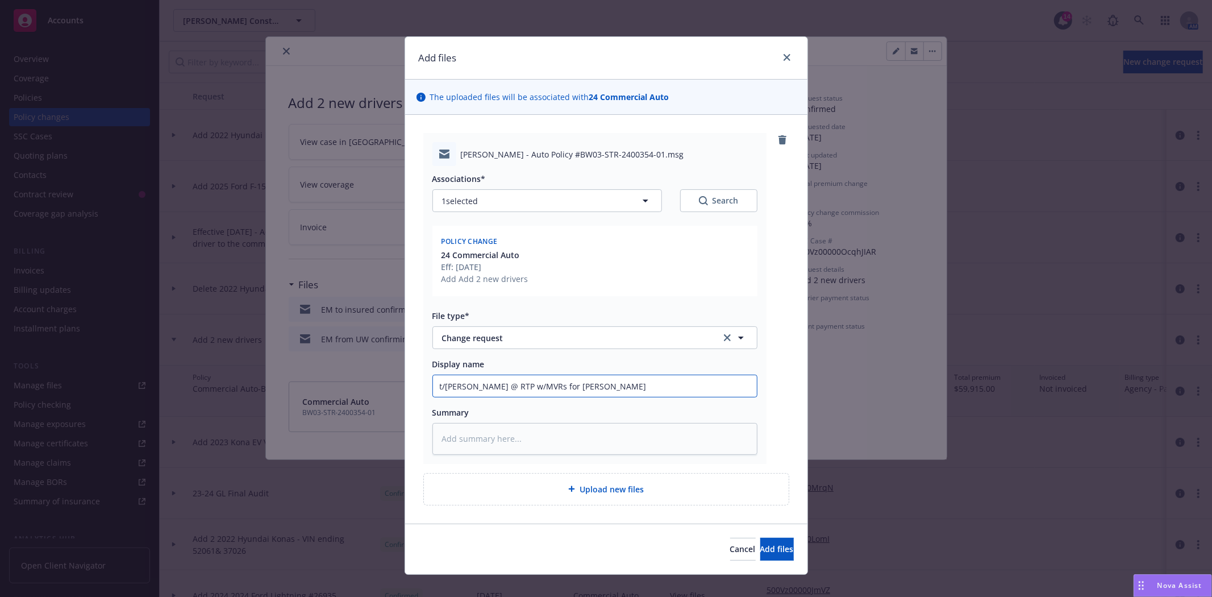
type input "t/Emely @ RTP w/MVRs for David Aguila"
type textarea "x"
type input "t/Emely @ RTP w/MVRs for David Aguilar"
type textarea "x"
type input "t/Emely @ RTP w/MVRs for David Aguilar"
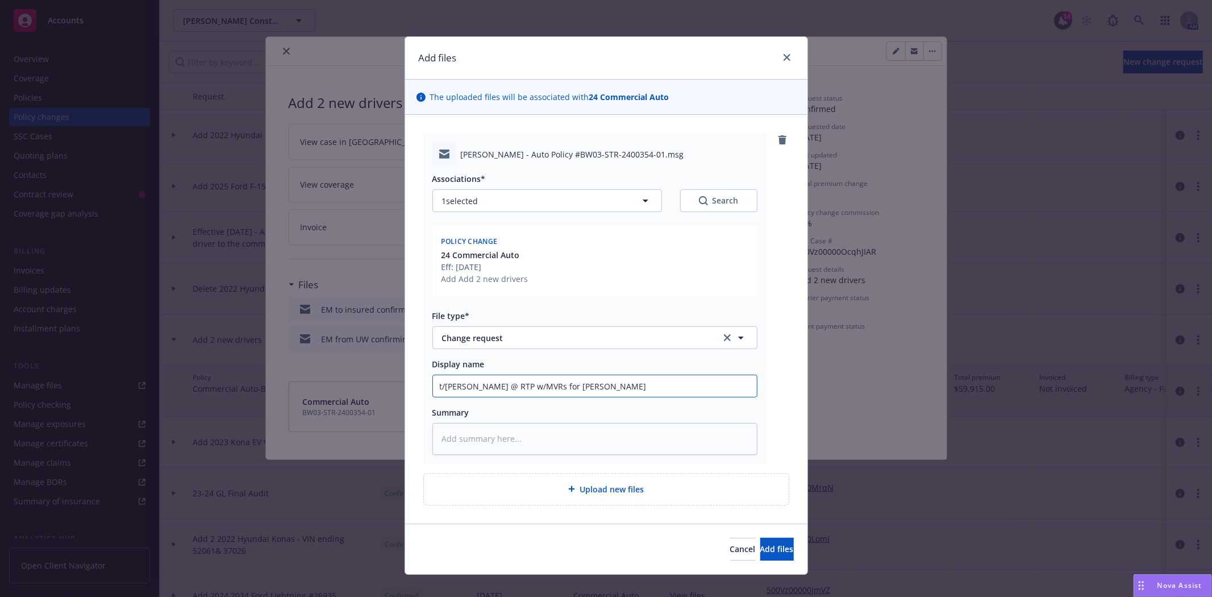
type textarea "x"
type input "t/Emely @ RTP w/MVRs for David Aguilar &"
type textarea "x"
type input "t/Emely @ RTP w/MVRs for David Aguilar &"
type textarea "x"
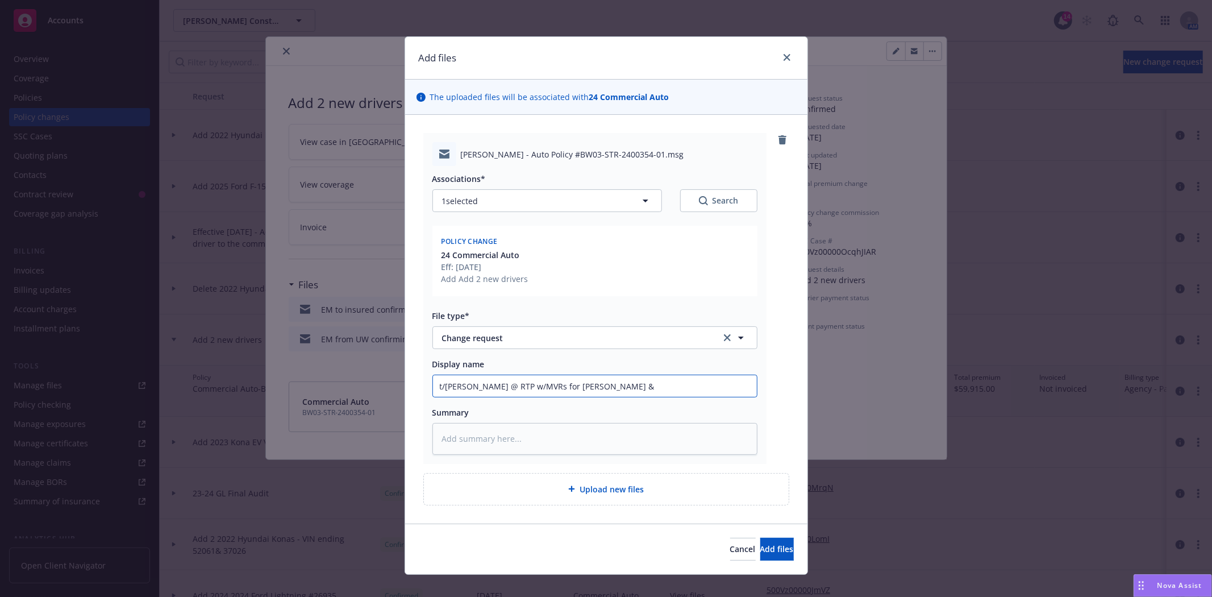
type input "t/Emely @ RTP w/MVRs for David Aguilar & J"
type textarea "x"
type input "t/Emely @ RTP w/MVRs for David Aguilar & Jo"
type textarea "x"
type input "t/Emely @ RTP w/MVRs for David Aguilar & Jos"
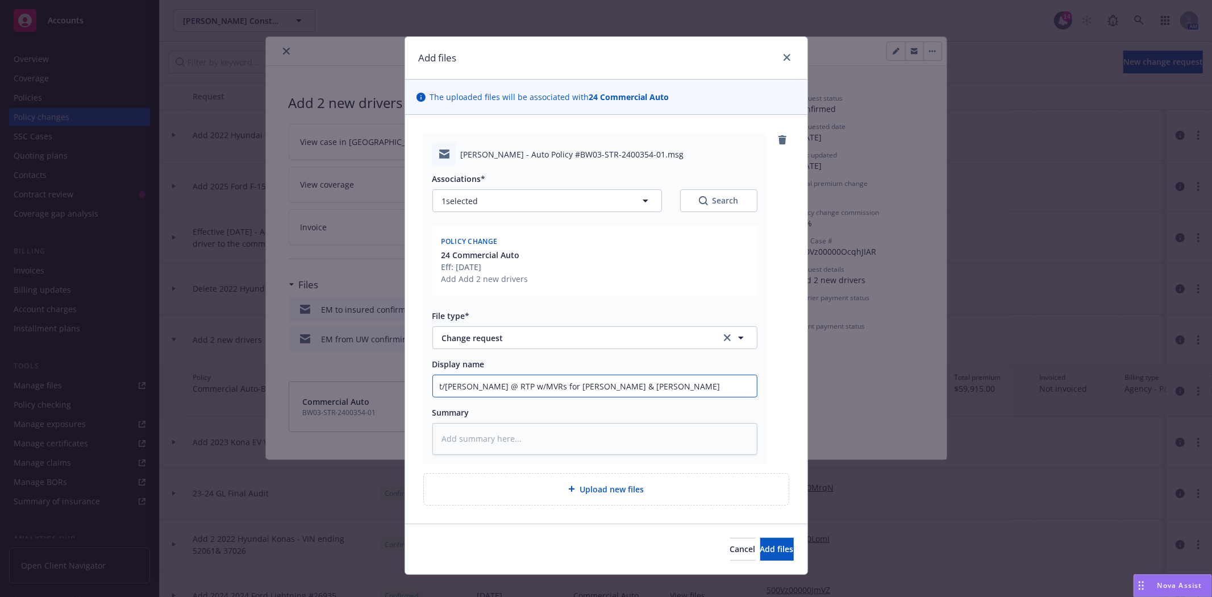
type textarea "x"
type input "t/Emely @ RTP w/MVRs for David Aguilar & Jose"
type textarea "x"
type input "t/Emely @ RTP w/MVRs for David Aguilar & Jose"
type textarea "x"
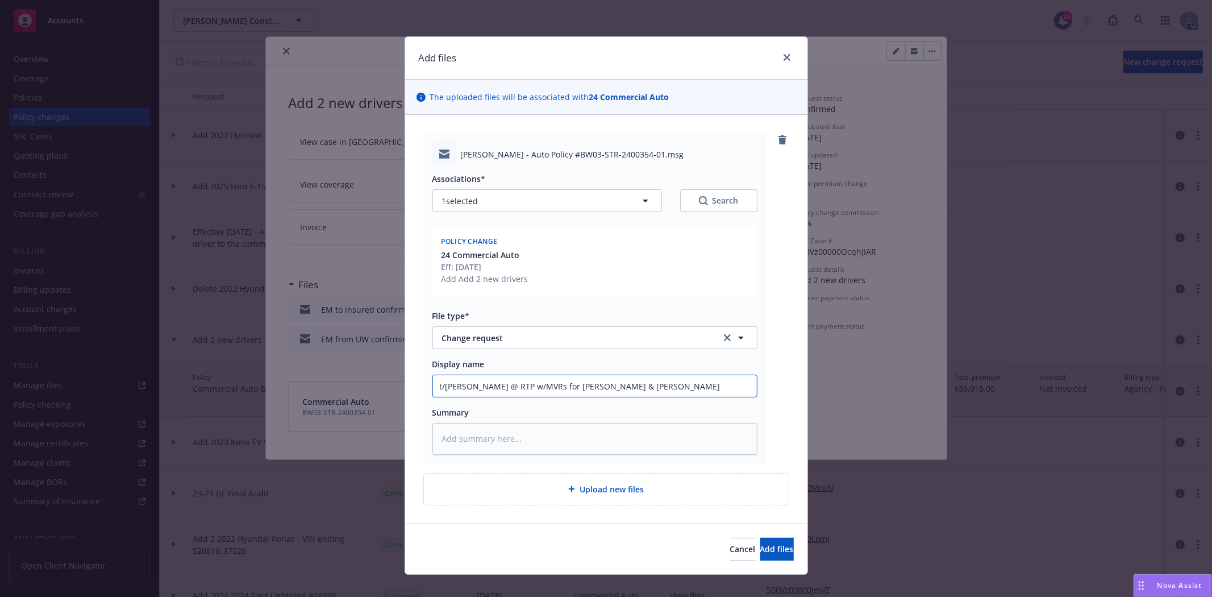
type input "t/Emely @ RTP w/MVRs for David Aguilar & Jose S"
type textarea "x"
type input "t/Emely @ RTP w/MVRs for David Aguilar & Jose Sa"
type textarea "x"
type input "t/Emely @ RTP w/MVRs for David Aguilar & Jose San"
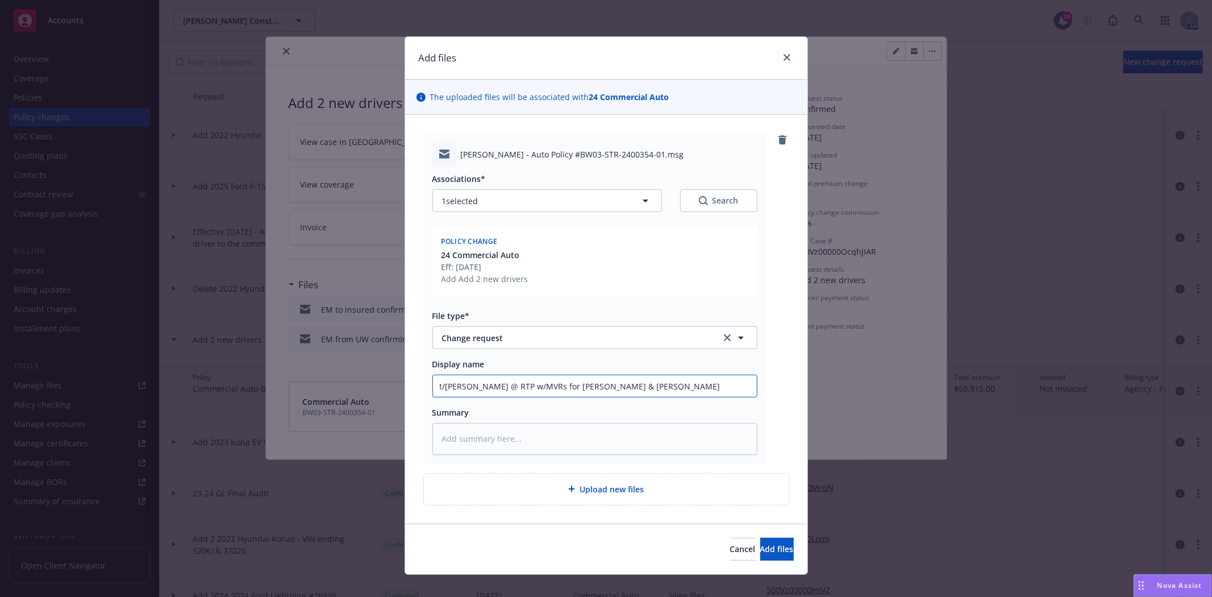
type textarea "x"
type input "t/Emely @ RTP w/MVRs for David Aguilar & Jose Sanc"
type textarea "x"
type input "t/Emely @ RTP w/MVRs for David Aguilar & Jose Sanch"
type textarea "x"
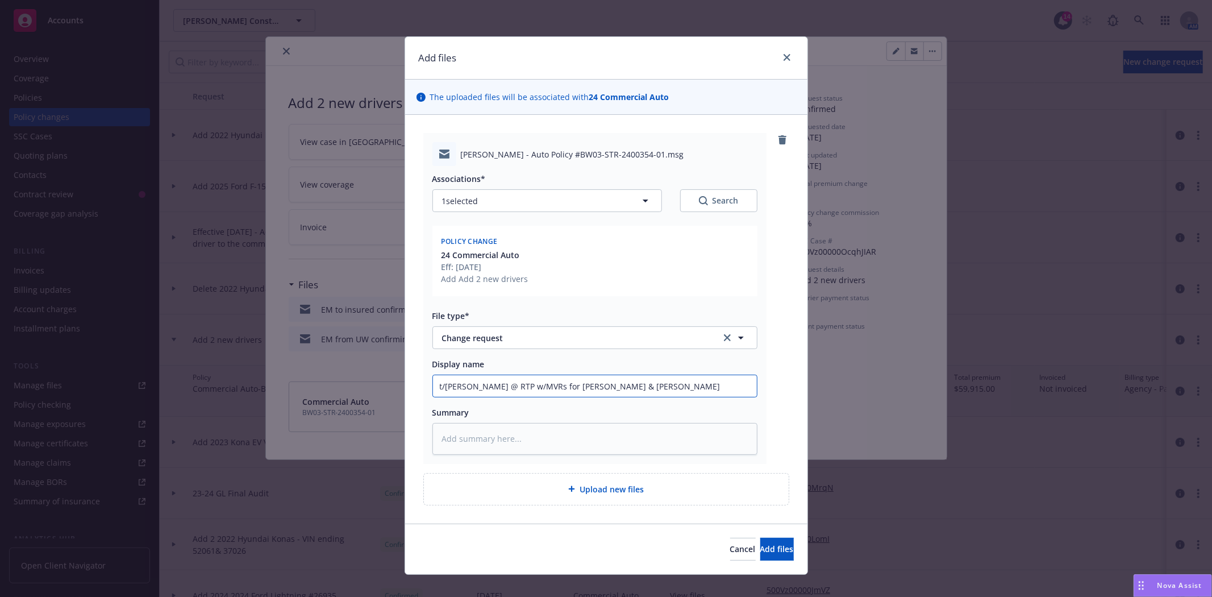
type input "t/Emely @ RTP w/MVRs for David Aguilar & Jose Sanche"
type textarea "x"
type input "t/Emely @ RTP w/MVRs for David Aguilar & Jose Sanchez"
drag, startPoint x: 558, startPoint y: 388, endPoint x: 615, endPoint y: 417, distance: 63.8
click at [558, 387] on input "t/Emely @ RTP w/MVRs for David Aguilar & Jose Sanchez" at bounding box center [595, 386] width 324 height 22
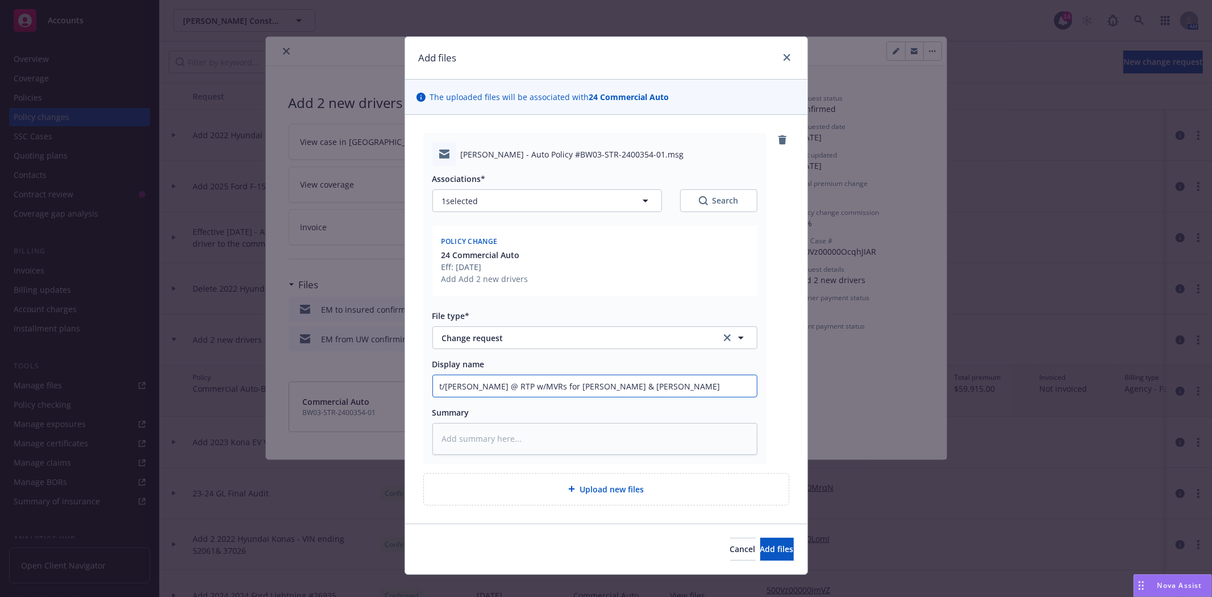
type textarea "x"
type input "t/Emely @ RTP w/MVRs for David MAguilar & Jose Sanchez"
type textarea "x"
type input "t/Emely @ RTP w/MVRs for David MoAguilar & Jose Sanchez"
type textarea "x"
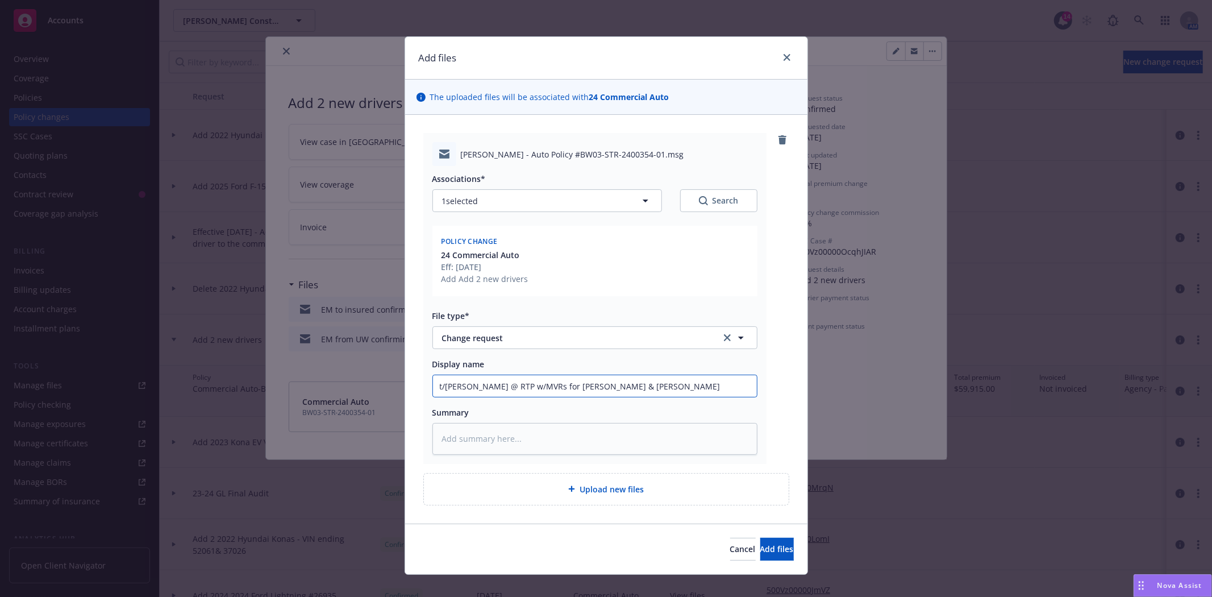
type input "t/Emely @ RTP w/MVRs for David MonAguilar & Jose Sanchez"
type textarea "x"
type input "t/Emely @ RTP w/MVRs for David MontAguilar & Jose Sanchez"
type textarea "x"
type input "t/Emely @ RTP w/MVRs for David MontoAguilar & Jose Sanchez"
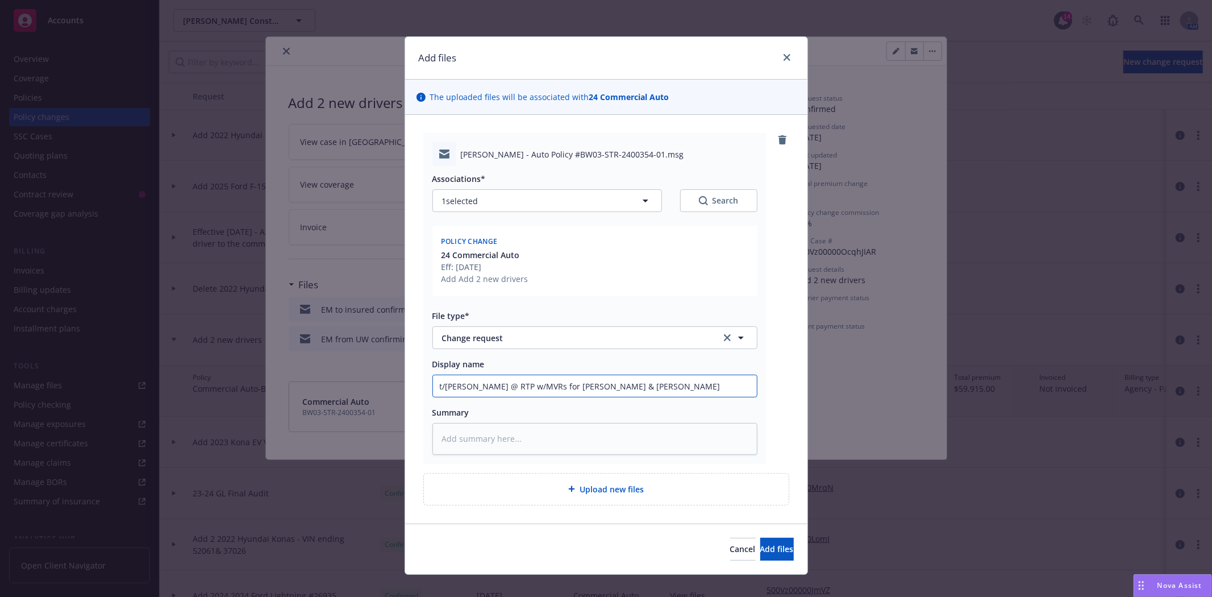
type textarea "x"
type input "t/Emely @ RTP w/MVRs for David MontoyAguilar & Jose Sanchez"
type textarea "x"
type input "t/Emely @ RTP w/MVRs for David MontoyaAguilar & Jose Sanchez"
type textarea "x"
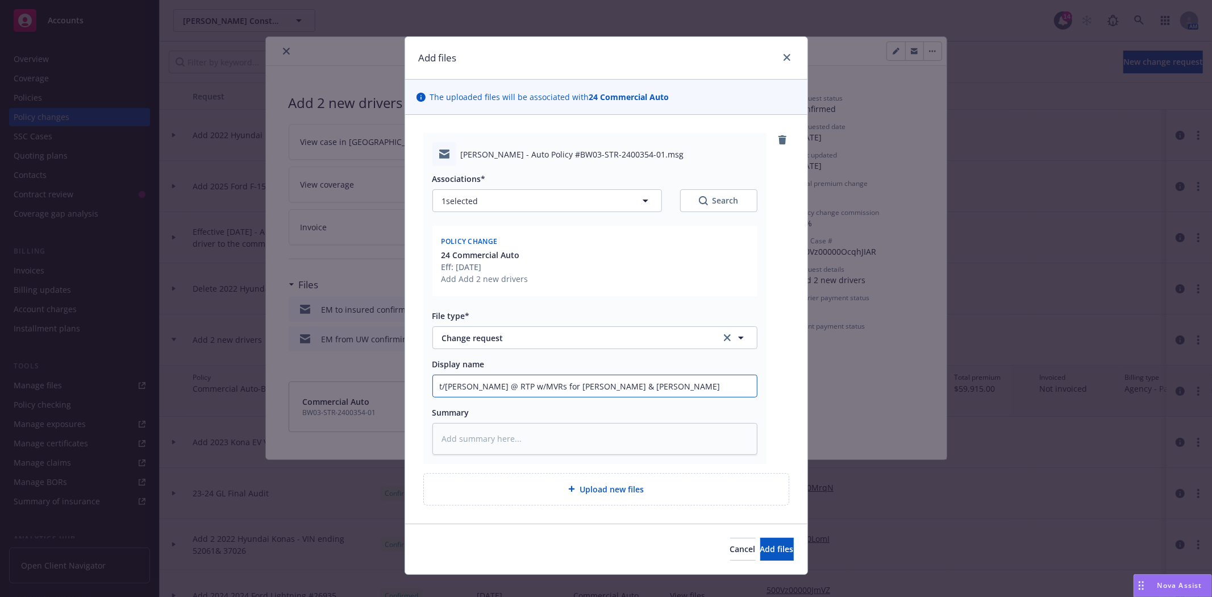
type input "t/Emely @ RTP w/MVRs for David Montoya Aguilar & Jose Sanchez"
click at [644, 381] on input "t/Emely @ RTP w/MVRs for David Montoya Aguilar & Jose Sanchez" at bounding box center [595, 386] width 324 height 22
type textarea "x"
type input "t/Emely @ RTP w/MVRs for David Montoya Aguilar & Jose Sanchez"
type textarea "x"
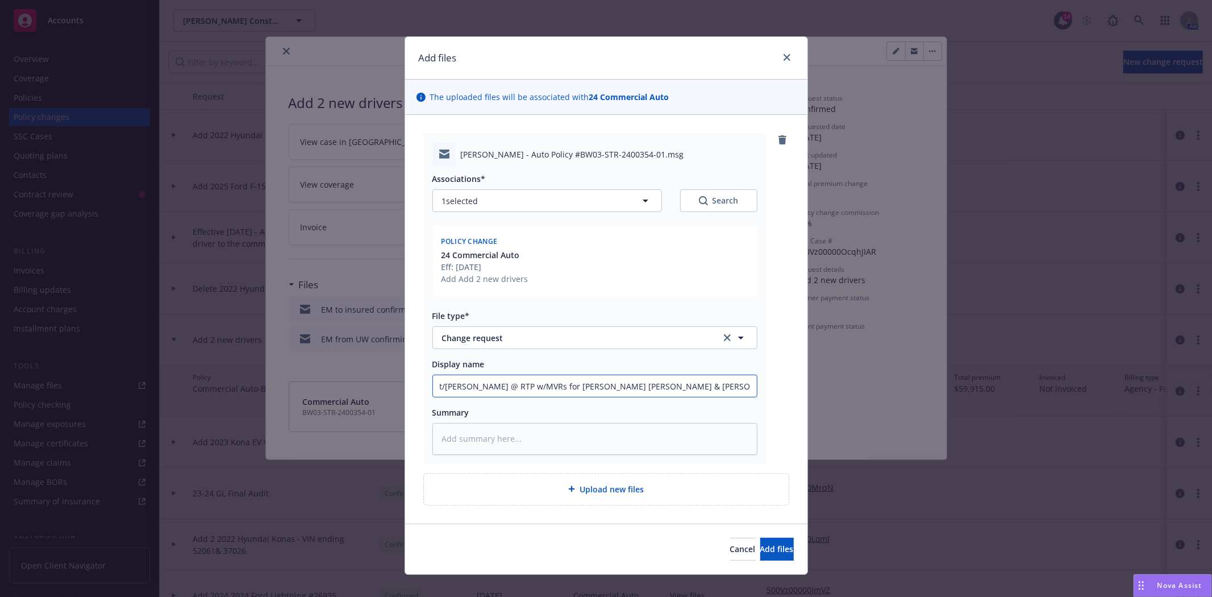
type input "t/Emely @ RTP w/MVRs for David Montoya Aguilar & Jose F Sanchez"
type textarea "x"
type input "t/Emely @ RTP w/MVRs for David Montoya Aguilar & Jose Fe Sanchez"
type textarea "x"
type input "t/Emely @ RTP w/MVRs for David Montoya Aguilar & Jose Fer Sanchez"
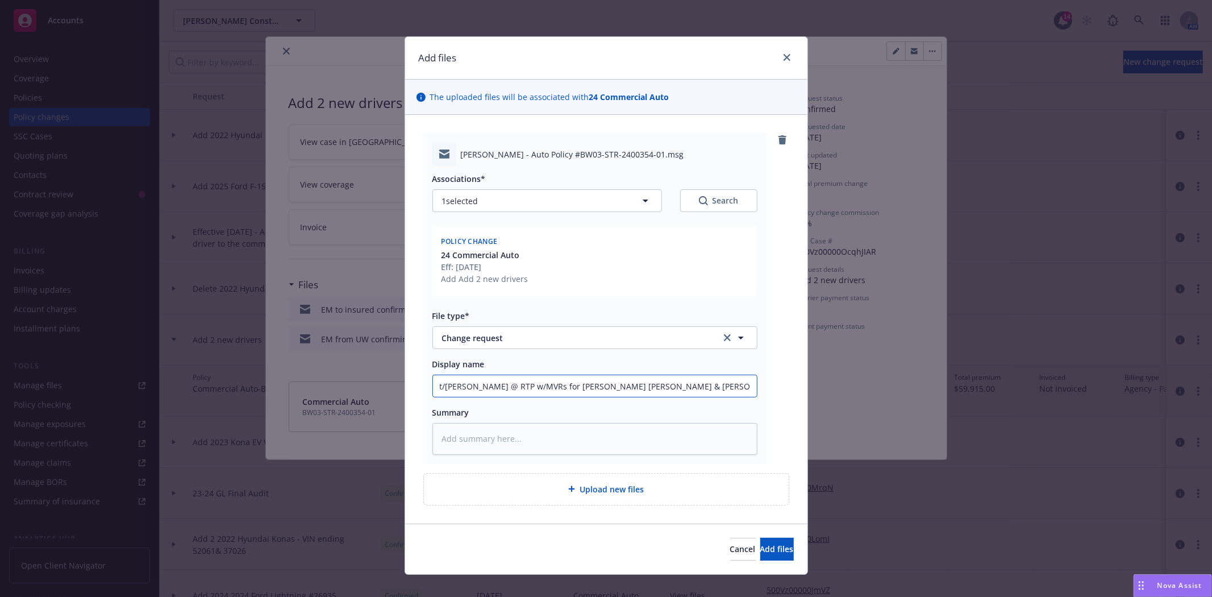
type textarea "x"
type input "t/Emely @ RTP w/MVRs for David Montoya Aguilar & Jose Fern Sanchez"
type textarea "x"
type input "t/Emely @ RTP w/MVRs for David Montoya Aguilar & Jose Ferna Sanchez"
type textarea "x"
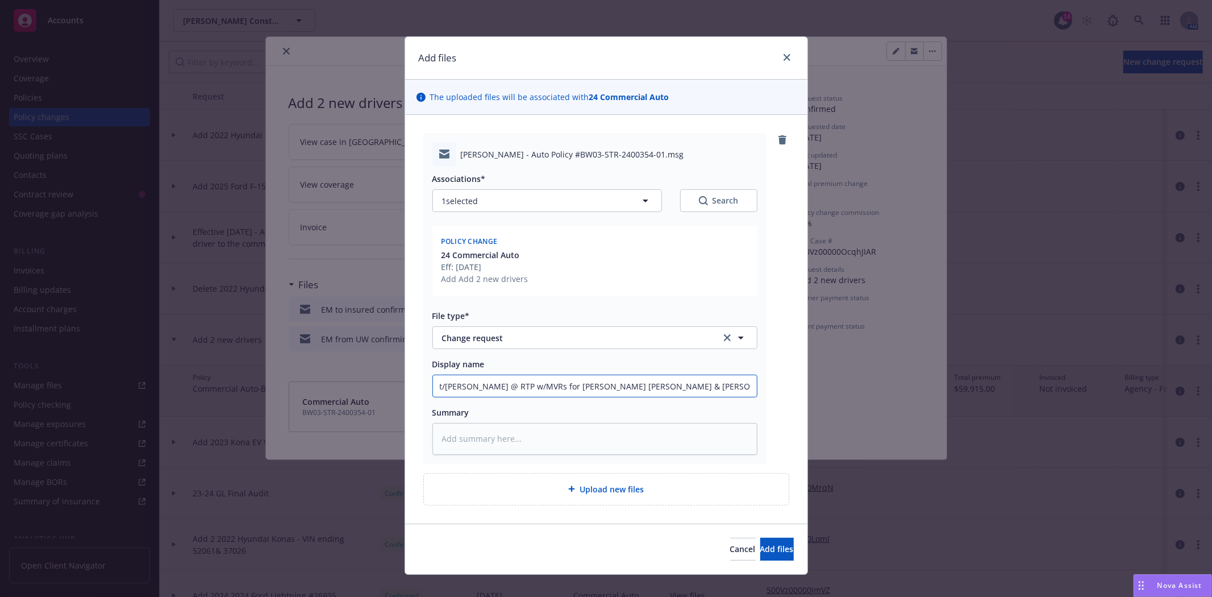
type input "t/Emely @ RTP w/MVRs for David Montoya Aguilar & Jose Fernan Sanchez"
type textarea "x"
type input "t/Emely @ RTP w/MVRs for David Montoya Aguilar & Jose Fernand Sanchez"
type textarea "x"
type input "t/Emely @ RTP w/MVRs for David Montoya Aguilar & Jose Fernande Sanchez"
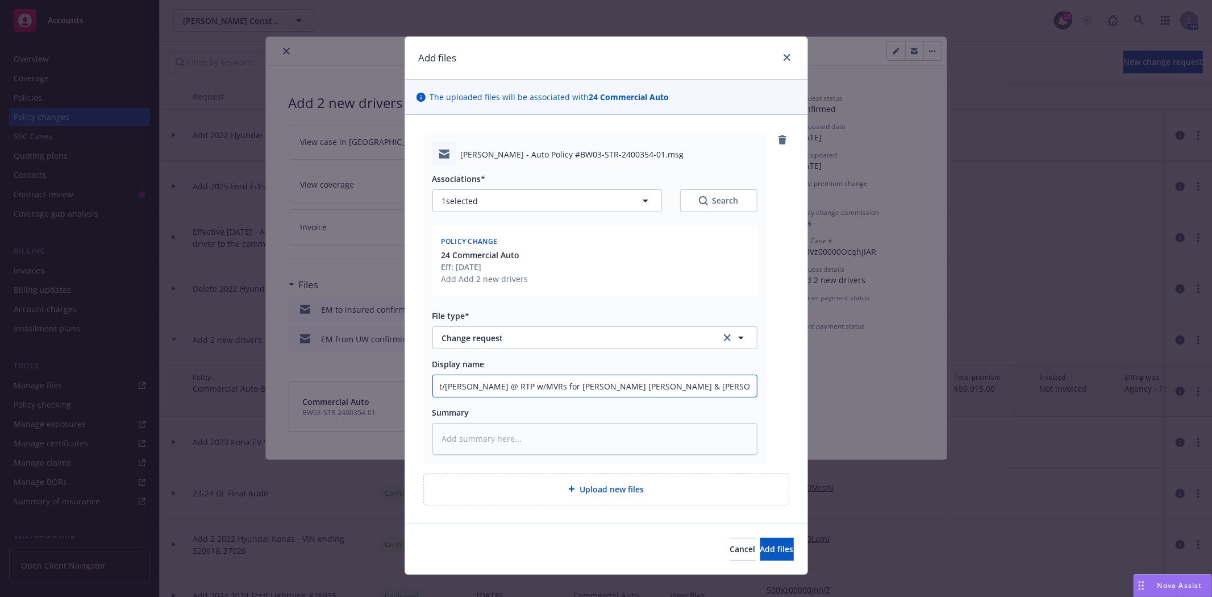
type textarea "x"
type input "t/Emely @ RTP w/MVRs for David Montoya Aguilar & Jose Fernandez Sanchez"
click at [760, 548] on span "Add files" at bounding box center [777, 548] width 34 height 11
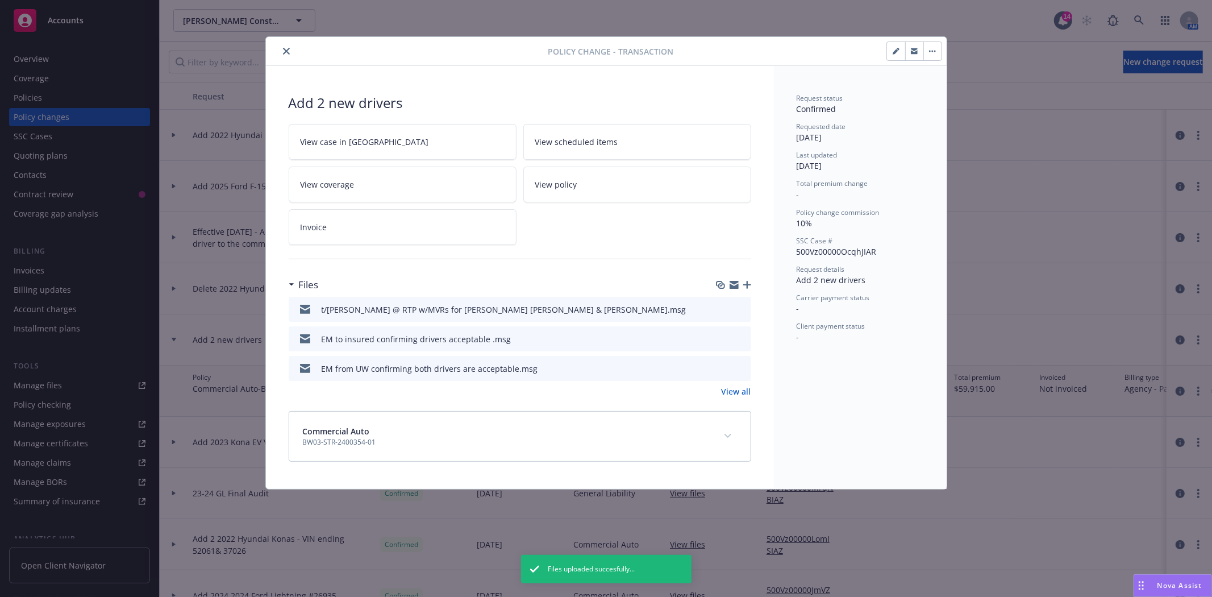
click at [746, 287] on icon "button" at bounding box center [747, 285] width 8 height 8
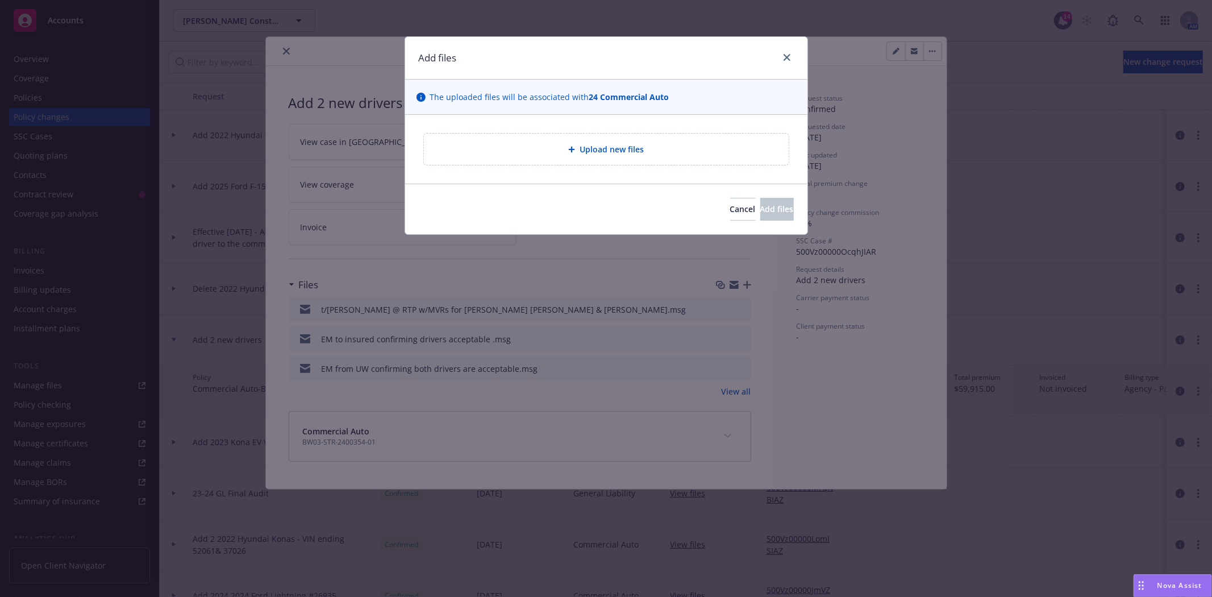
type textarea "x"
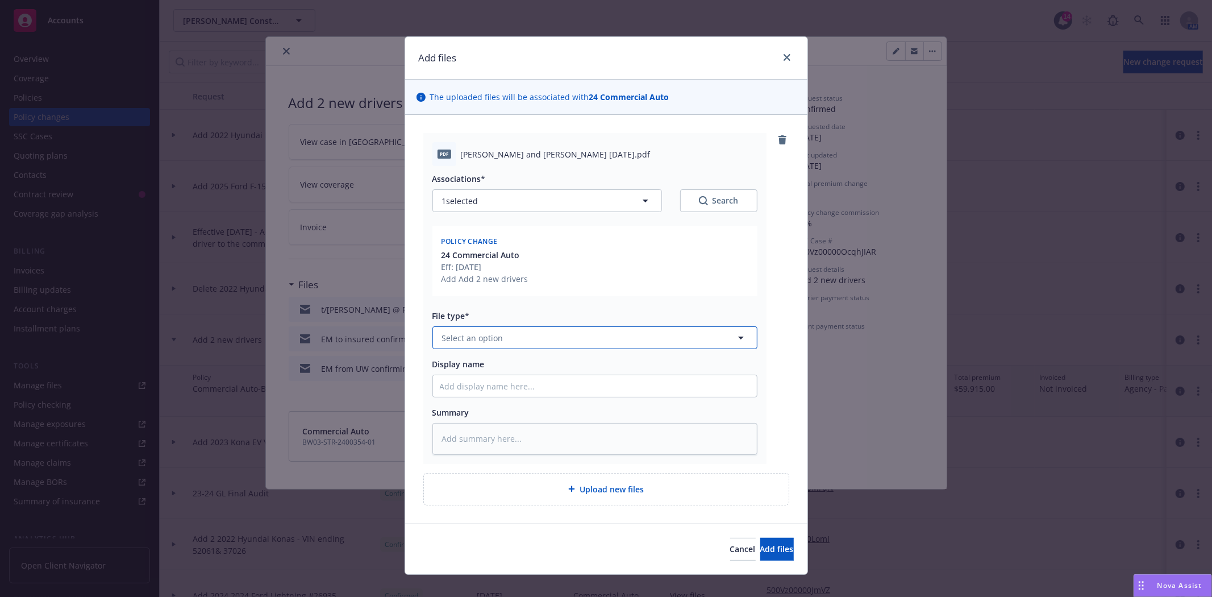
click at [532, 335] on button "Select an option" at bounding box center [595, 337] width 325 height 23
type input "MVR"
click at [519, 364] on span "Motor Vehicle Report (MVR)" at bounding box center [497, 369] width 108 height 12
click at [492, 388] on input "Display name" at bounding box center [595, 386] width 324 height 22
type textarea "x"
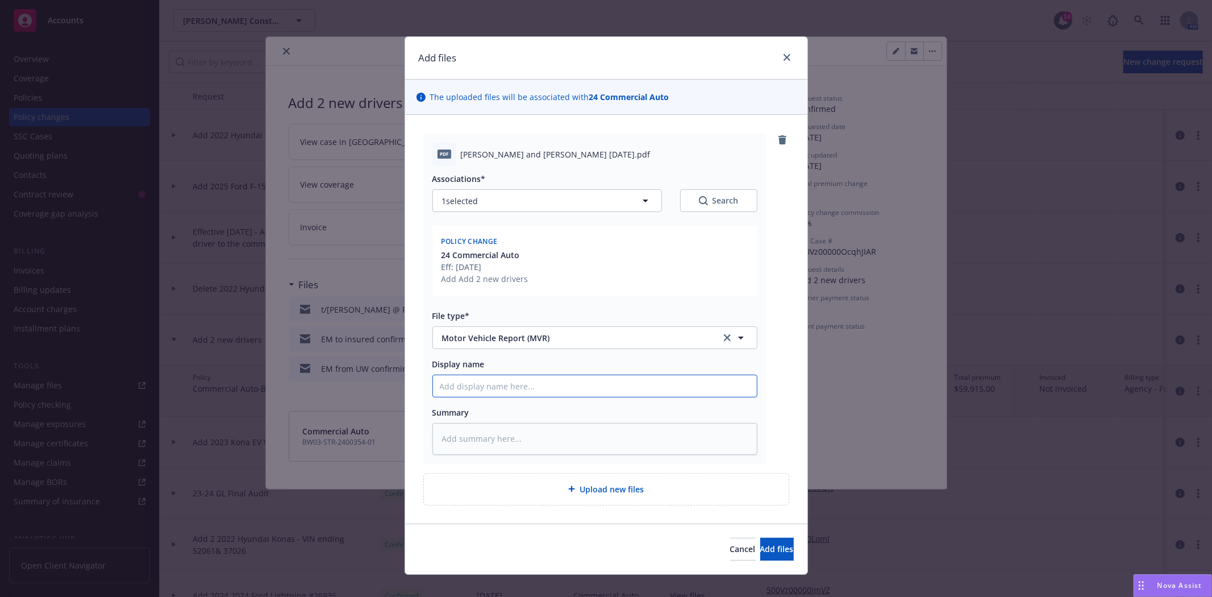
type input "M"
type textarea "x"
type input "MV"
type textarea "x"
type input "MVR"
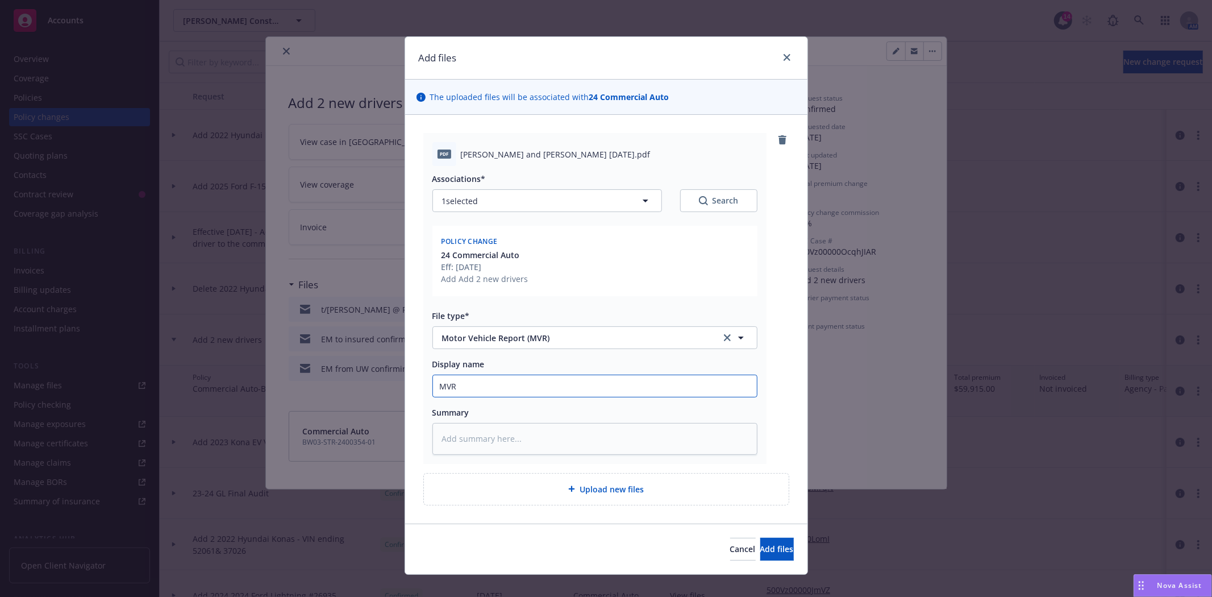
type textarea "x"
type input "MVR"
type textarea "x"
type input "MVR f"
type textarea "x"
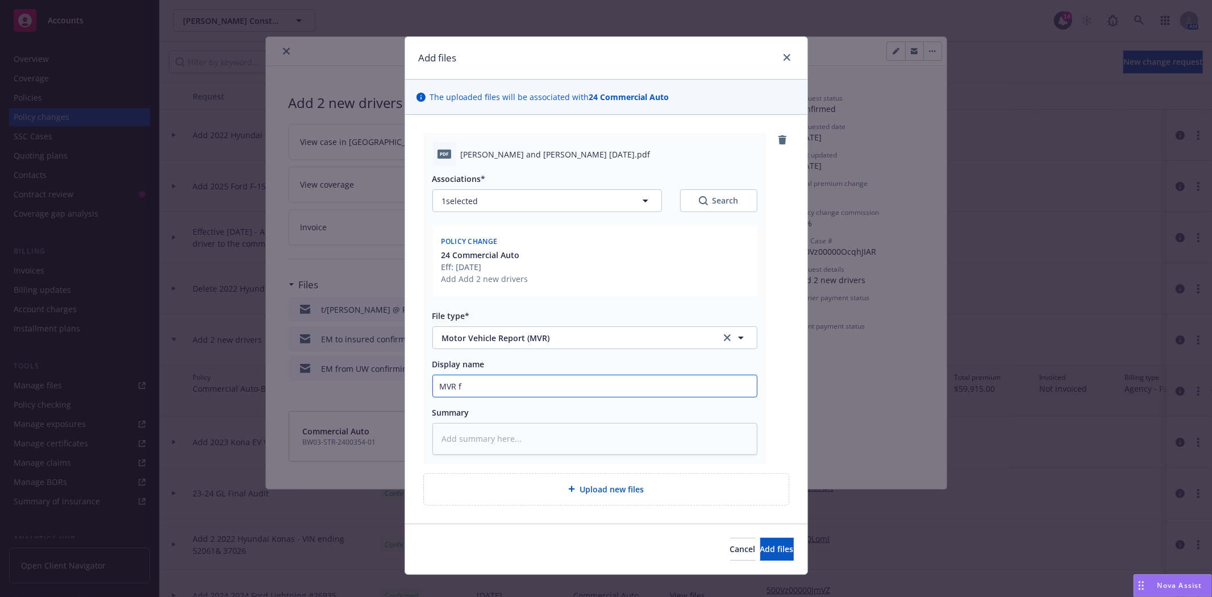
type input "MVR fo"
type textarea "x"
type input "MVR for"
type textarea "x"
type input "MVR for"
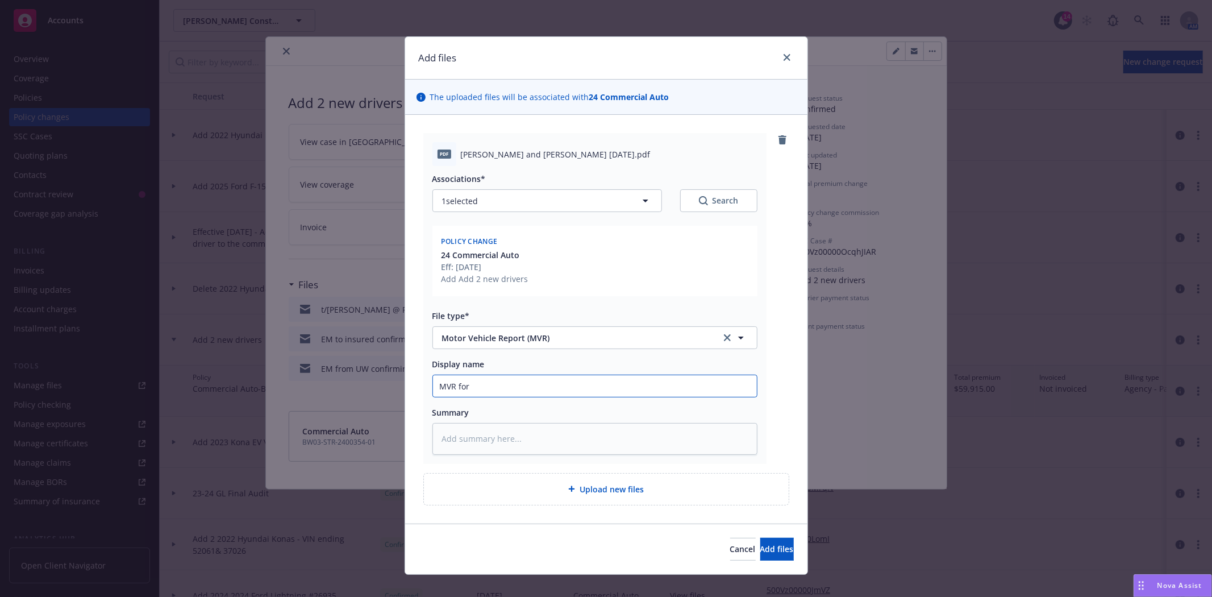
type textarea "x"
type input "MVR for"
type textarea "x"
type input "MVR fo"
type textarea "x"
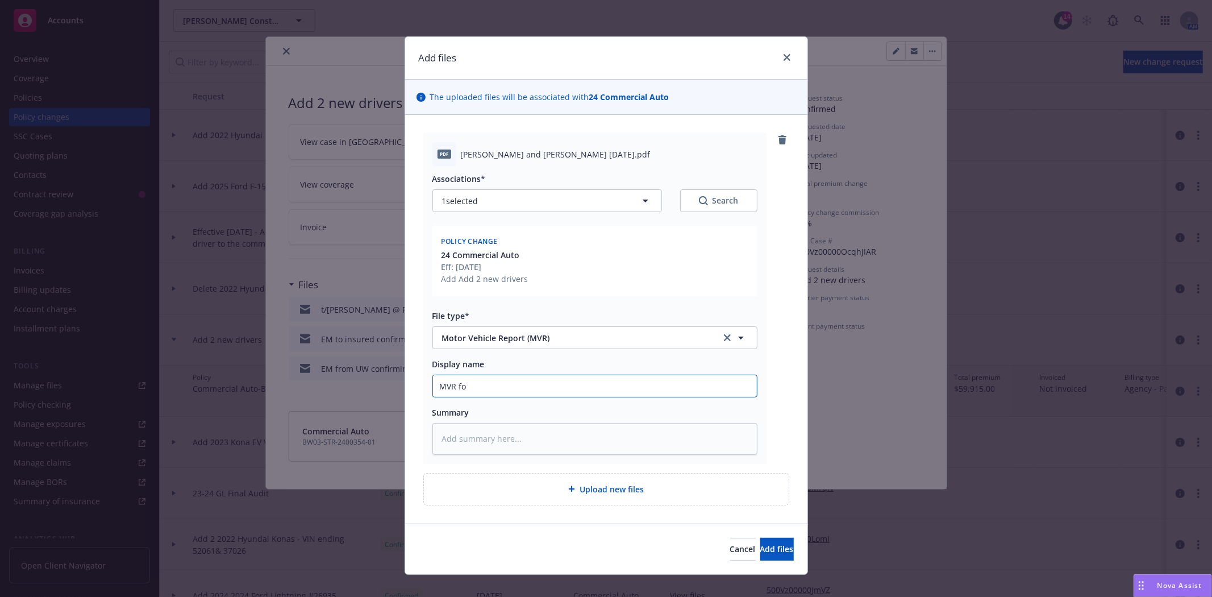
type input "MVR fos"
type textarea "x"
type input "MVR fo"
type textarea "x"
type input "MVR f"
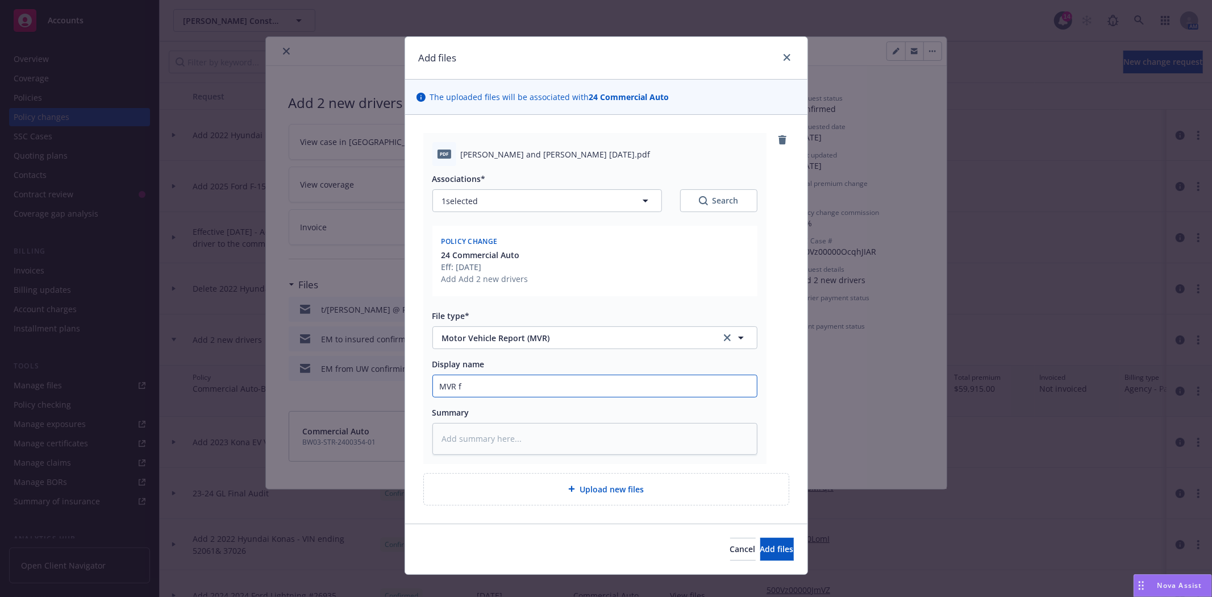
type textarea "x"
type input "MVR"
type textarea "x"
type input "MVR s"
type textarea "x"
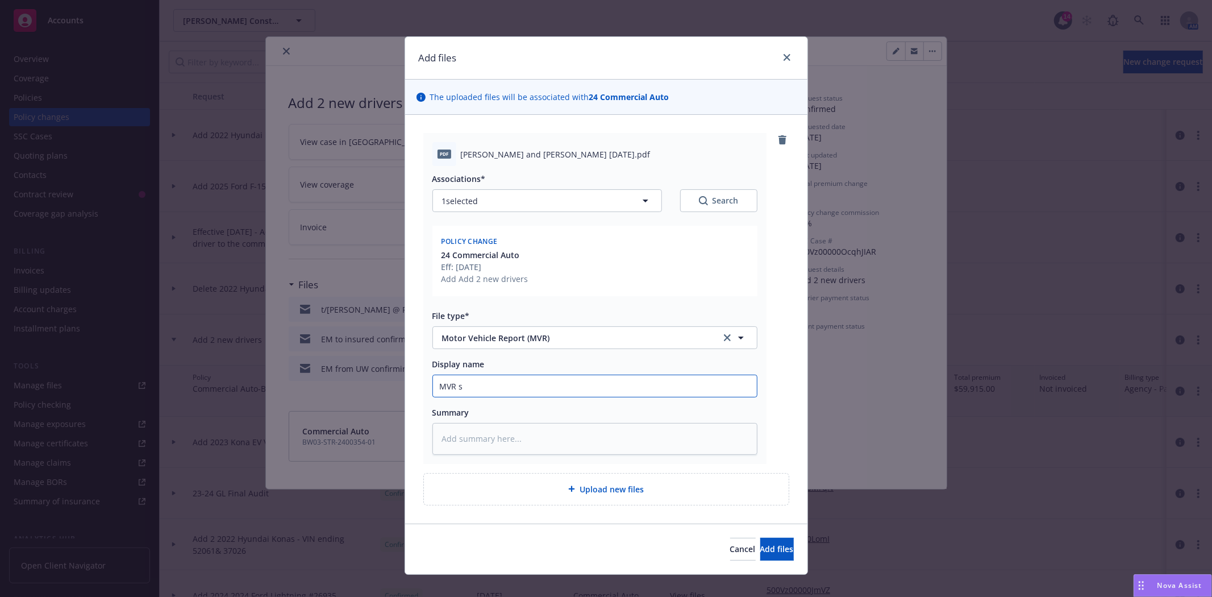
type input "MVR s"
type textarea "x"
type input "MVR s"
type textarea "x"
type input "MVR"
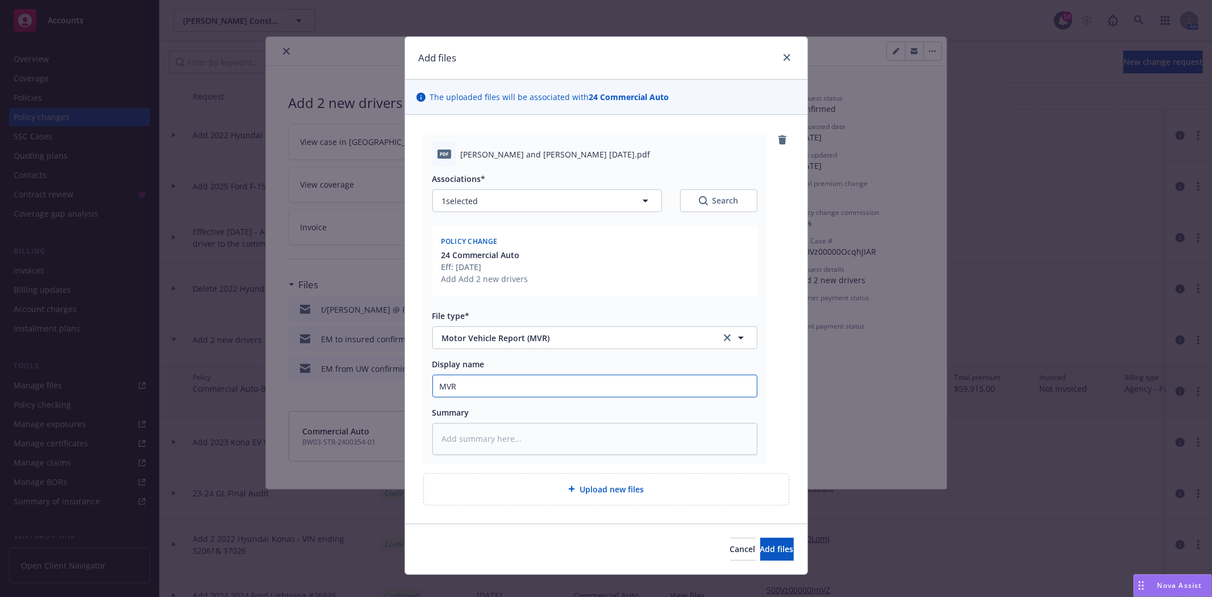
type textarea "x"
type input "MVR"
type textarea "x"
type input "MVRs"
type textarea "x"
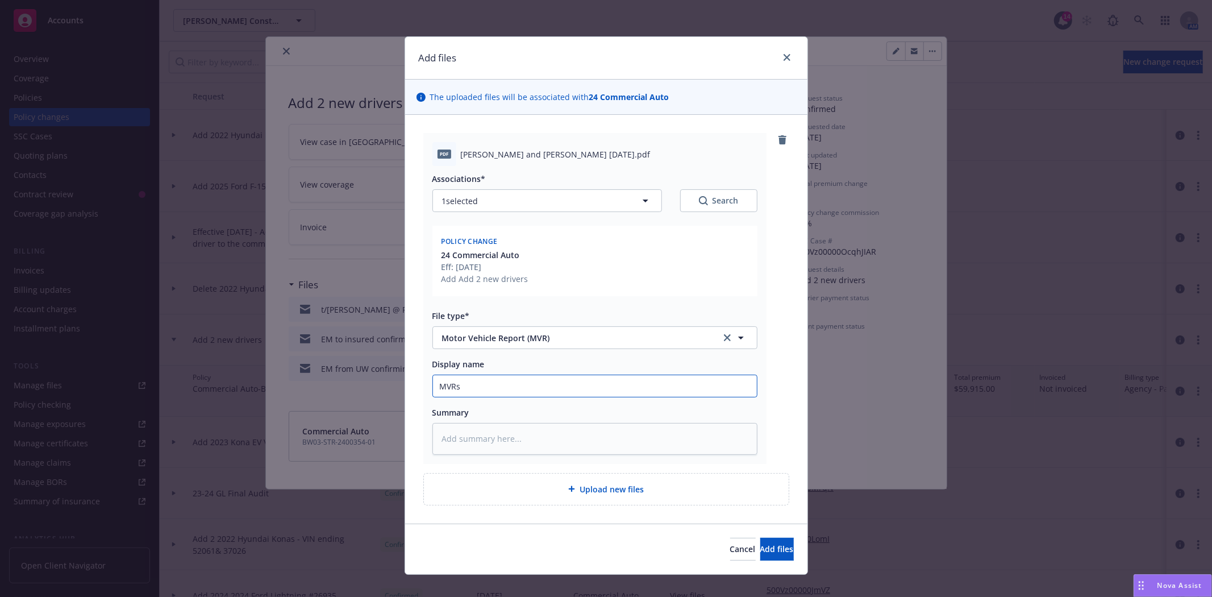
type input "MVRs f"
type textarea "x"
type input "MVRs fo"
type textarea "x"
type input "MVRs for"
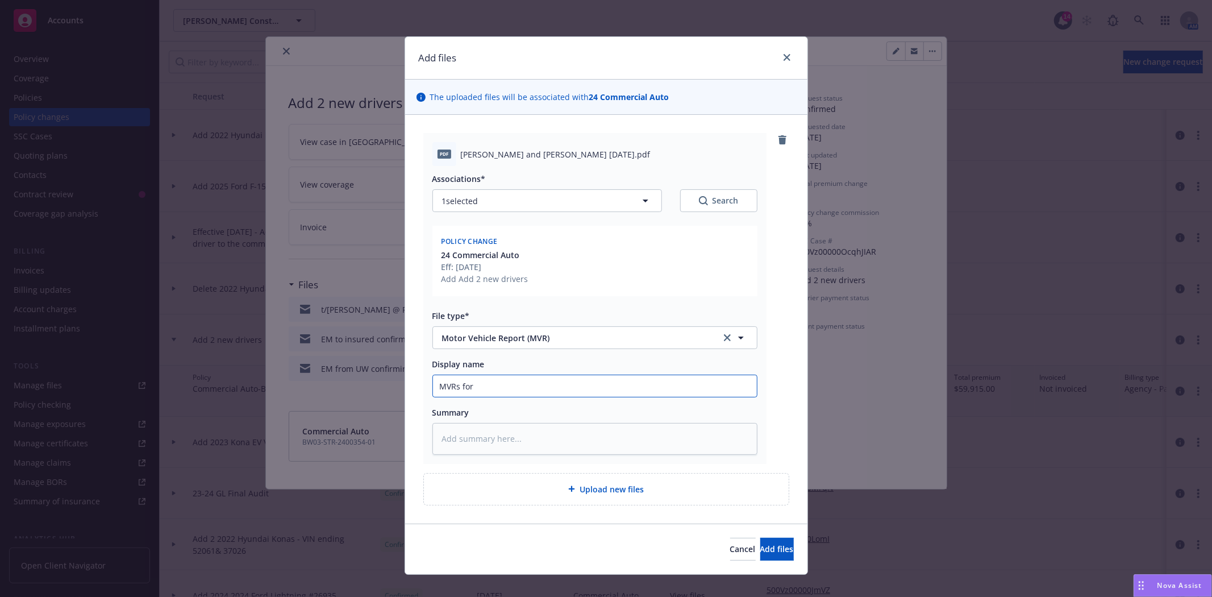
type textarea "x"
click at [760, 552] on span "Add files" at bounding box center [777, 548] width 34 height 11
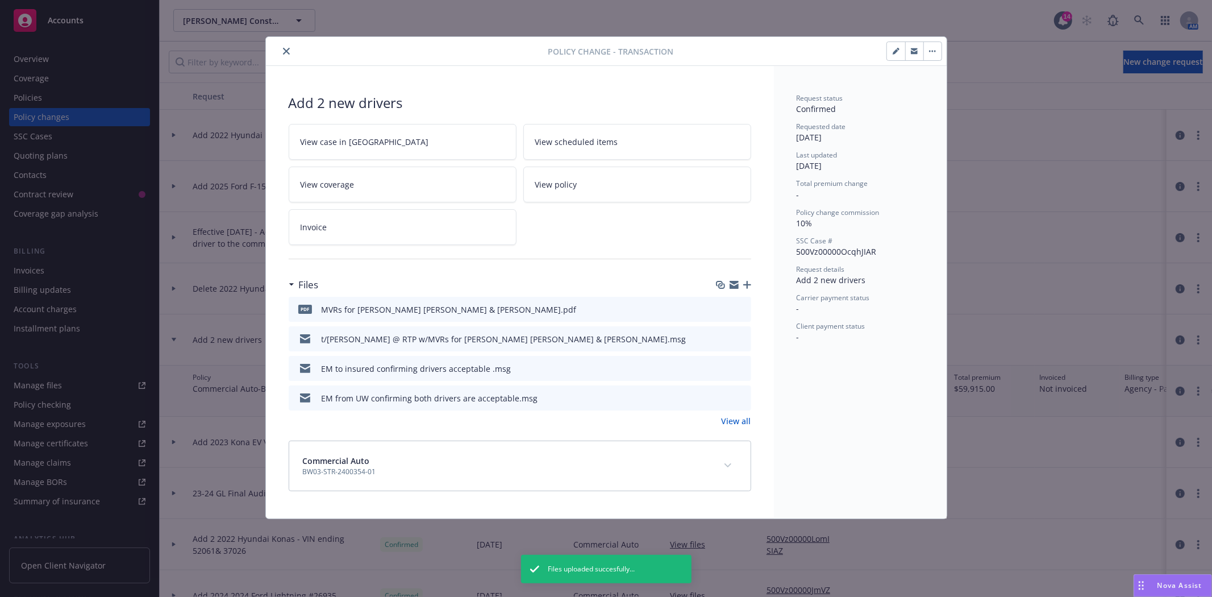
click at [284, 51] on icon "close" at bounding box center [286, 51] width 7 height 7
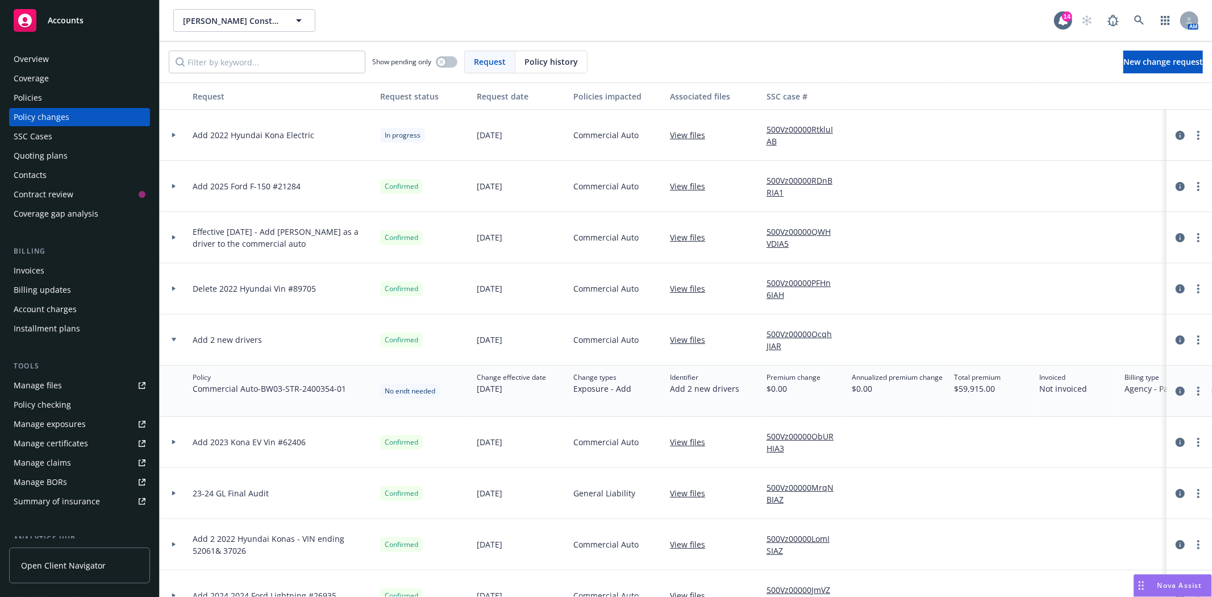
click at [174, 136] on icon at bounding box center [174, 135] width 5 height 4
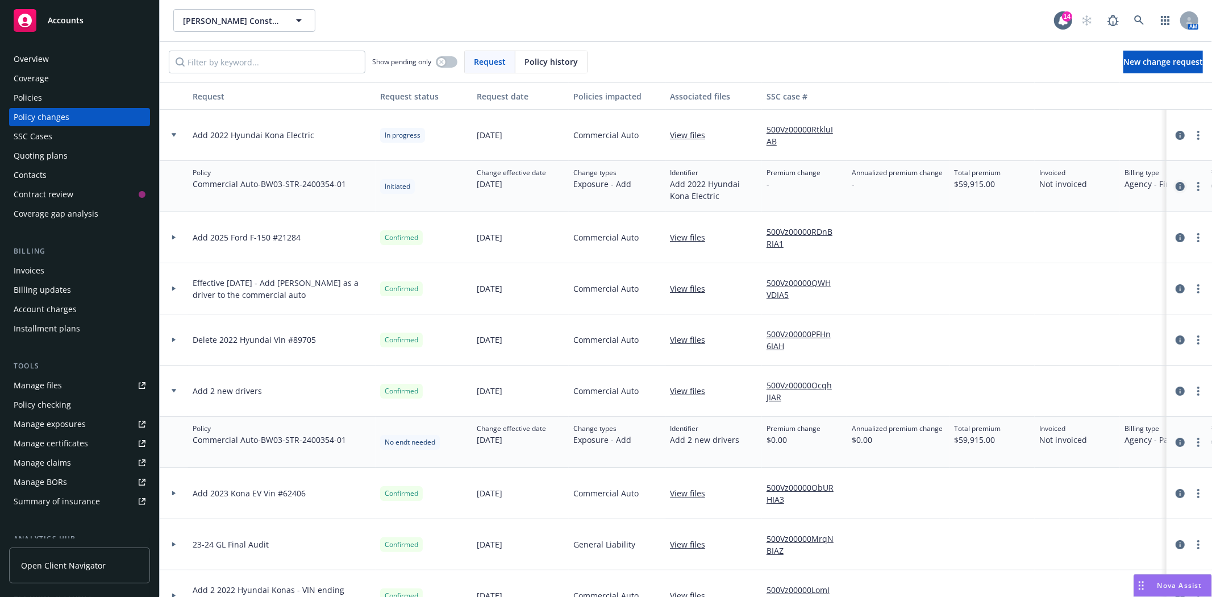
click at [1176, 184] on icon "circleInformation" at bounding box center [1180, 186] width 9 height 9
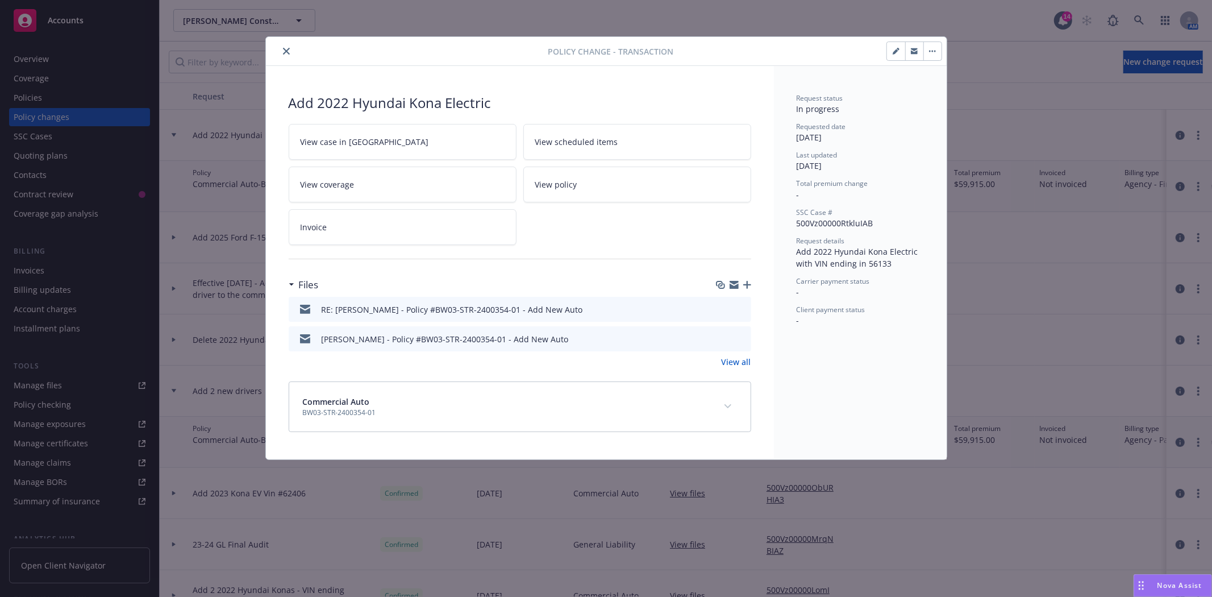
click at [286, 52] on icon "close" at bounding box center [286, 51] width 7 height 7
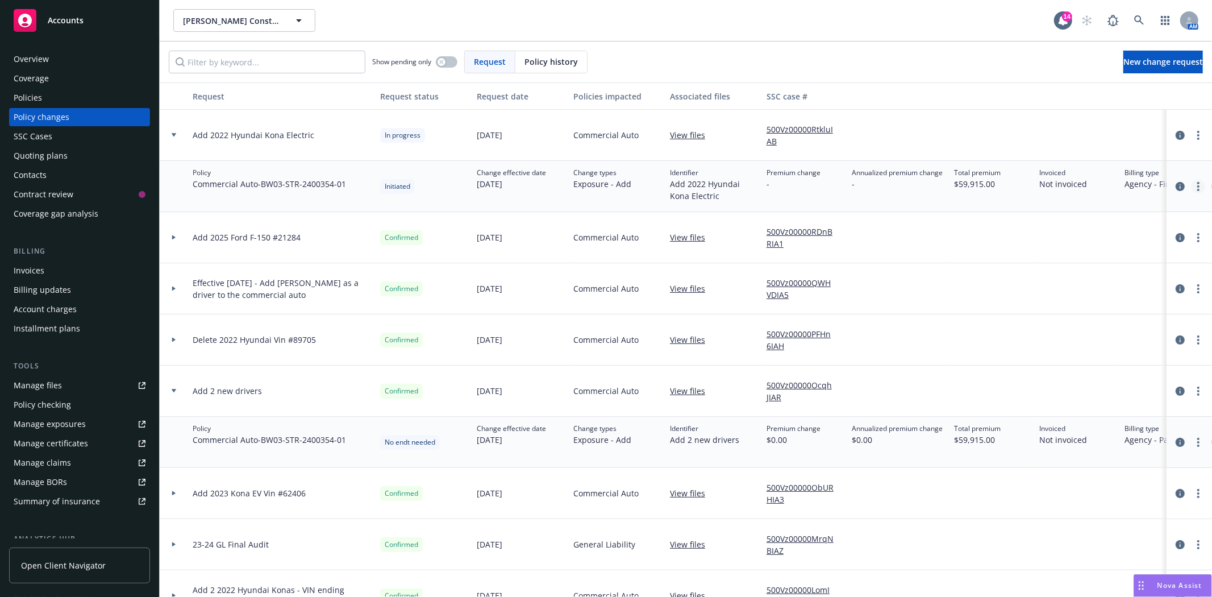
click at [1197, 189] on icon "more" at bounding box center [1198, 186] width 2 height 9
click at [1067, 236] on link "Resume workflow" at bounding box center [1097, 232] width 195 height 23
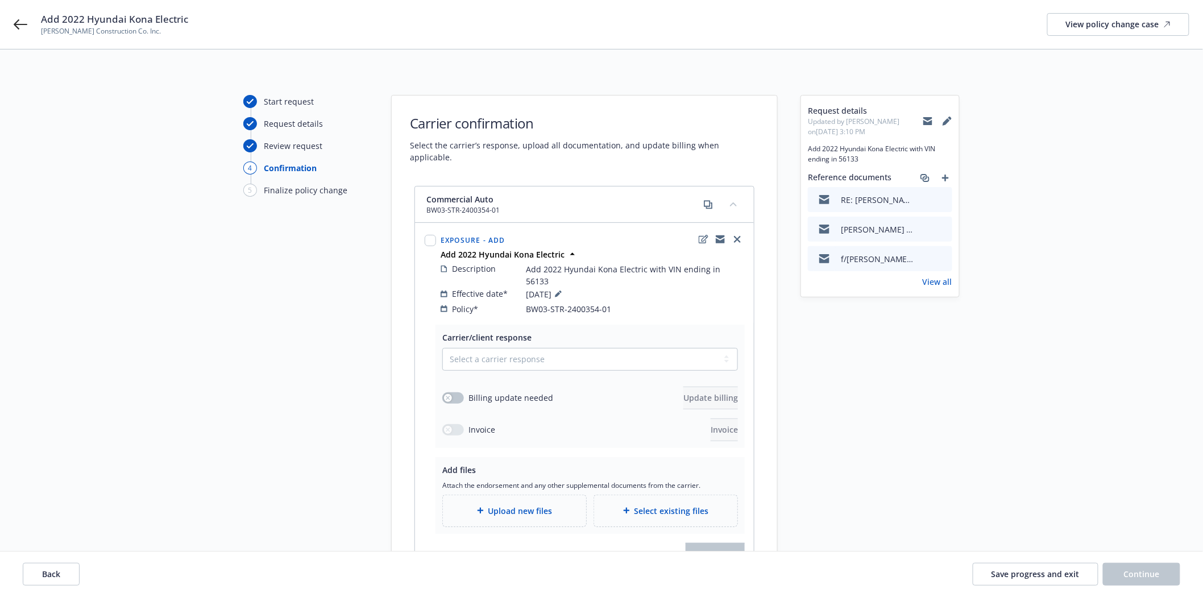
click at [520, 505] on span "Upload new files" at bounding box center [520, 511] width 64 height 12
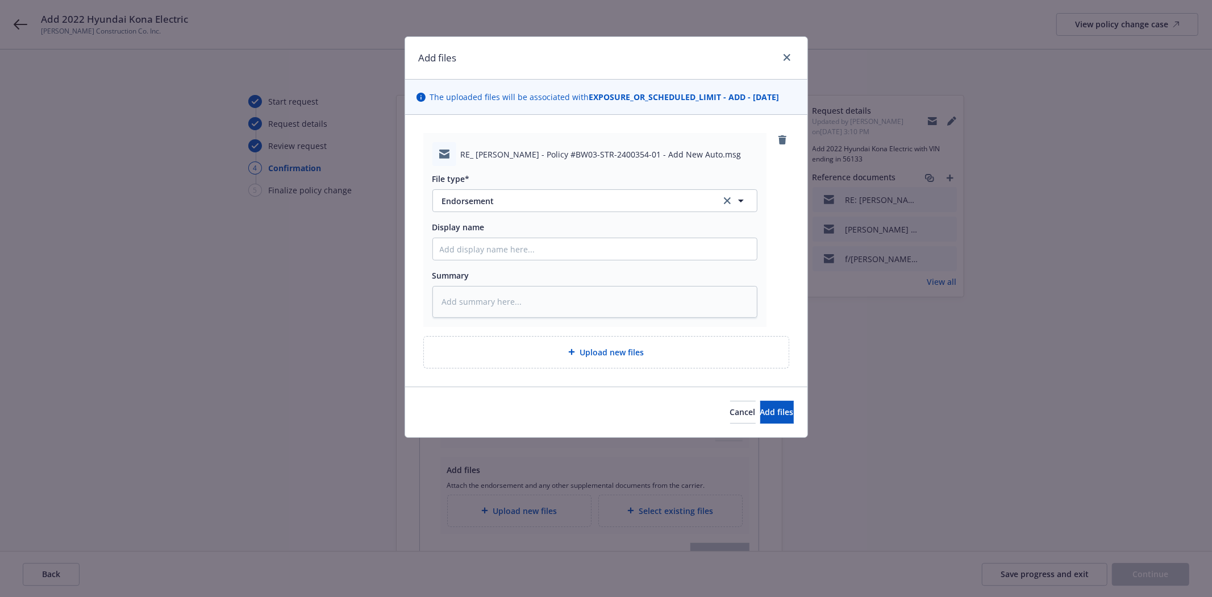
click at [1161, 571] on div "Add files The uploaded files will be associated with EXPOSURE_OR_SCHEDULED_LIMI…" at bounding box center [606, 298] width 1212 height 597
click at [658, 202] on span "Endorsement" at bounding box center [573, 201] width 263 height 12
click at [639, 231] on div "Email" at bounding box center [595, 232] width 310 height 16
click at [632, 253] on input "Display name" at bounding box center [595, 249] width 324 height 22
click at [663, 250] on input "f/Emely @ RTP w/endsment + invoice add 2022 Kona #" at bounding box center [595, 249] width 324 height 22
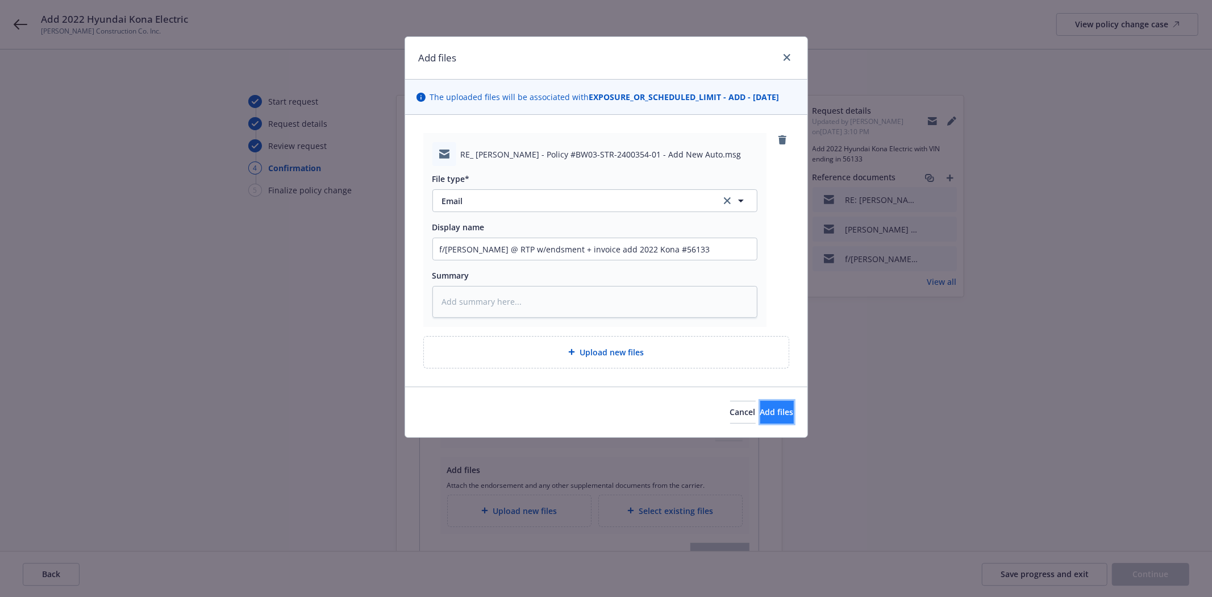
click at [760, 410] on span "Add files" at bounding box center [777, 411] width 34 height 11
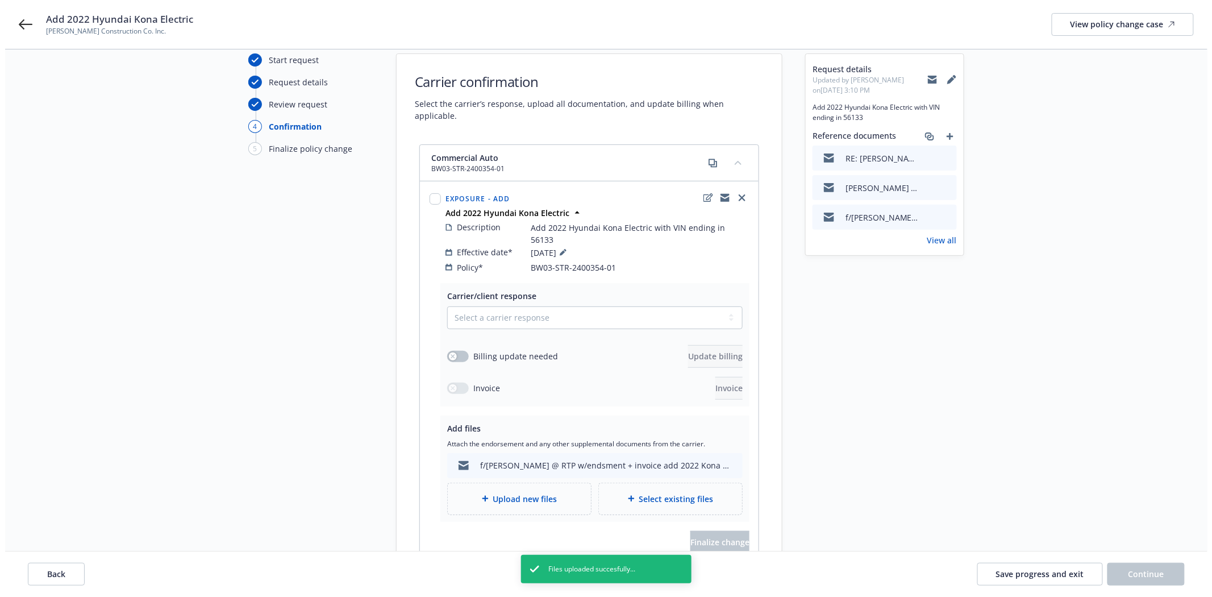
scroll to position [63, 0]
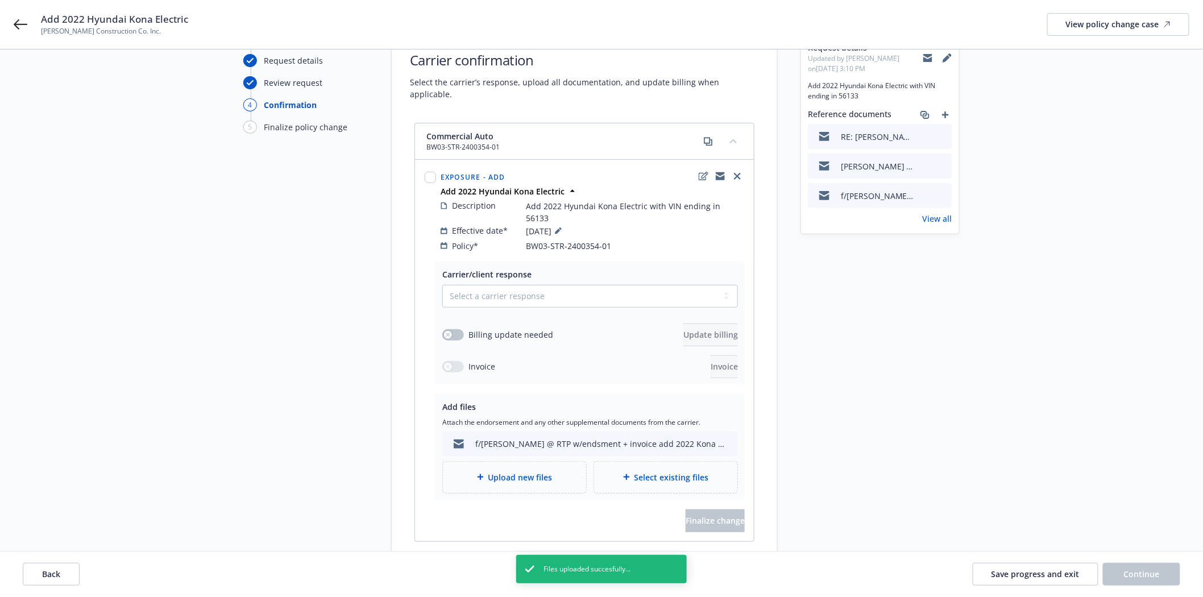
click at [501, 471] on span "Upload new files" at bounding box center [520, 477] width 64 height 12
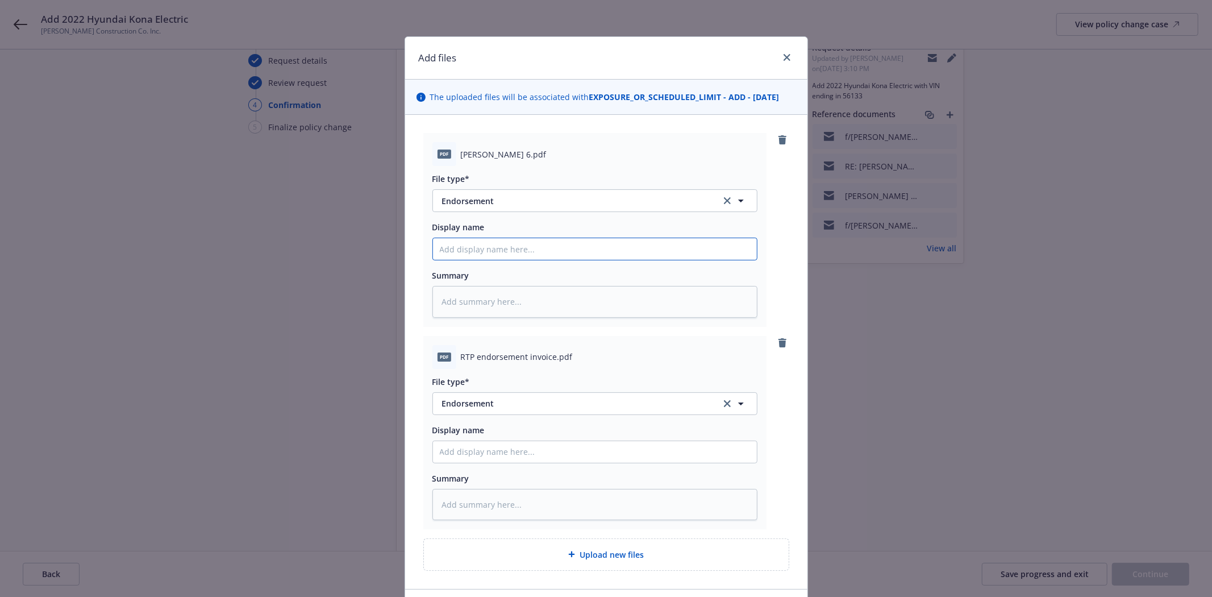
click at [492, 247] on input "Display name" at bounding box center [595, 249] width 324 height 22
click at [487, 404] on span "Endorsement" at bounding box center [573, 403] width 263 height 12
click at [489, 377] on span "Invoice - Third Party" at bounding box center [483, 372] width 78 height 12
click at [469, 451] on input "Display name" at bounding box center [595, 452] width 324 height 22
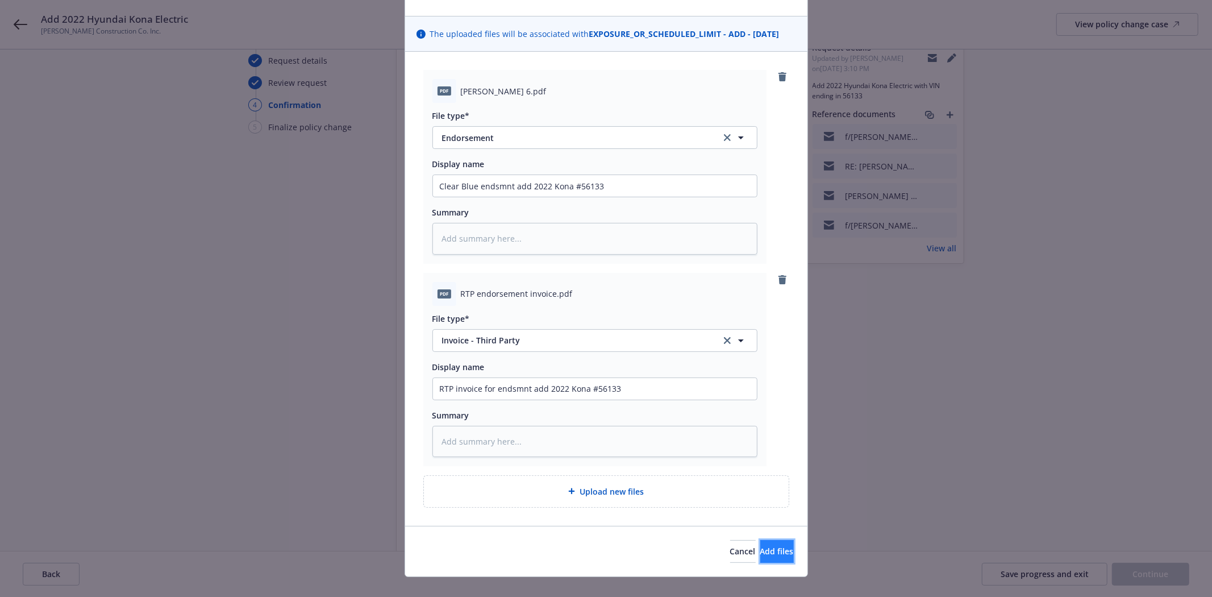
click at [760, 554] on button "Add files" at bounding box center [777, 551] width 34 height 23
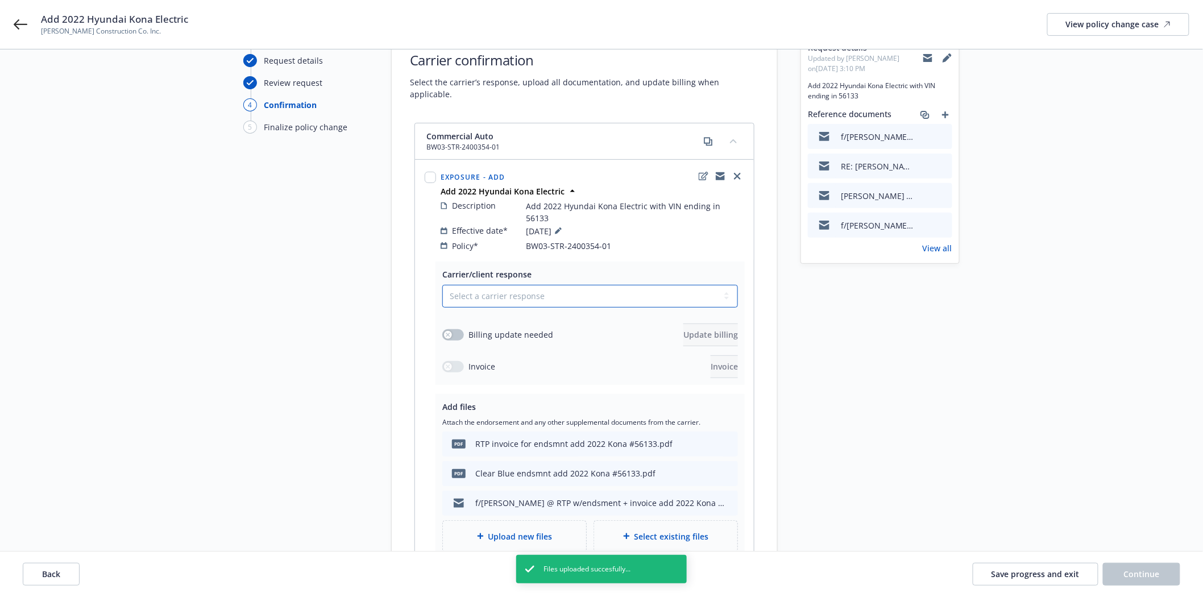
click at [525, 285] on select "Select a carrier response Accepted Accepted with revision No endorsement needed…" at bounding box center [590, 296] width 296 height 23
click at [442, 285] on select "Select a carrier response Accepted Accepted with revision No endorsement needed…" at bounding box center [590, 296] width 296 height 23
click at [450, 329] on button "button" at bounding box center [453, 334] width 22 height 11
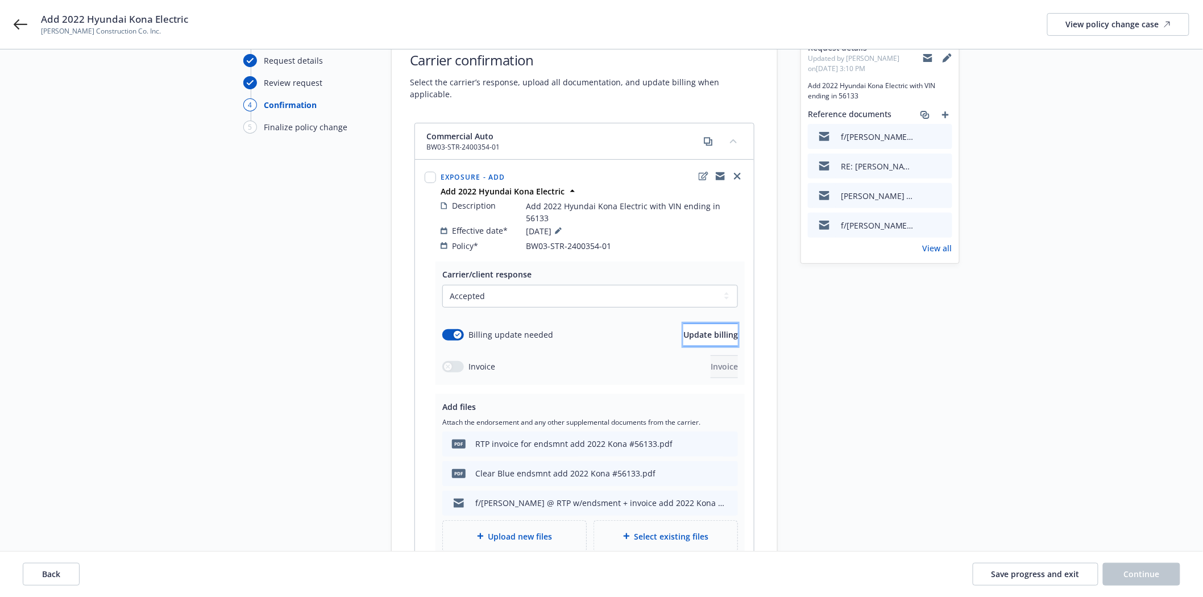
click at [684, 329] on span "Update billing" at bounding box center [710, 334] width 55 height 11
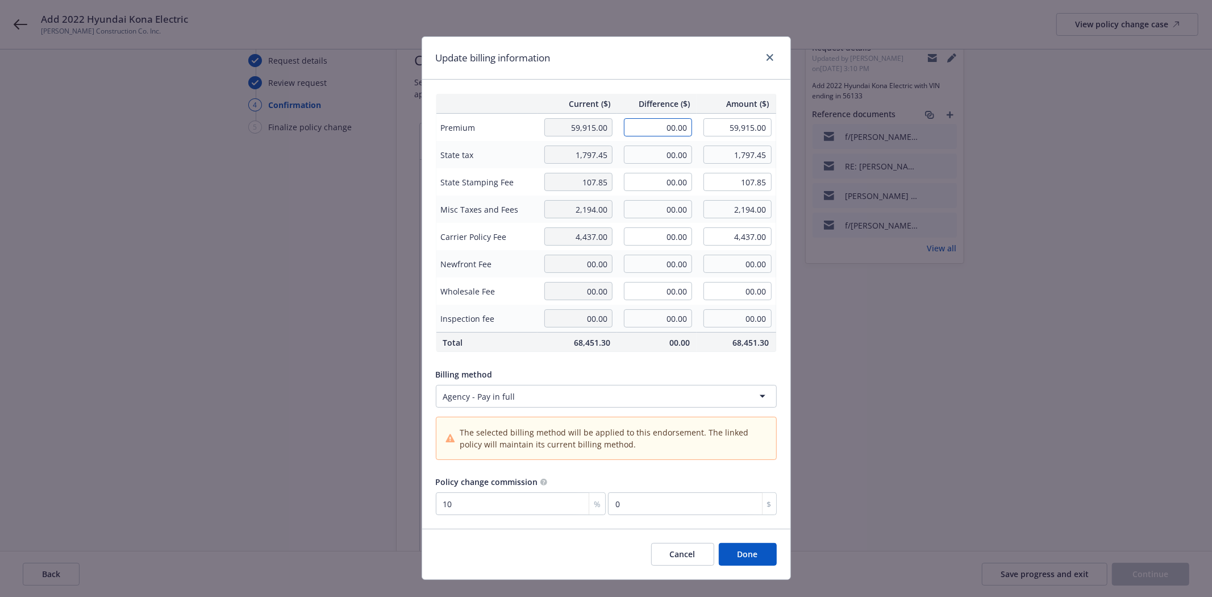
click at [660, 126] on input "00.00" at bounding box center [658, 127] width 68 height 18
click at [658, 150] on input "00.00" at bounding box center [658, 154] width 68 height 18
click at [655, 175] on input "00.00" at bounding box center [658, 182] width 68 height 18
click at [651, 210] on input "00.00" at bounding box center [658, 209] width 68 height 18
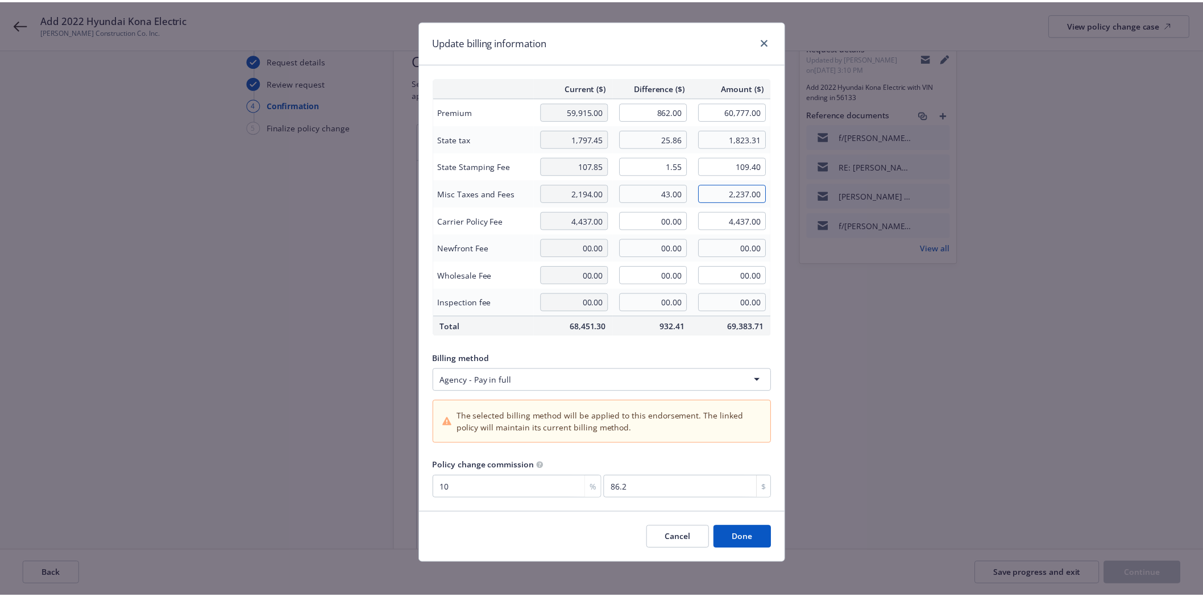
scroll to position [19, 0]
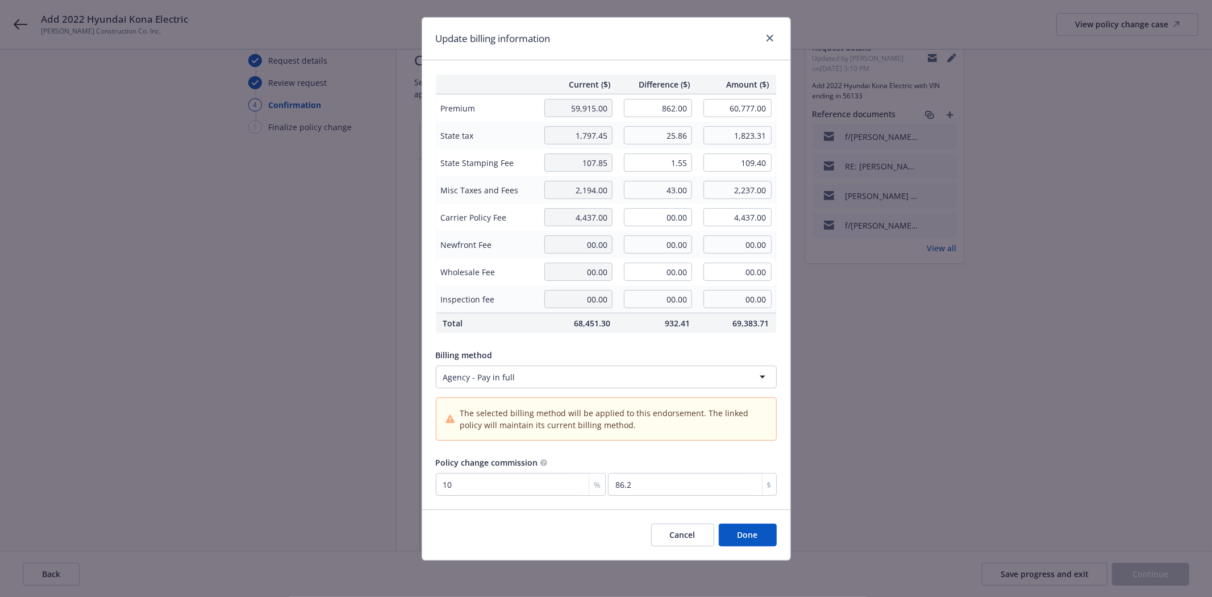
click at [739, 531] on button "Done" at bounding box center [748, 534] width 58 height 23
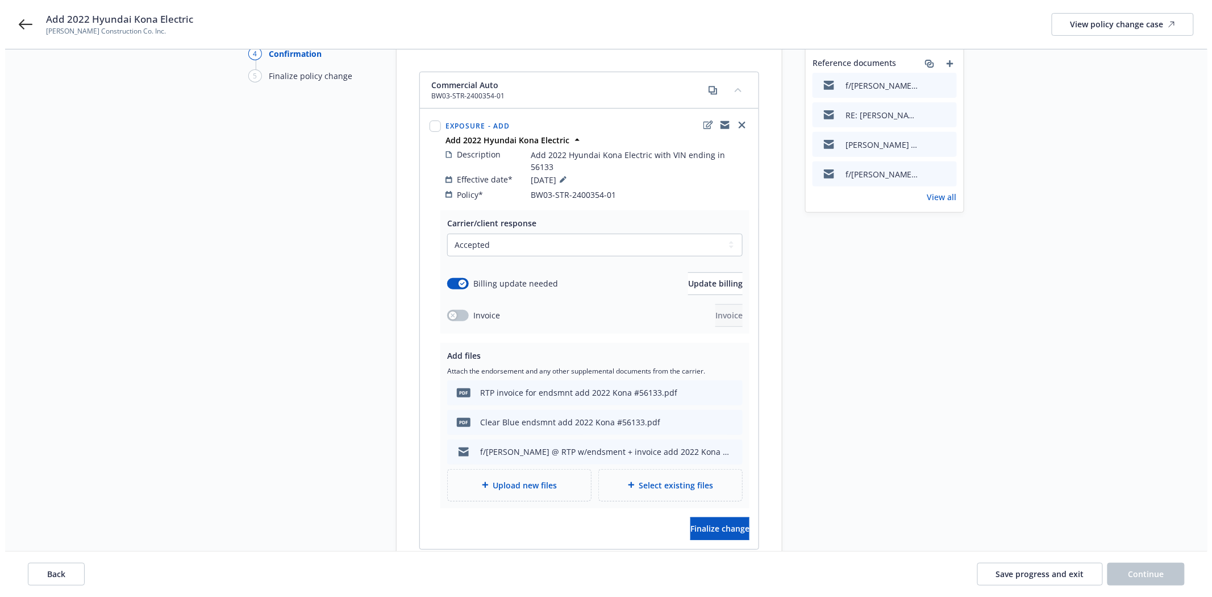
scroll to position [189, 0]
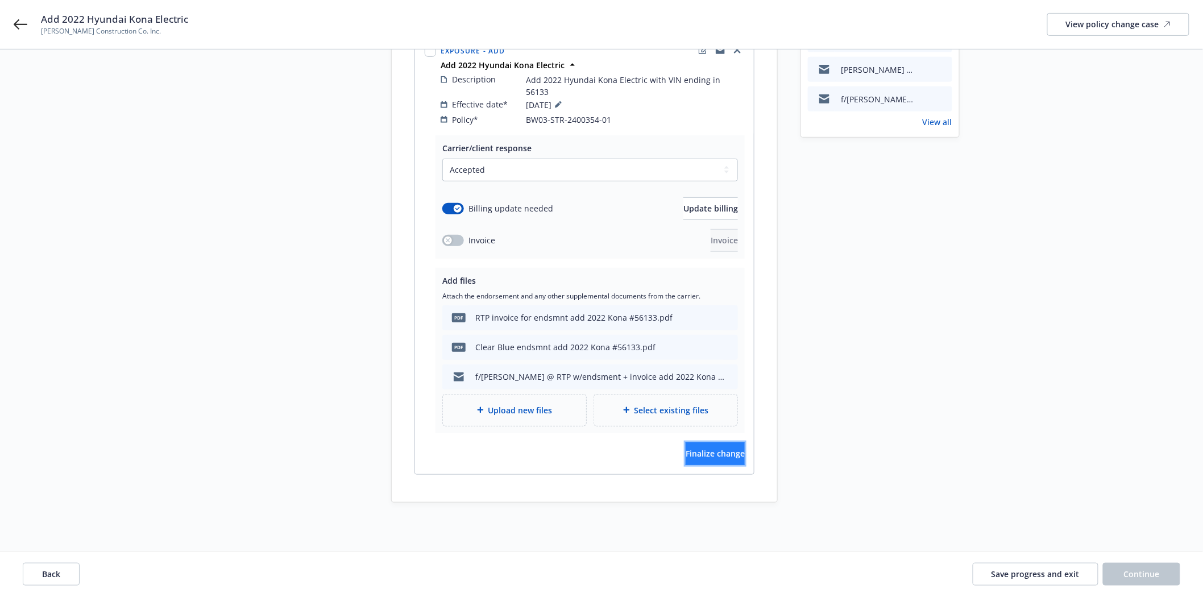
click at [689, 448] on span "Finalize change" at bounding box center [714, 453] width 59 height 11
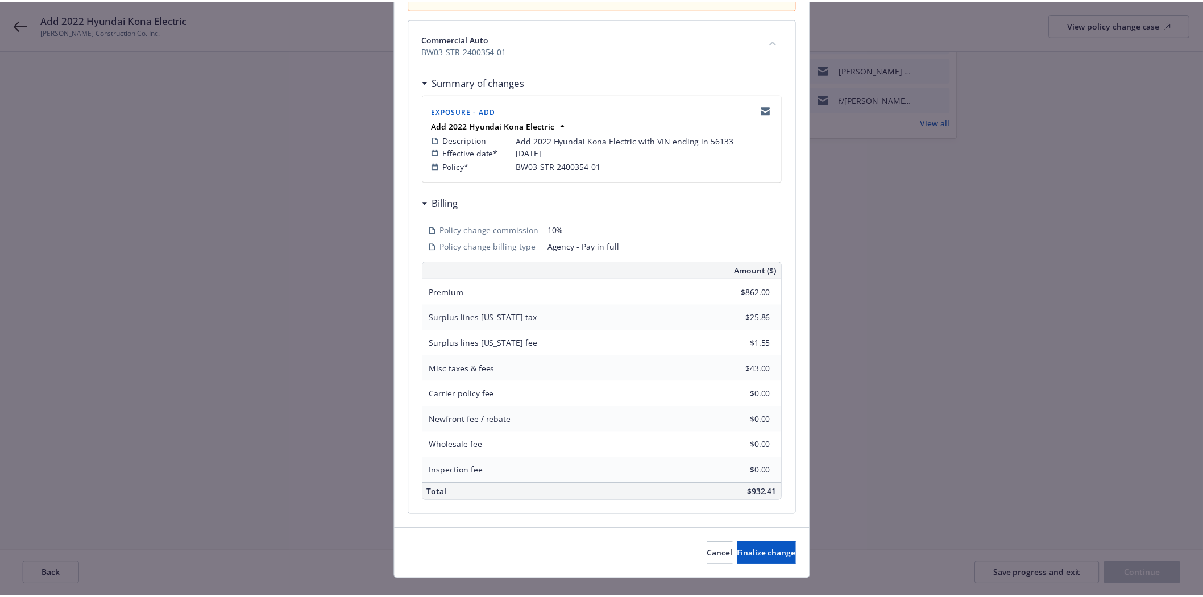
scroll to position [173, 0]
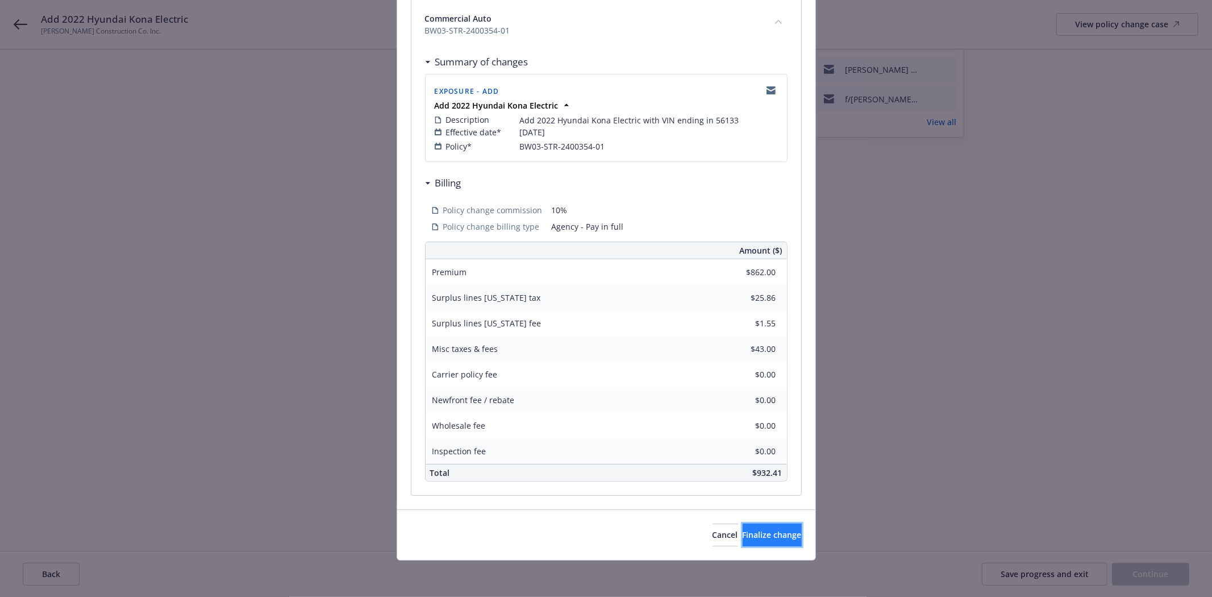
click at [743, 529] on span "Finalize change" at bounding box center [772, 534] width 59 height 11
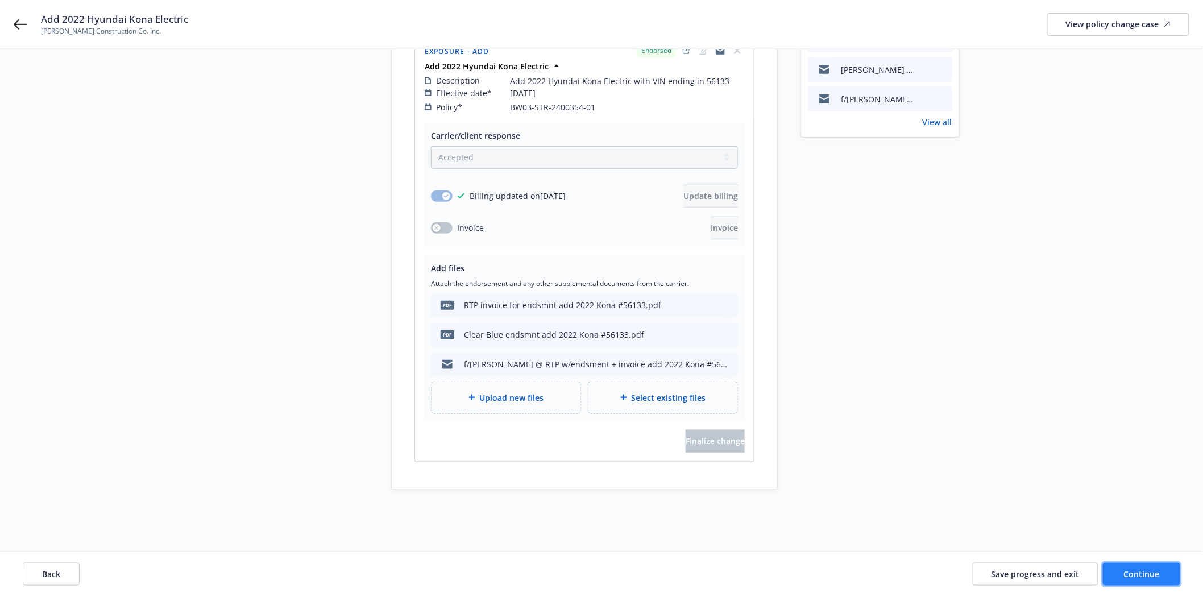
click at [1145, 572] on span "Continue" at bounding box center [1142, 573] width 36 height 11
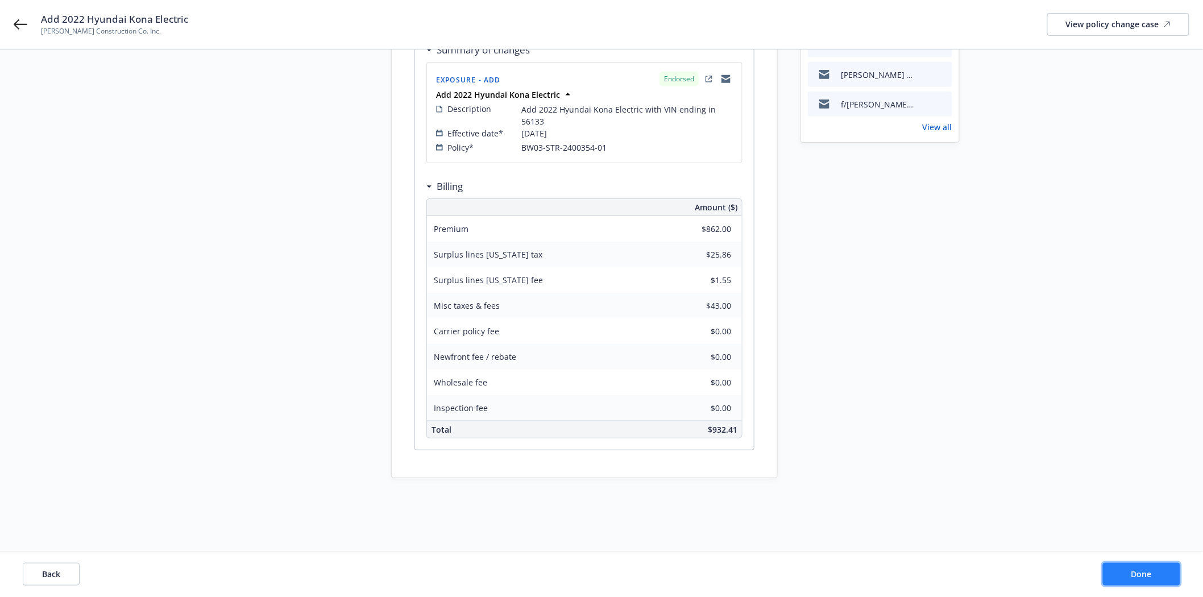
click at [1145, 572] on span "Done" at bounding box center [1141, 573] width 20 height 11
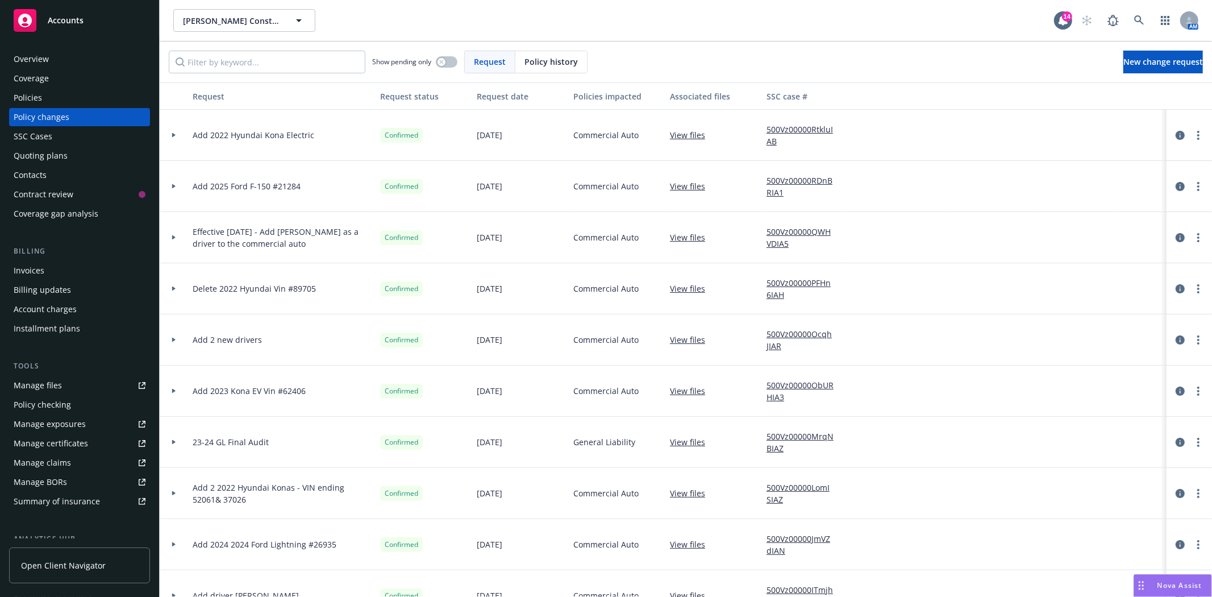
click at [54, 276] on div "Invoices" at bounding box center [80, 270] width 132 height 18
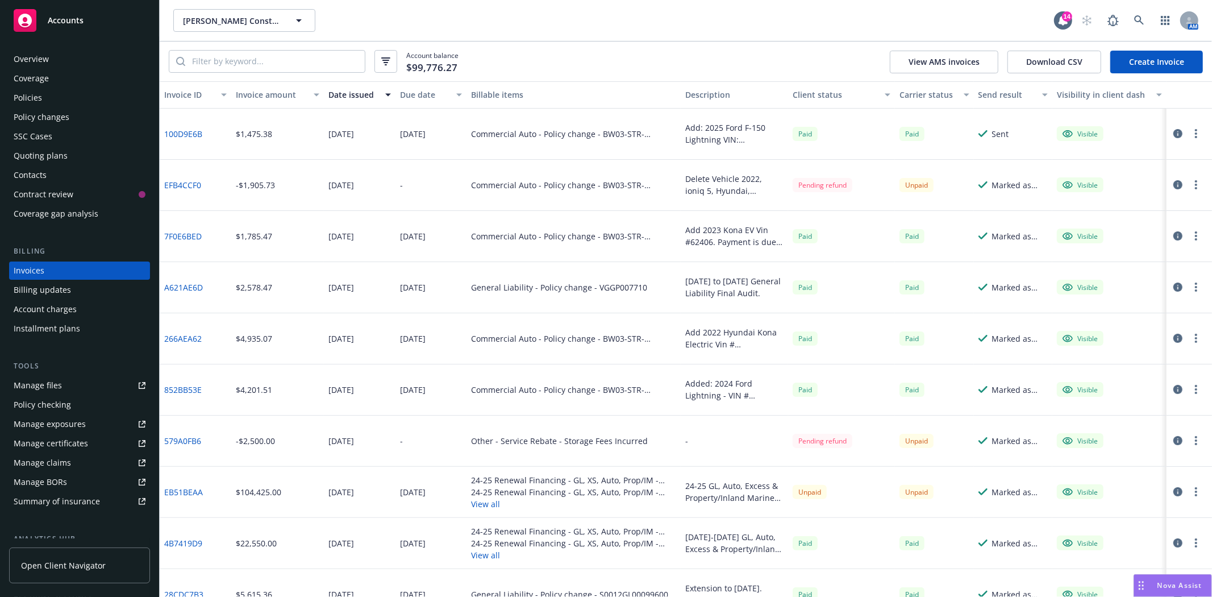
click at [1129, 61] on link "Create Invoice" at bounding box center [1157, 62] width 93 height 23
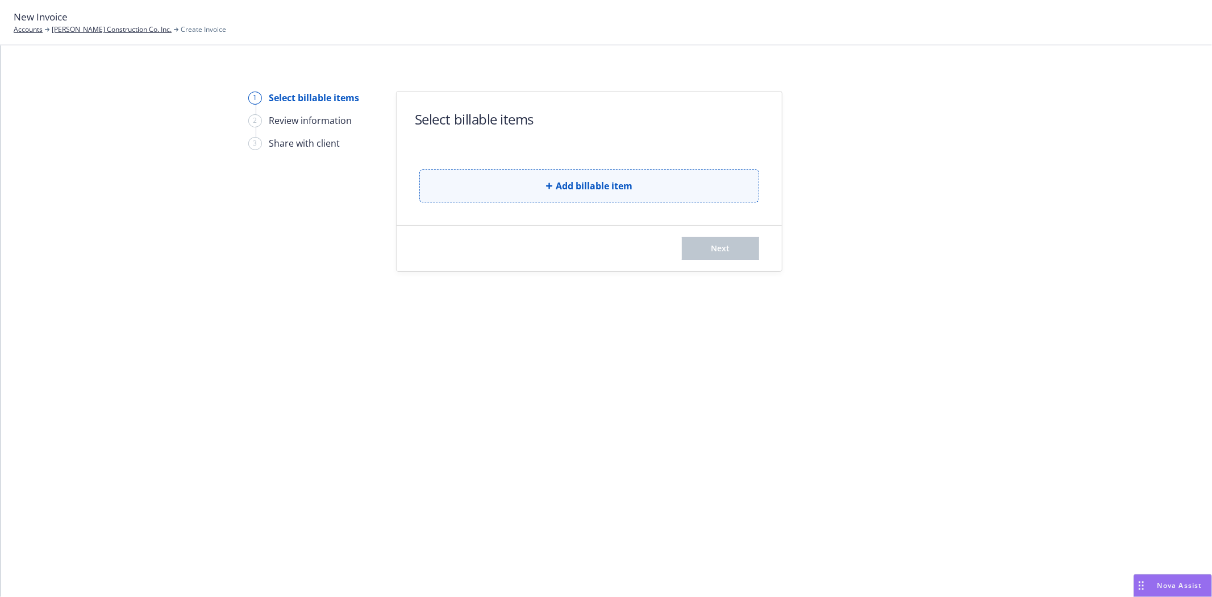
click at [534, 192] on button "Add billable item" at bounding box center [589, 185] width 340 height 33
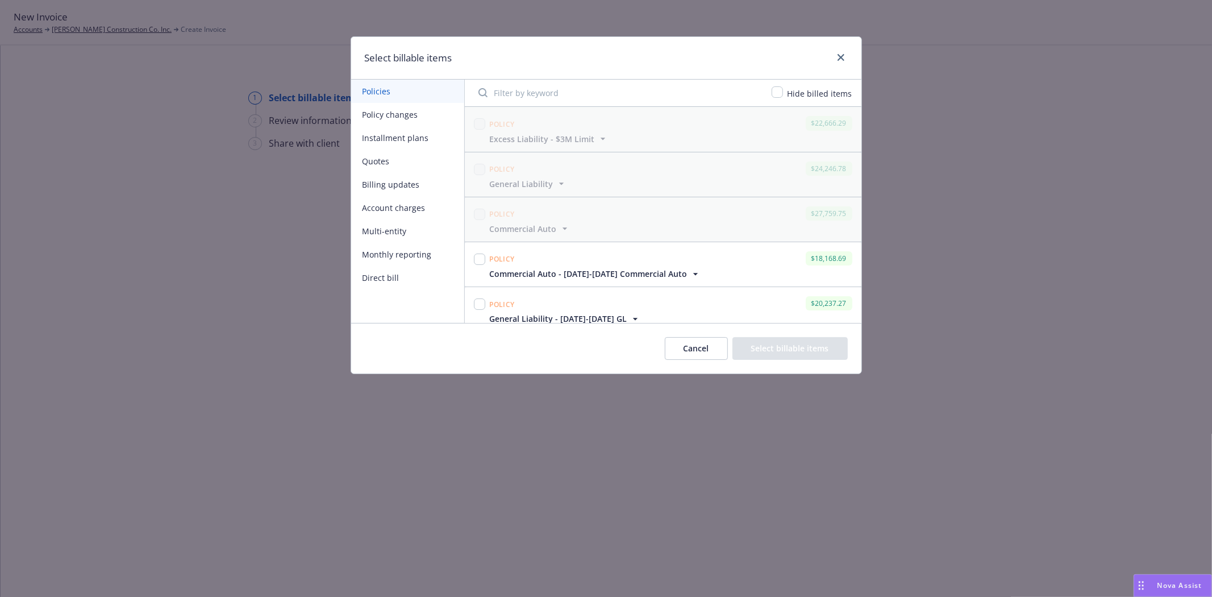
click at [410, 118] on button "Policy changes" at bounding box center [407, 114] width 113 height 23
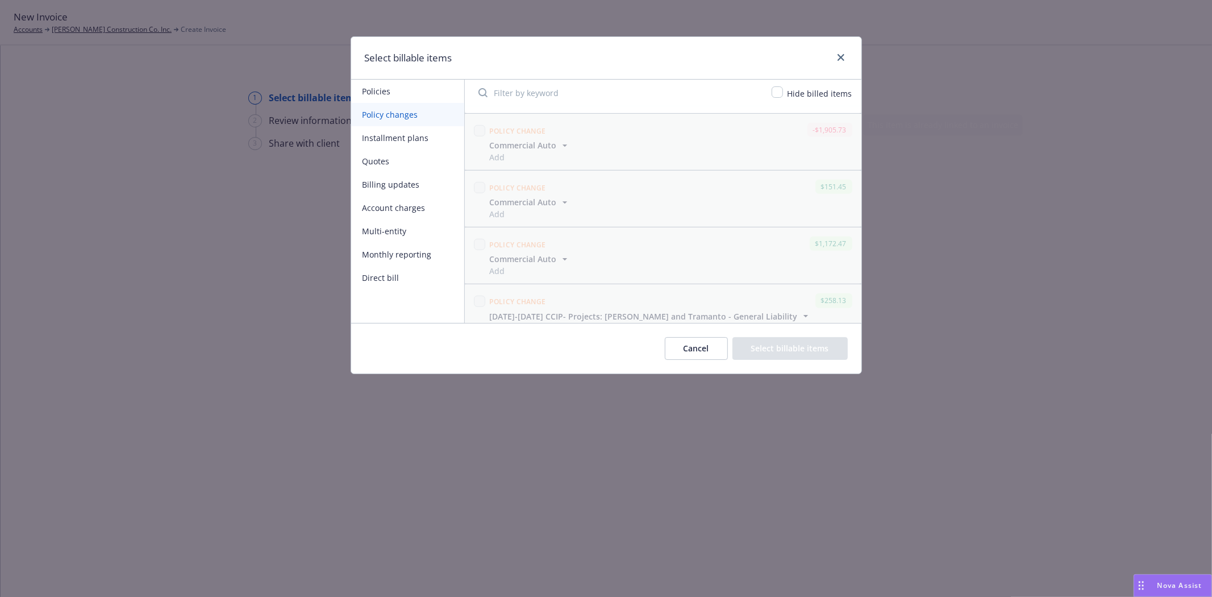
scroll to position [1207, 0]
click at [564, 303] on icon "button" at bounding box center [564, 308] width 11 height 11
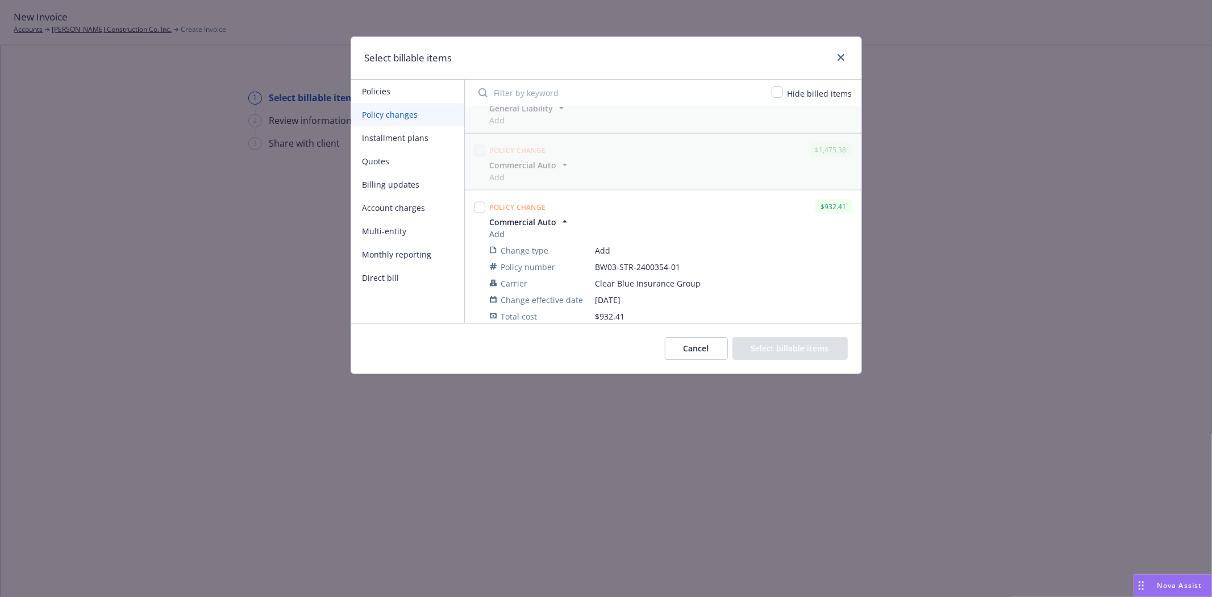
scroll to position [1299, 0]
click at [495, 224] on div "Add" at bounding box center [530, 230] width 81 height 12
click at [476, 198] on input "checkbox" at bounding box center [479, 203] width 11 height 11
checkbox input "true"
click at [775, 343] on button "Select billable items" at bounding box center [790, 348] width 115 height 23
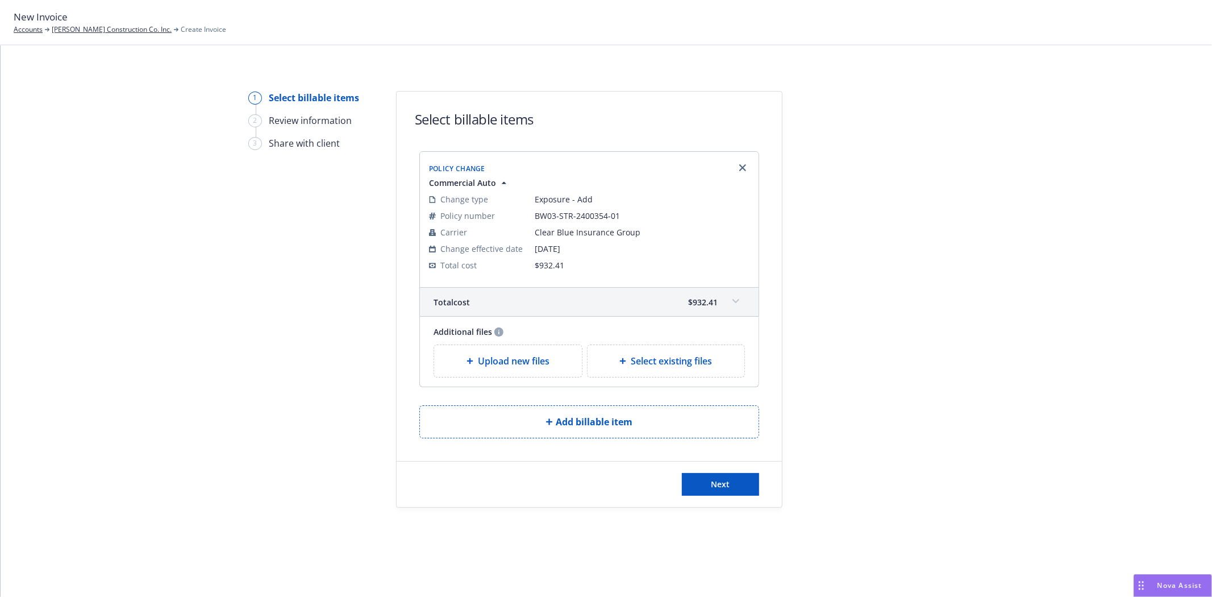
click at [644, 355] on span "Select existing files" at bounding box center [671, 361] width 81 height 14
select select "Invoice - Third Party"
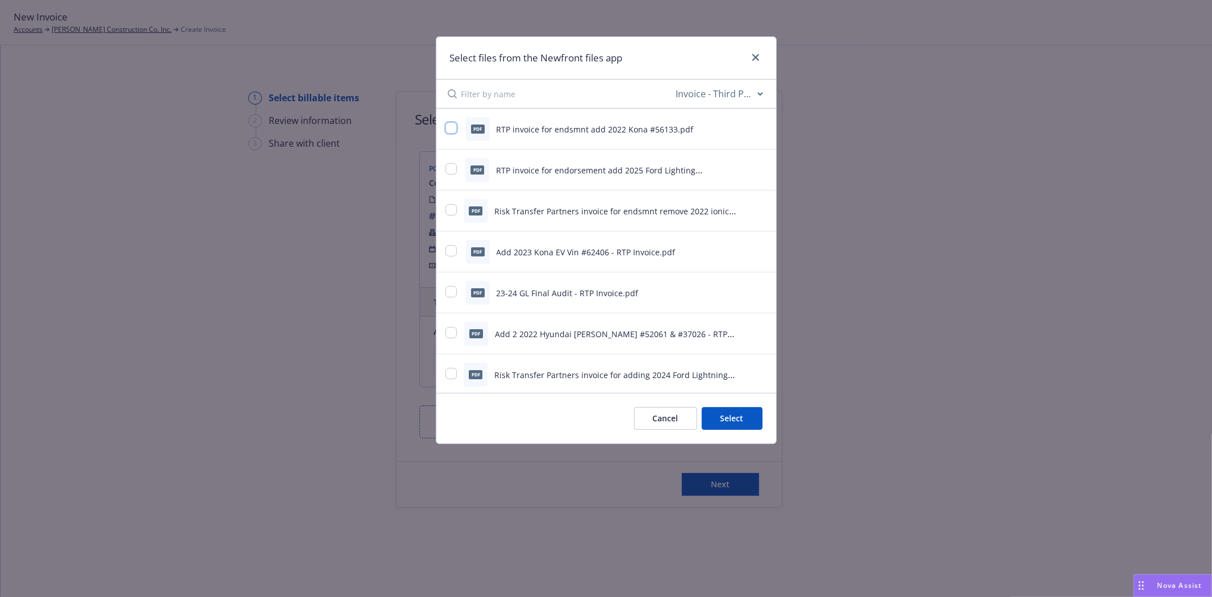
click at [452, 129] on input "checkbox" at bounding box center [451, 127] width 11 height 11
checkbox input "true"
click at [723, 422] on button "Select 1 file" at bounding box center [722, 418] width 82 height 23
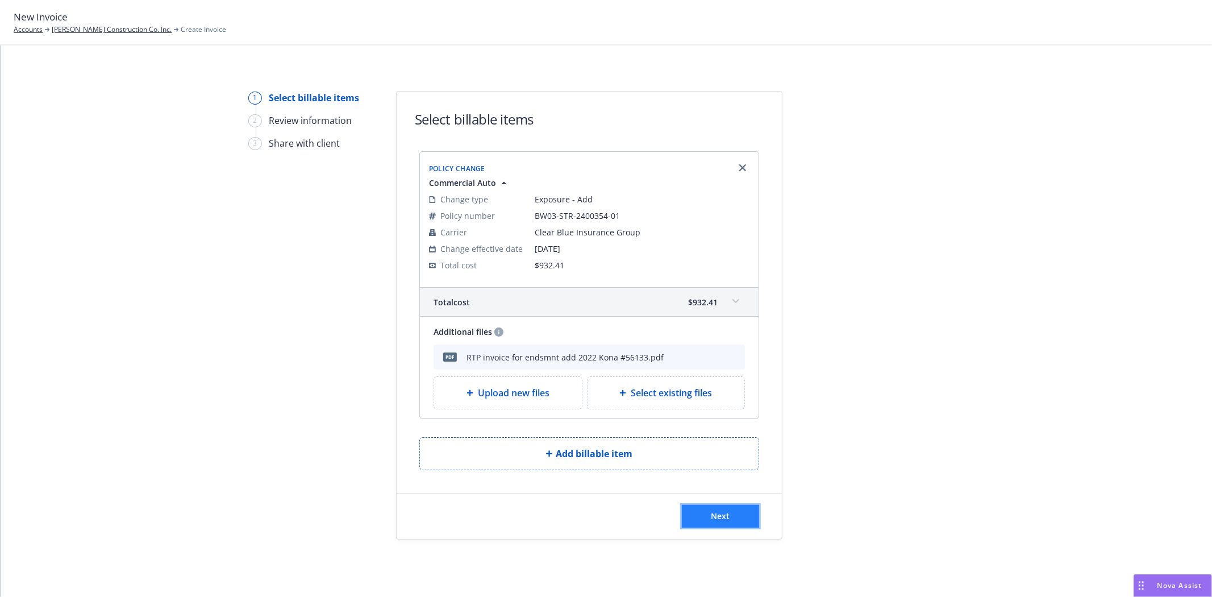
click at [712, 514] on span "Next" at bounding box center [721, 515] width 19 height 11
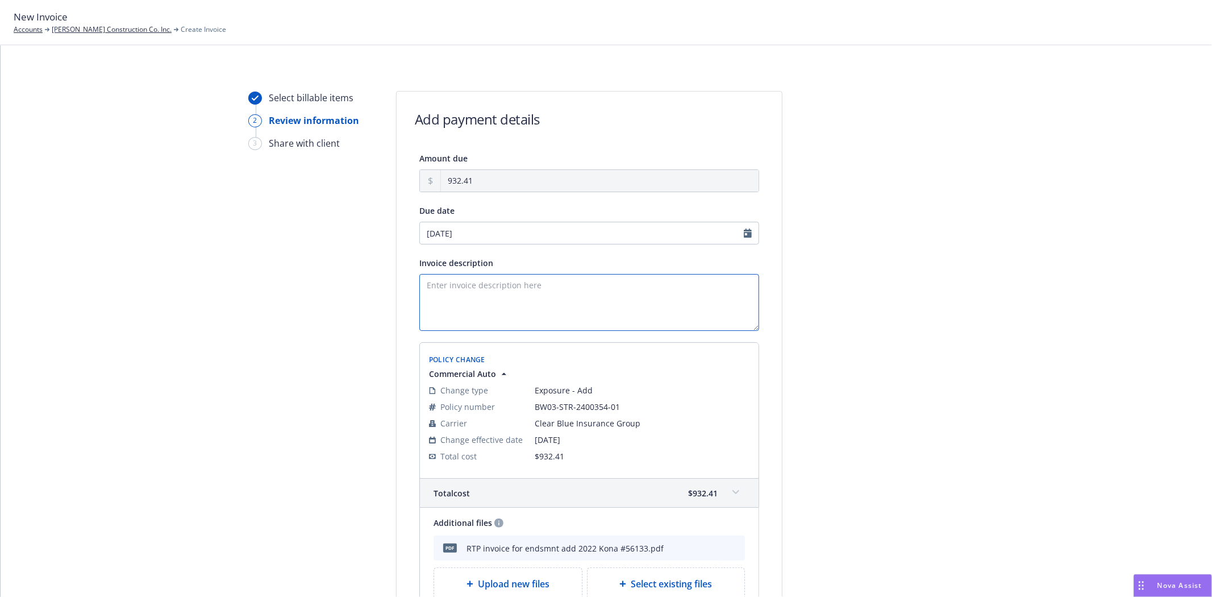
click at [501, 299] on textarea "Invoice description" at bounding box center [589, 302] width 340 height 57
click at [499, 286] on textarea "Endorsement adding 2022 Hyundai Kona Electric" at bounding box center [589, 302] width 340 height 57
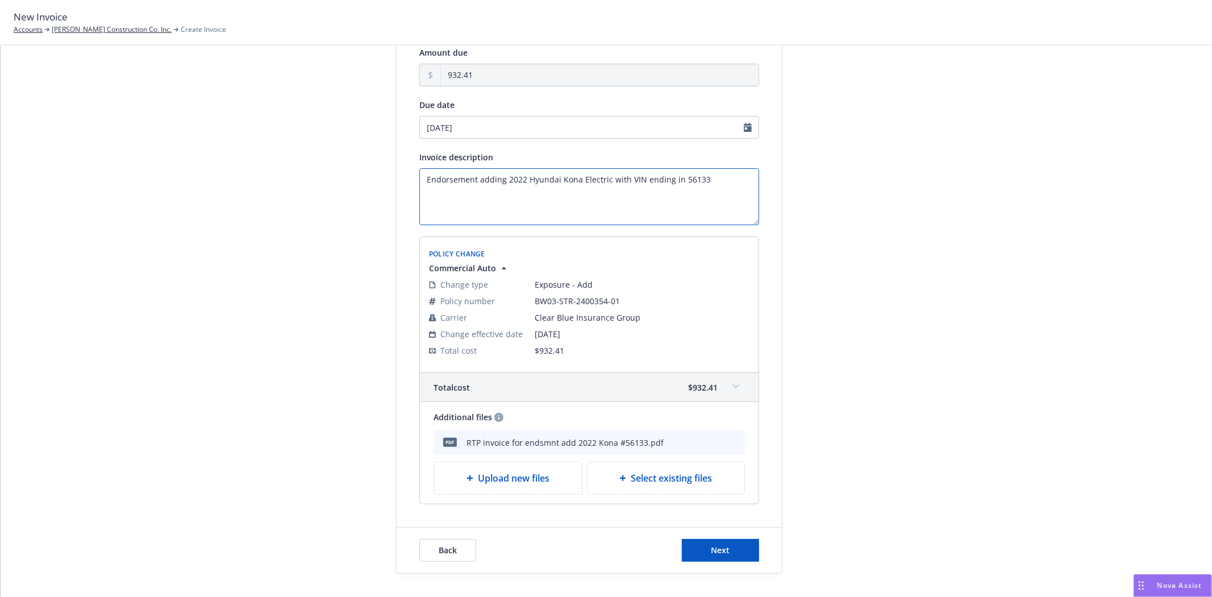
scroll to position [126, 0]
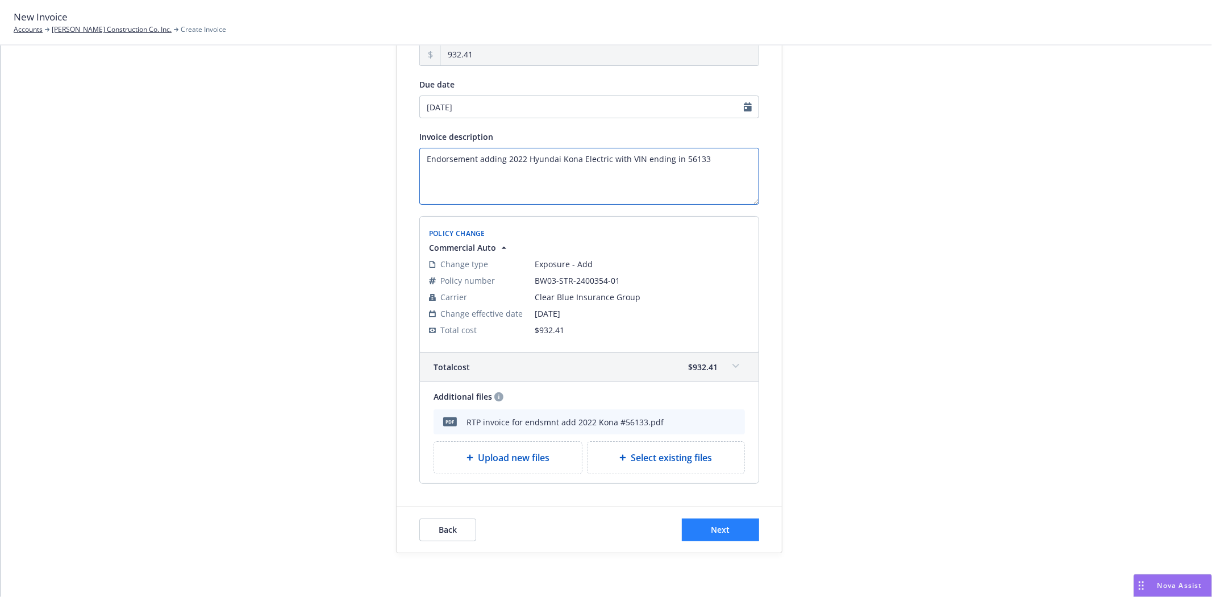
type textarea "Endorsement adding 2022 Hyundai Kona Electric with VIN ending in 56133"
click at [727, 529] on button "Next" at bounding box center [720, 529] width 77 height 23
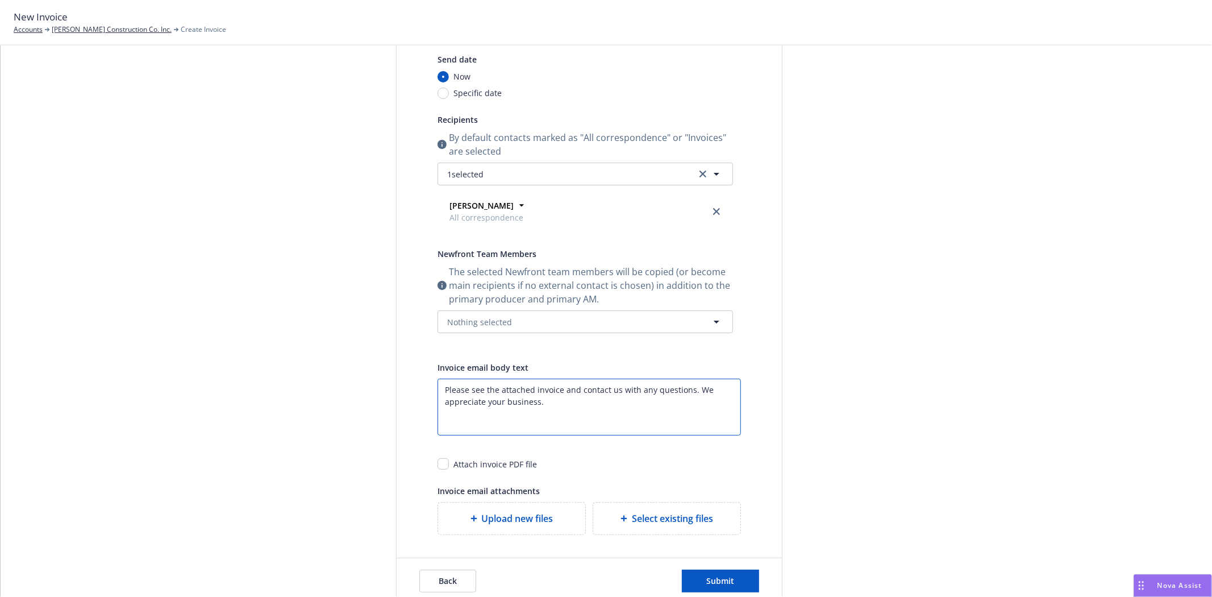
click at [531, 392] on textarea "Please see the attached invoice and contact us with any questions. We appreciat…" at bounding box center [589, 407] width 303 height 57
click at [683, 391] on textarea "Please see the attached endorsement and corresponding invoice and contact us wi…" at bounding box center [589, 407] width 303 height 57
type textarea "Please see the attached endorsement and corresponding invoice for adding 2022 H…"
click at [515, 322] on button "Nothing selected" at bounding box center [586, 321] width 296 height 23
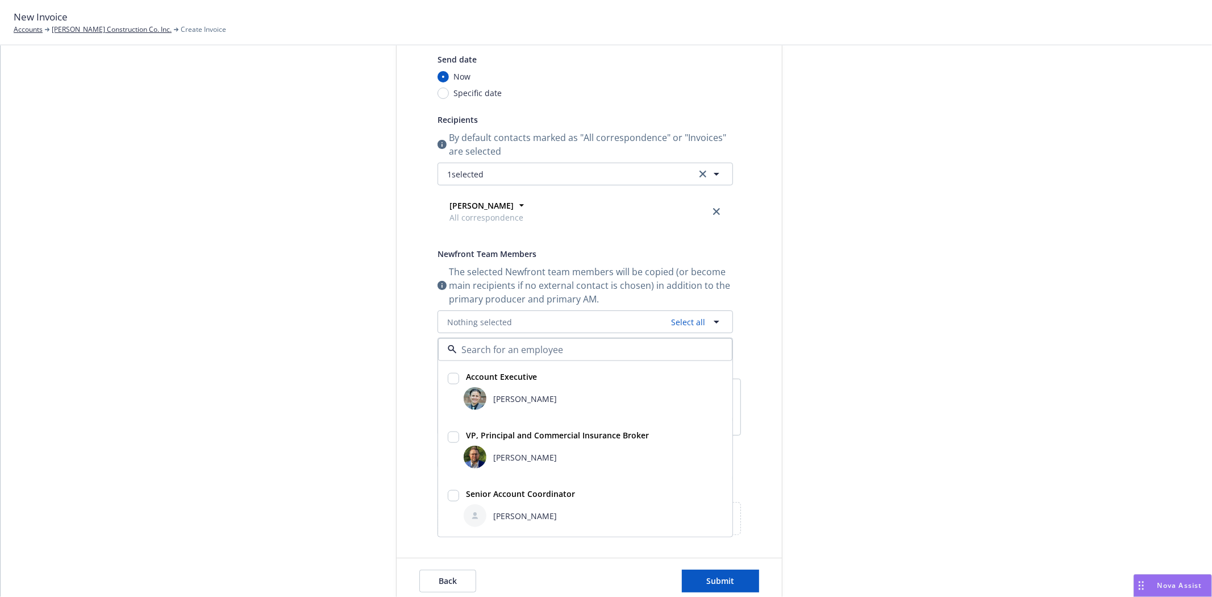
click at [448, 376] on input "checkbox" at bounding box center [453, 378] width 11 height 11
checkbox input "true"
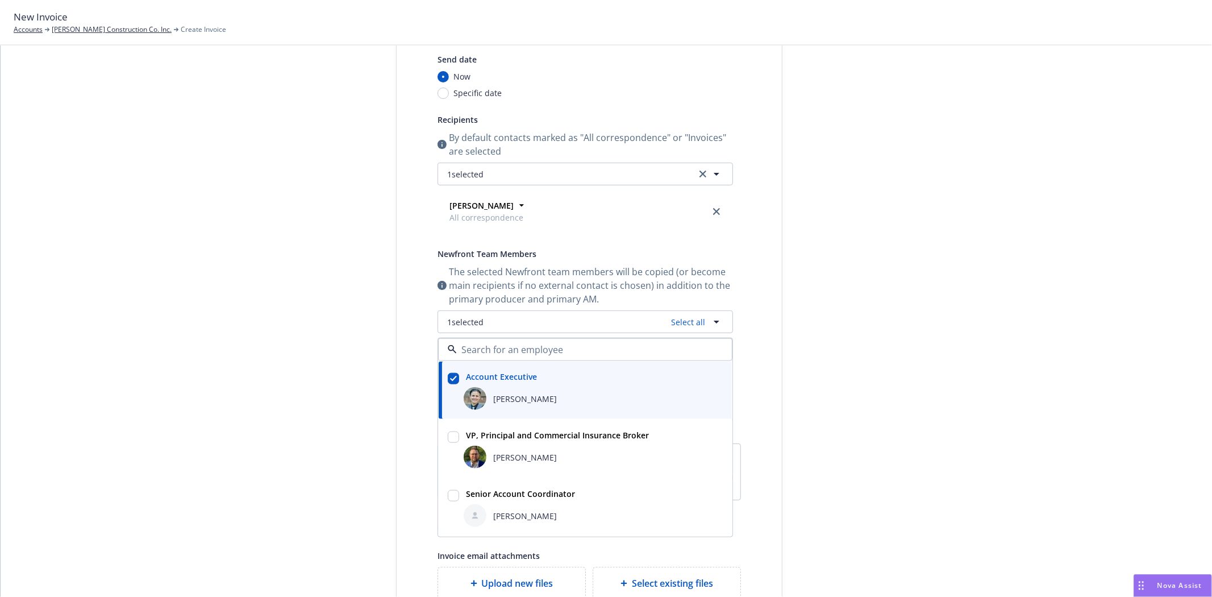
click at [448, 435] on input "checkbox" at bounding box center [453, 436] width 11 height 11
checkbox input "true"
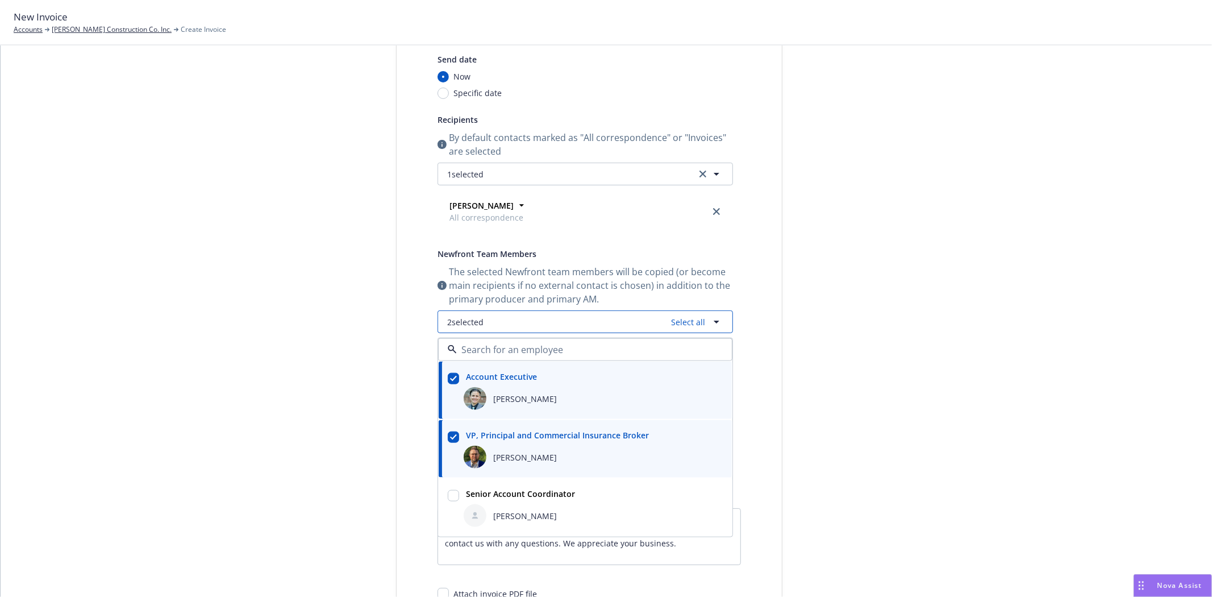
click at [554, 320] on button "2 selected Select all" at bounding box center [586, 321] width 296 height 23
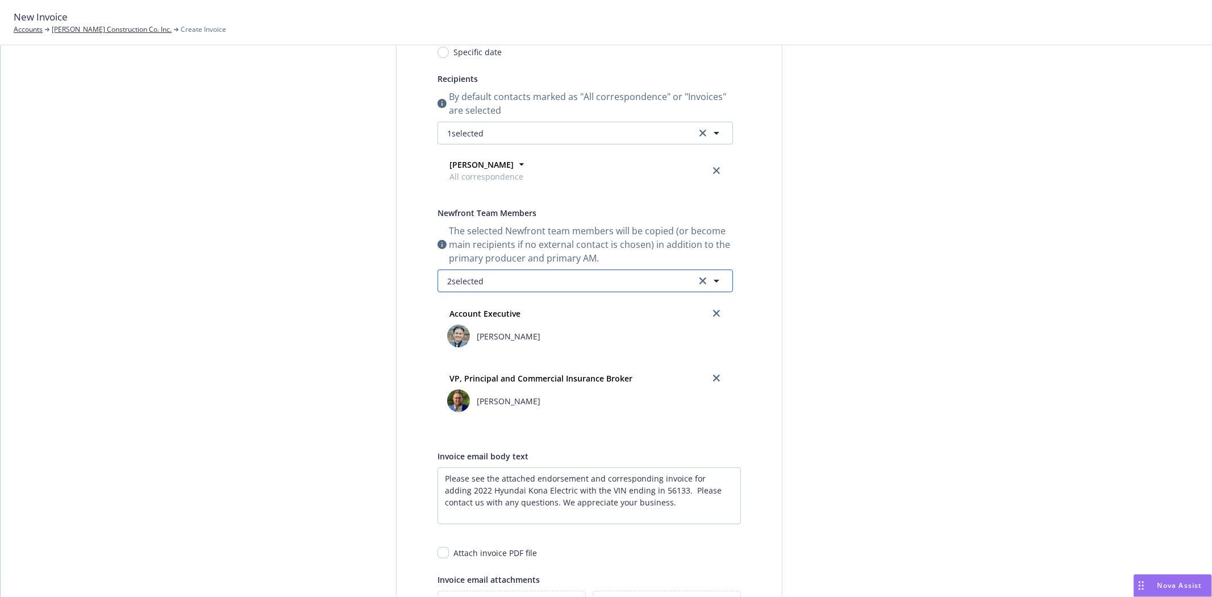
scroll to position [189, 0]
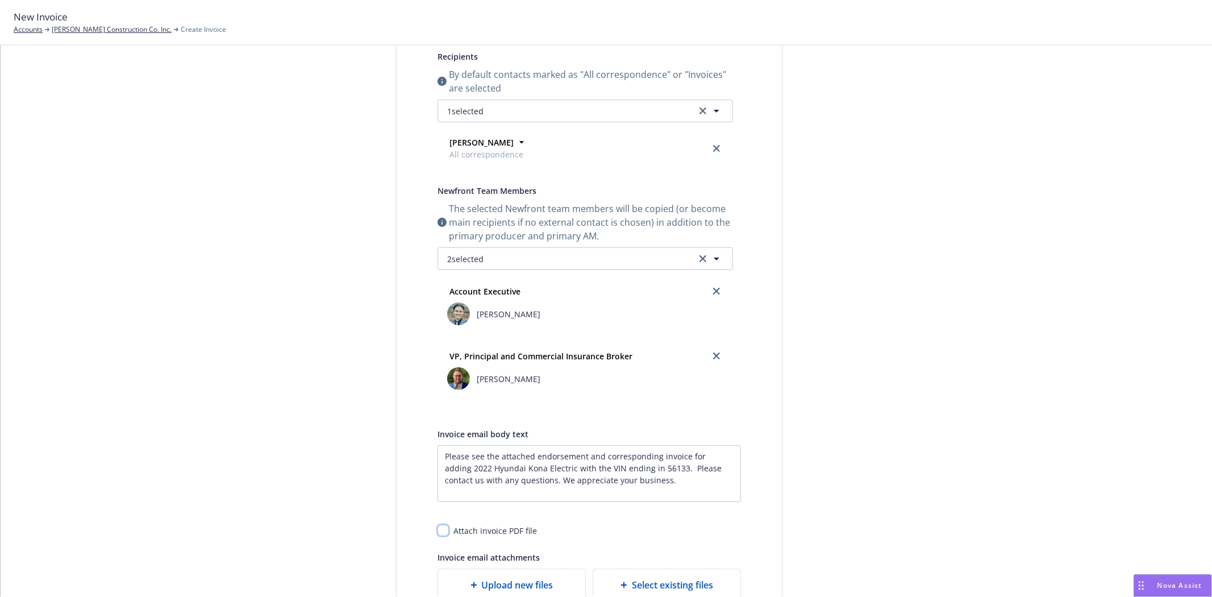
click at [441, 533] on input "checkbox" at bounding box center [443, 530] width 11 height 11
checkbox input "true"
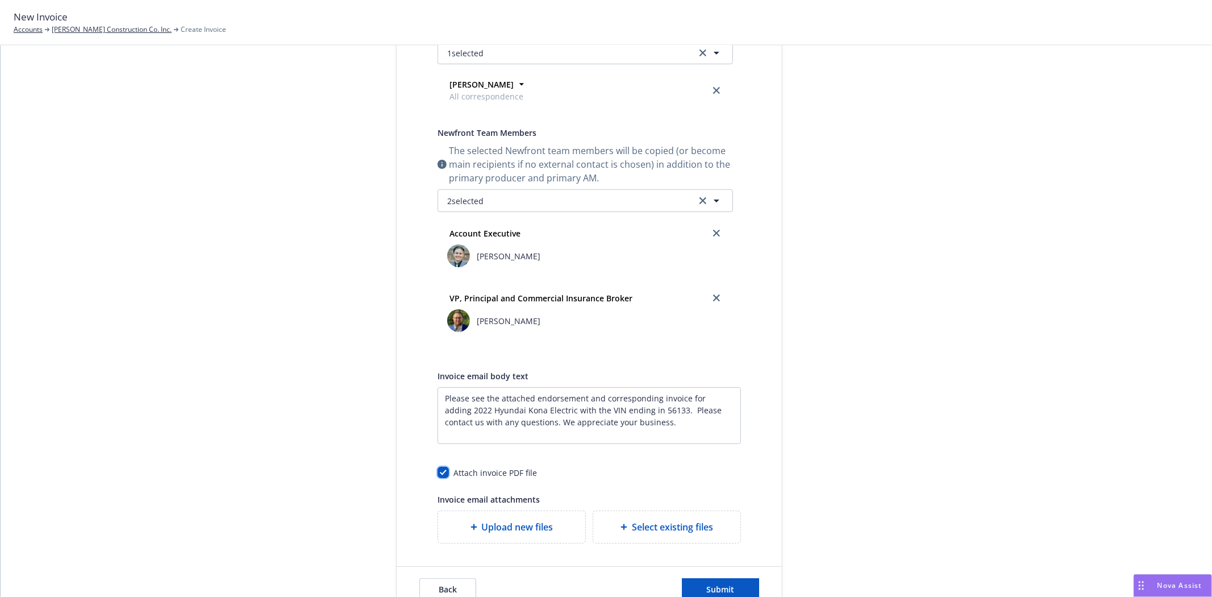
scroll to position [315, 0]
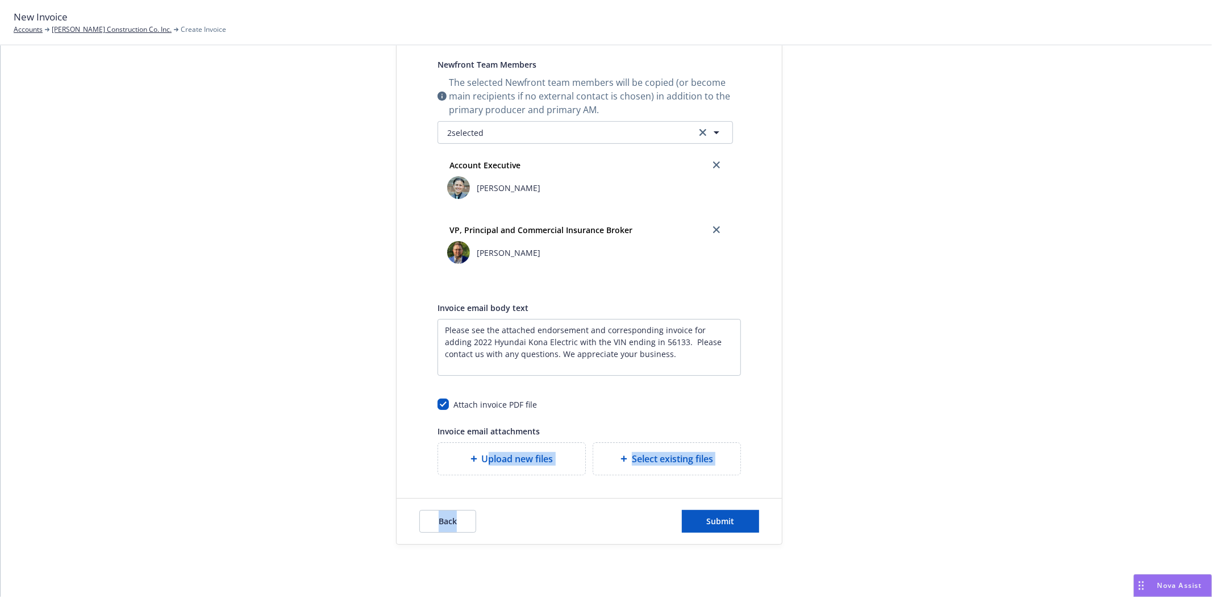
drag, startPoint x: 485, startPoint y: 461, endPoint x: 504, endPoint y: 523, distance: 65.3
click at [504, 523] on form "Share with client Publish invoice in client navigator and send via email Send d…" at bounding box center [589, 160] width 385 height 768
click at [632, 463] on span "Select existing files" at bounding box center [672, 459] width 81 height 14
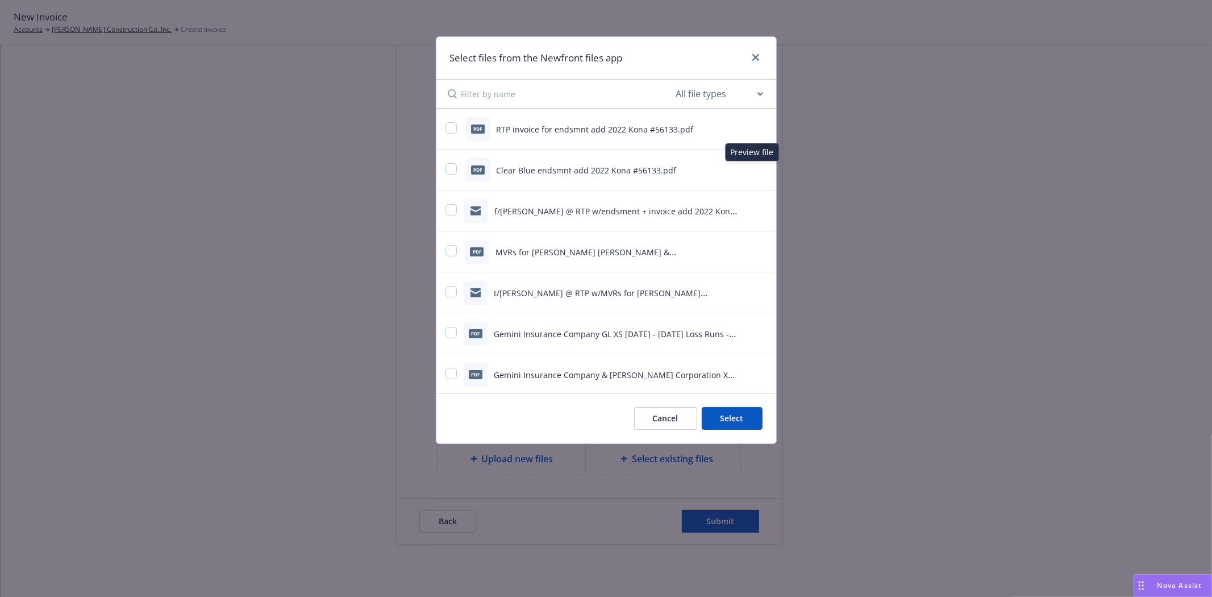
click at [756, 172] on icon "preview file" at bounding box center [761, 169] width 10 height 8
click at [454, 171] on input "checkbox" at bounding box center [451, 168] width 11 height 11
checkbox input "true"
click at [715, 421] on button "Select 1 file" at bounding box center [722, 418] width 82 height 23
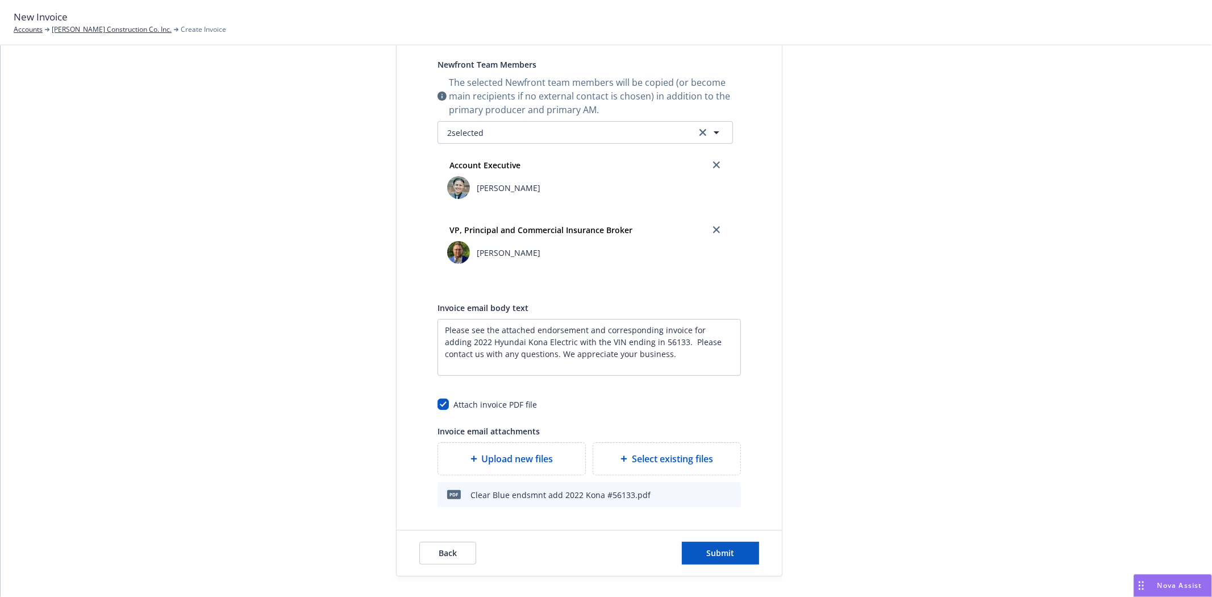
scroll to position [369, 0]
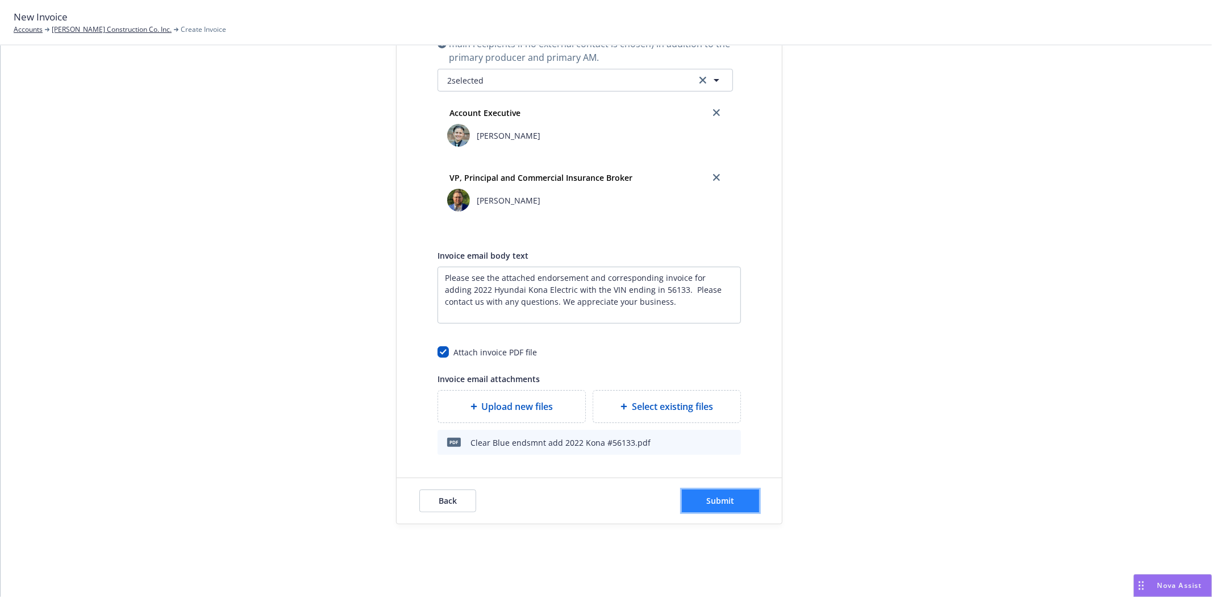
click at [718, 504] on span "Submit" at bounding box center [721, 500] width 28 height 11
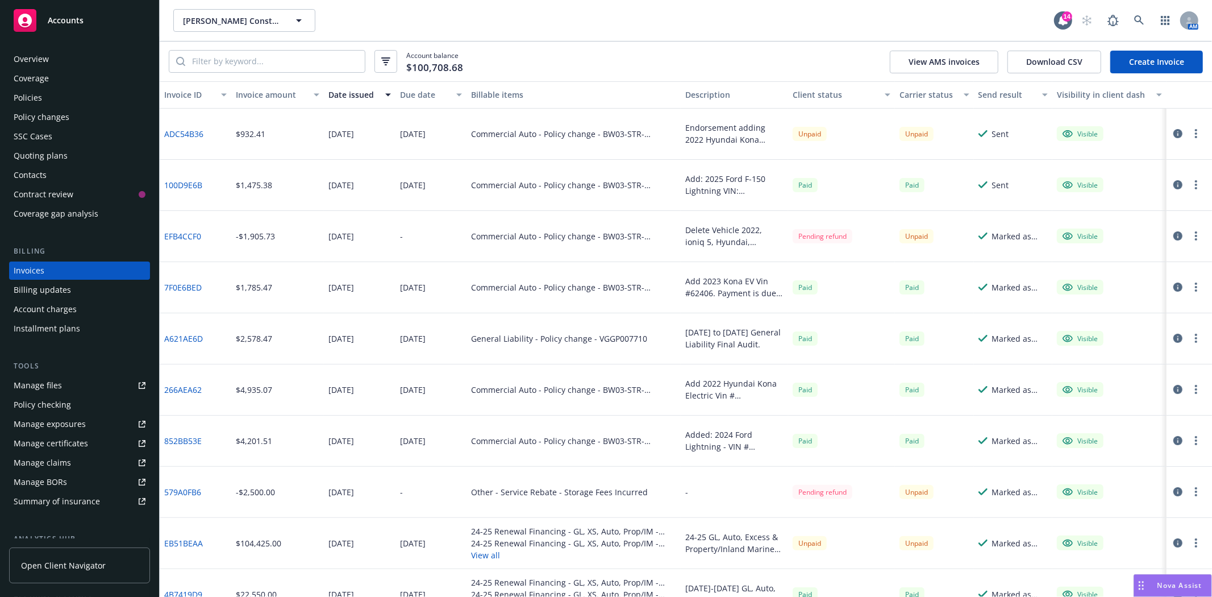
click at [64, 14] on div "Accounts" at bounding box center [80, 20] width 132 height 23
